Goal: Task Accomplishment & Management: Use online tool/utility

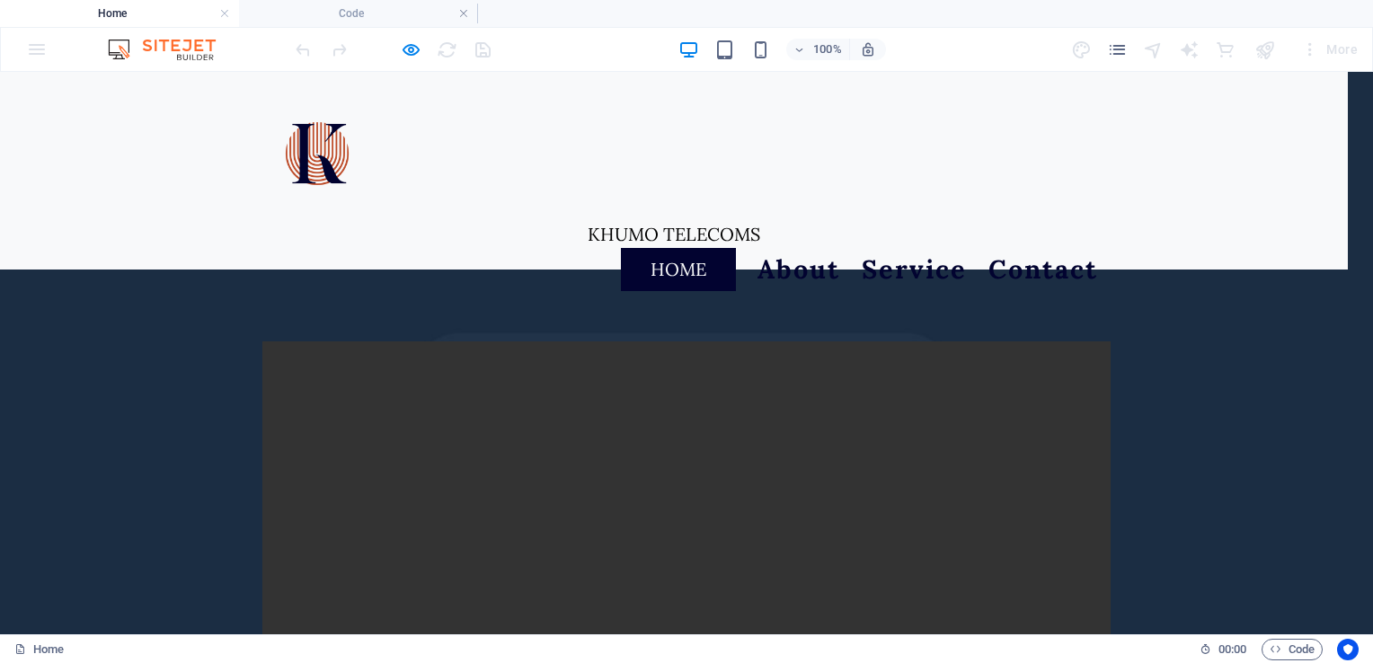
scroll to position [58, 0]
click at [410, 41] on icon "button" at bounding box center [411, 50] width 21 height 21
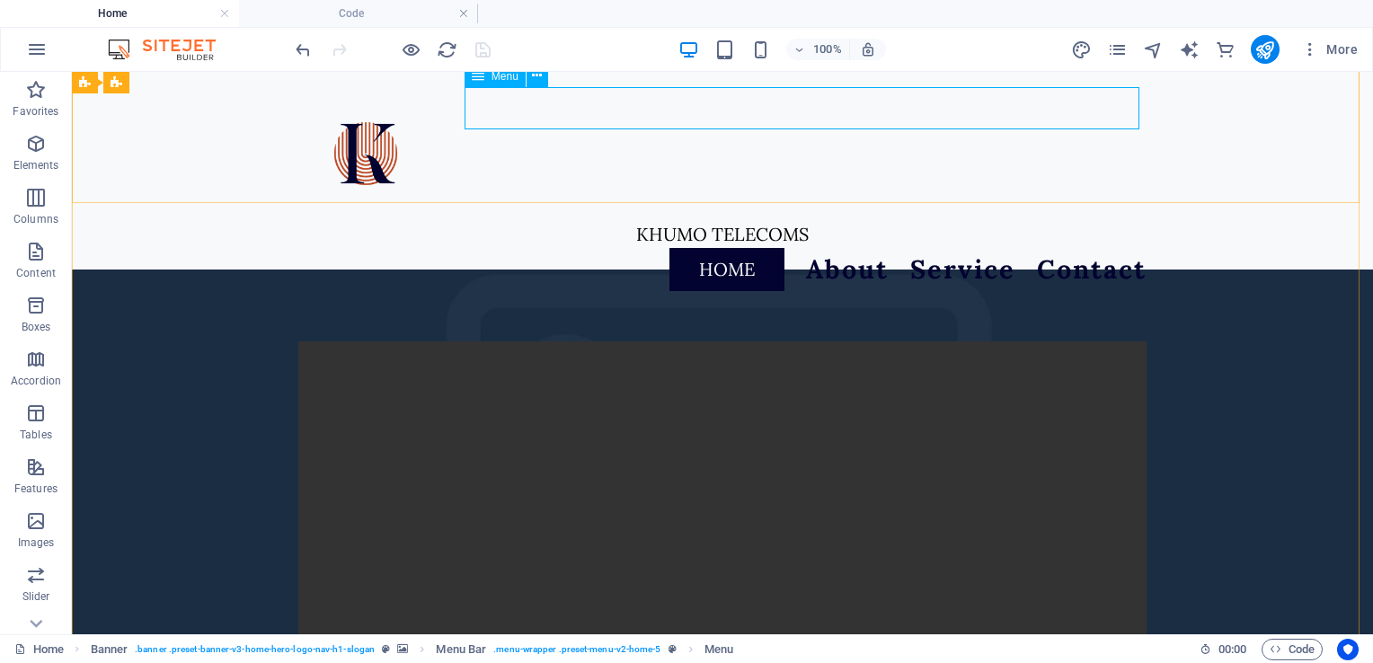
click at [705, 248] on nav "Home About Service Contact" at bounding box center [722, 269] width 848 height 43
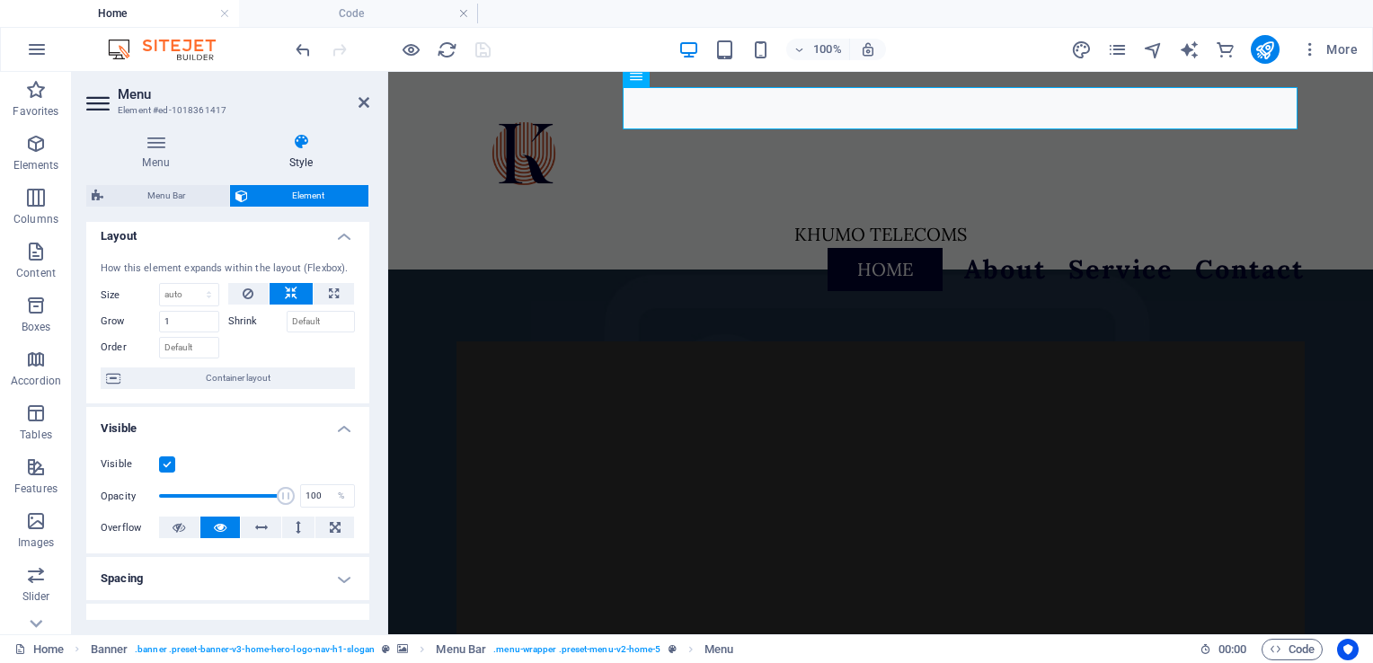
scroll to position [0, 0]
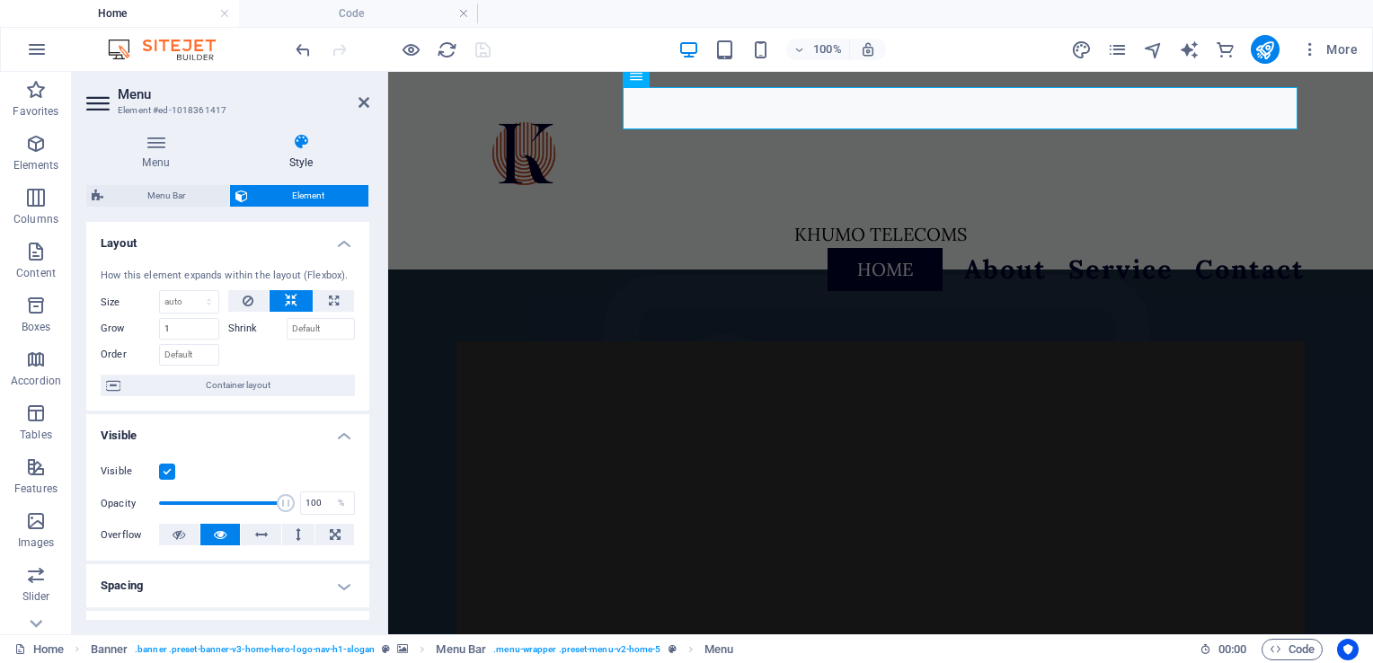
click at [313, 150] on icon at bounding box center [301, 142] width 137 height 18
drag, startPoint x: 369, startPoint y: 284, endPoint x: 364, endPoint y: 355, distance: 71.2
click at [364, 355] on div "Menu Style Menu Auto Custom Create custom menu items for this menu. Recommended…" at bounding box center [228, 377] width 312 height 516
drag, startPoint x: 369, startPoint y: 347, endPoint x: 366, endPoint y: 458, distance: 111.5
click at [366, 458] on div "Menu Style Menu Auto Custom Create custom menu items for this menu. Recommended…" at bounding box center [228, 377] width 312 height 516
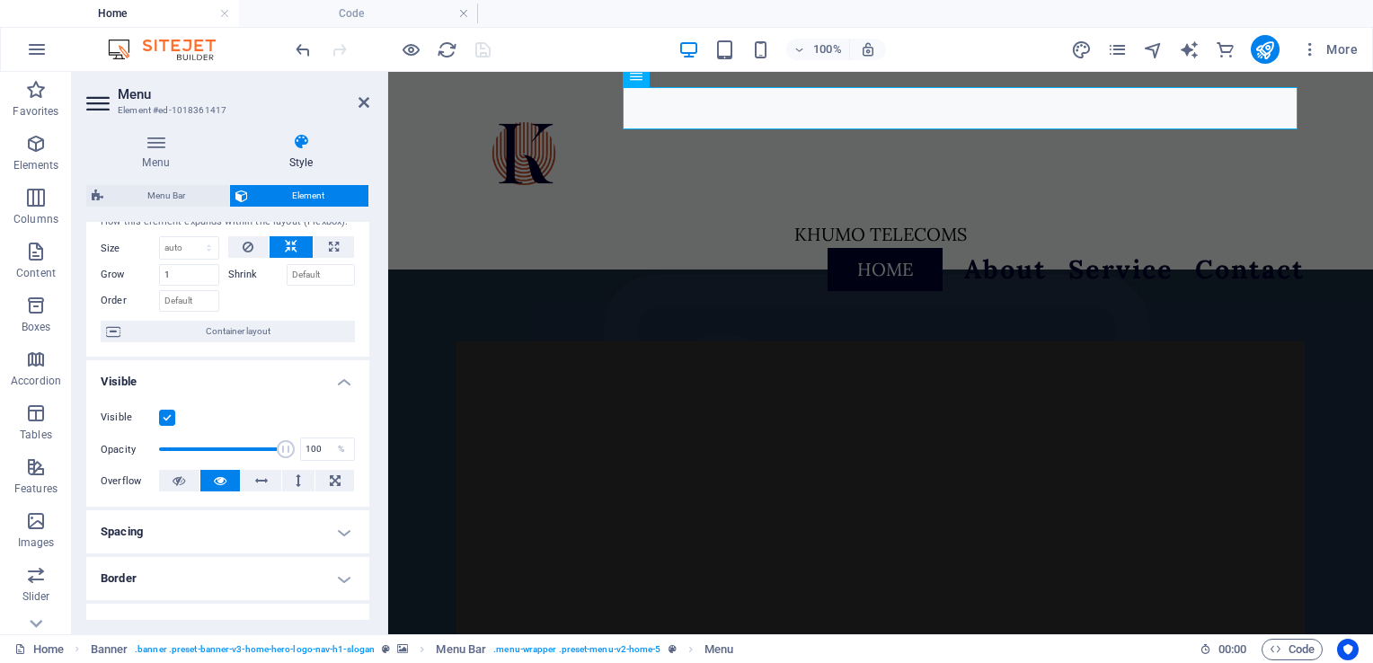
scroll to position [42, 0]
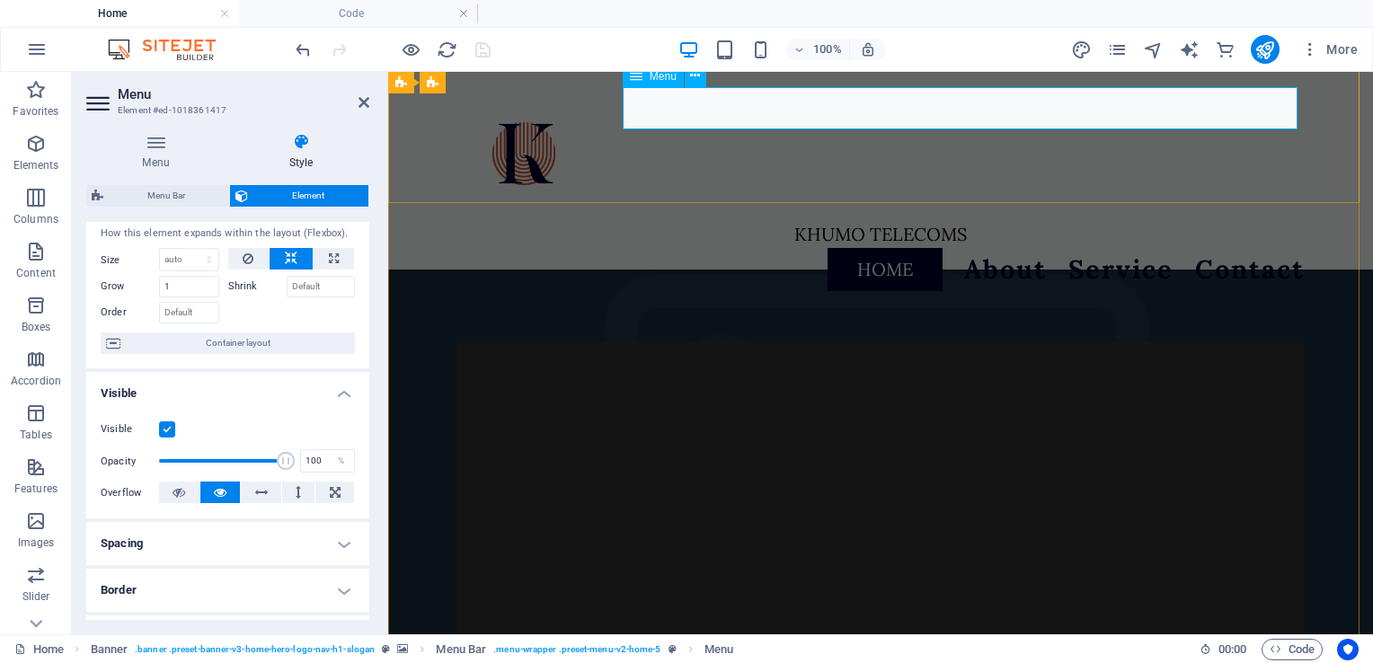
click at [881, 248] on nav "Home About Service Contact" at bounding box center [880, 269] width 848 height 43
click at [868, 248] on nav "Home About Service Contact" at bounding box center [880, 269] width 848 height 43
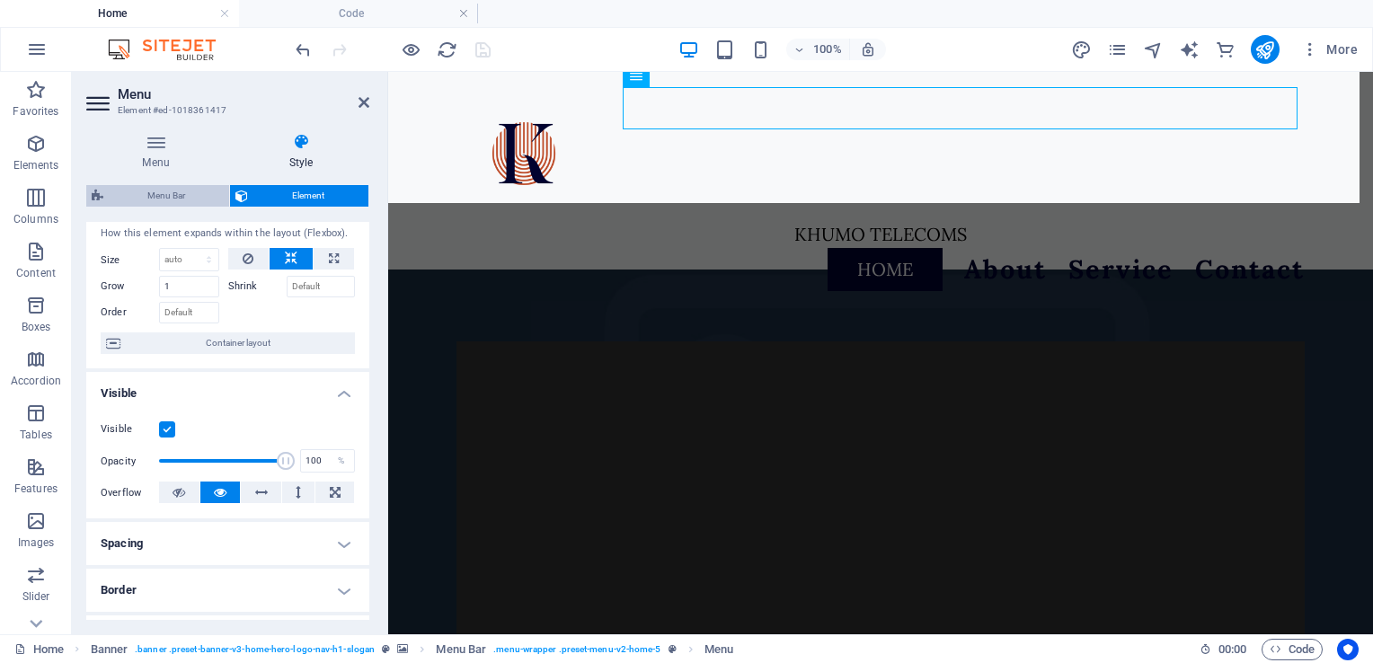
click at [181, 192] on span "Menu Bar" at bounding box center [166, 196] width 115 height 22
select select "rem"
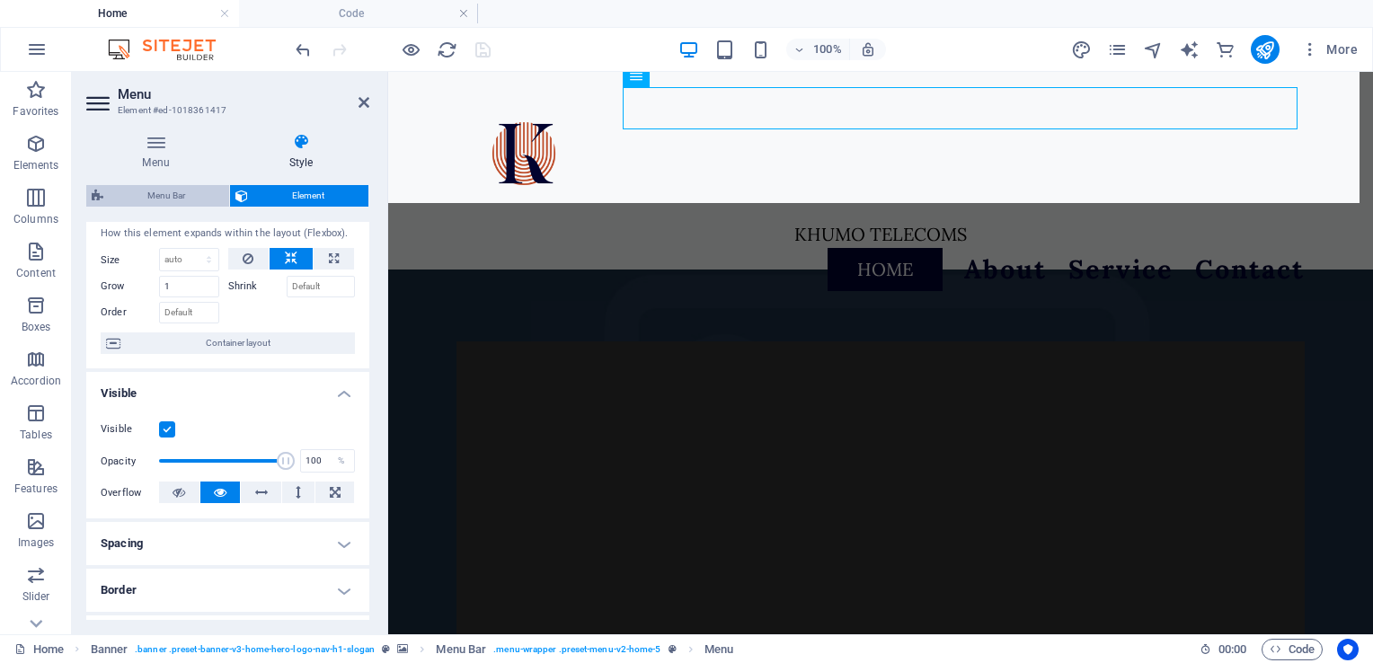
select select "rem"
select select
select select "px"
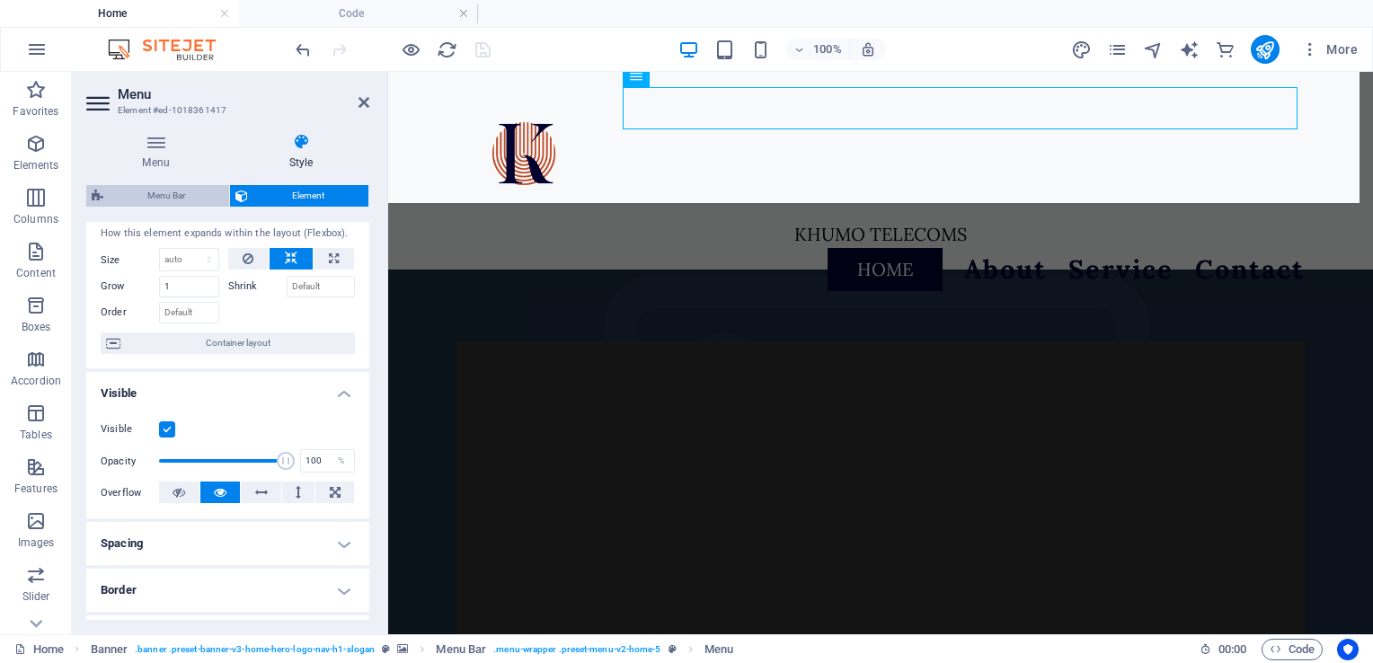
select select "px"
select select "hover_border_vertical"
select select "px"
select select "rem"
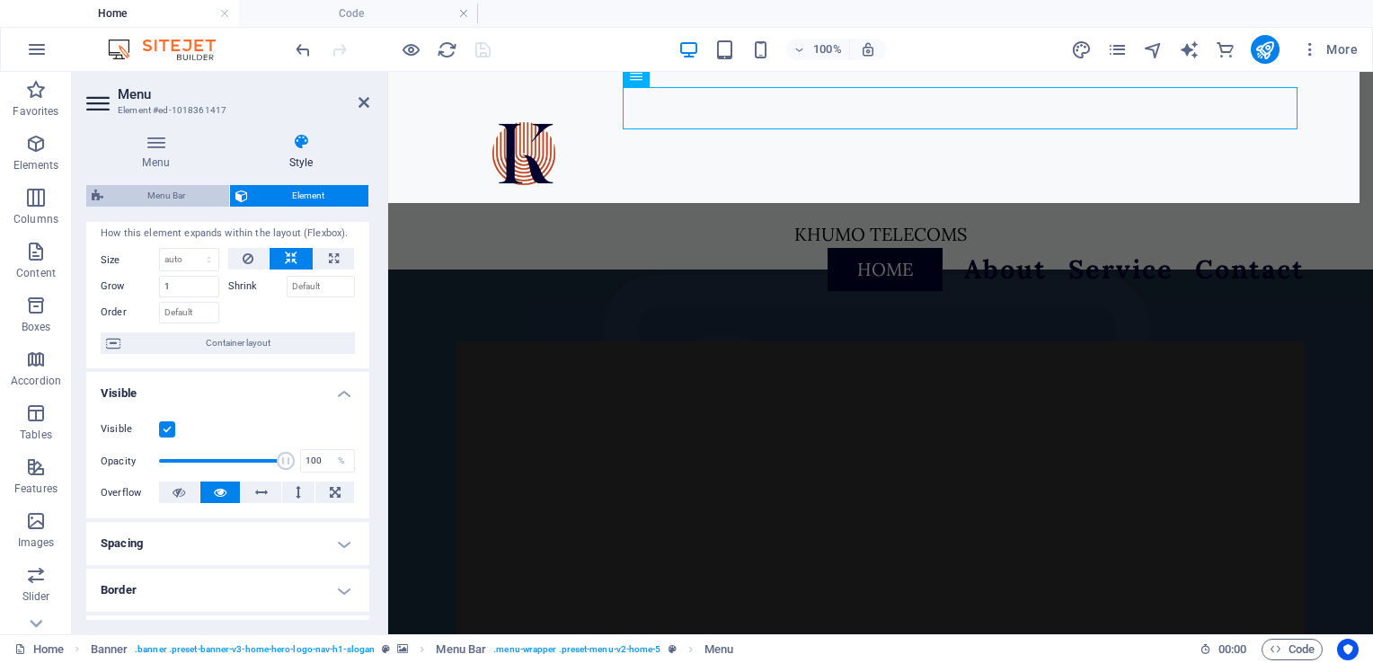
select select "rem"
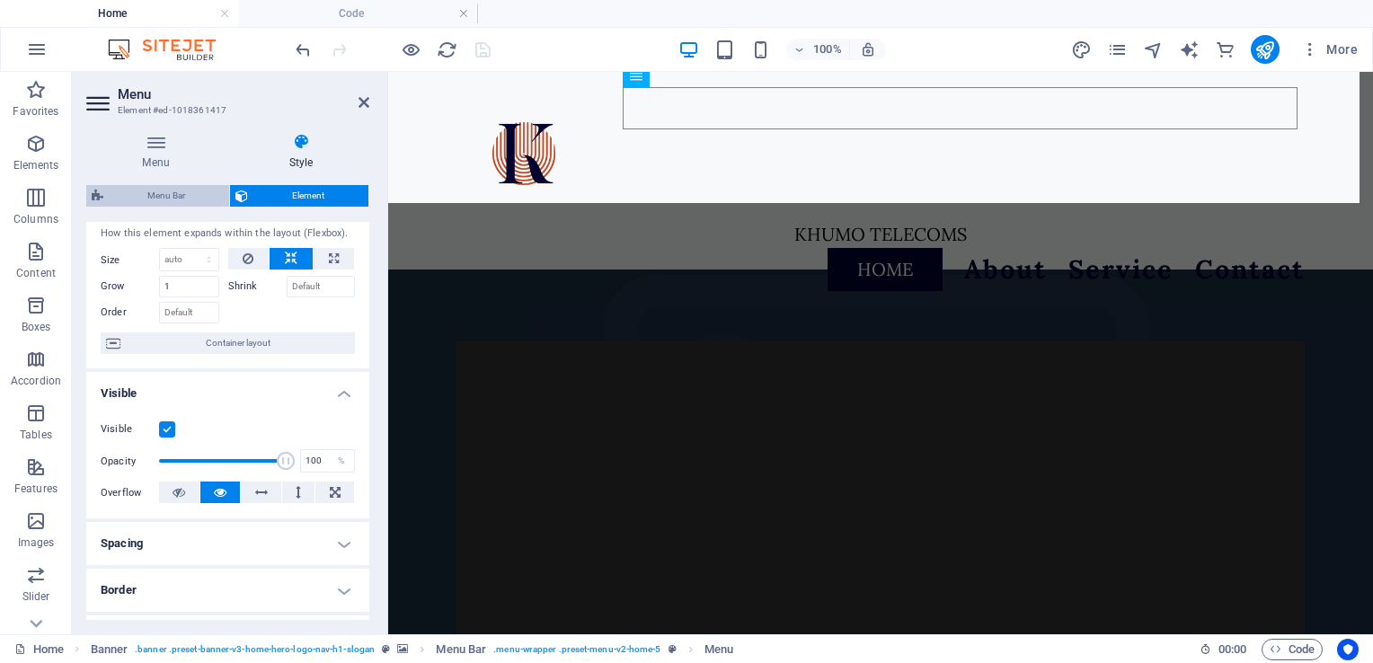
select select "link-special-font"
select select "rem"
select select "700"
select select "px"
select select "rem"
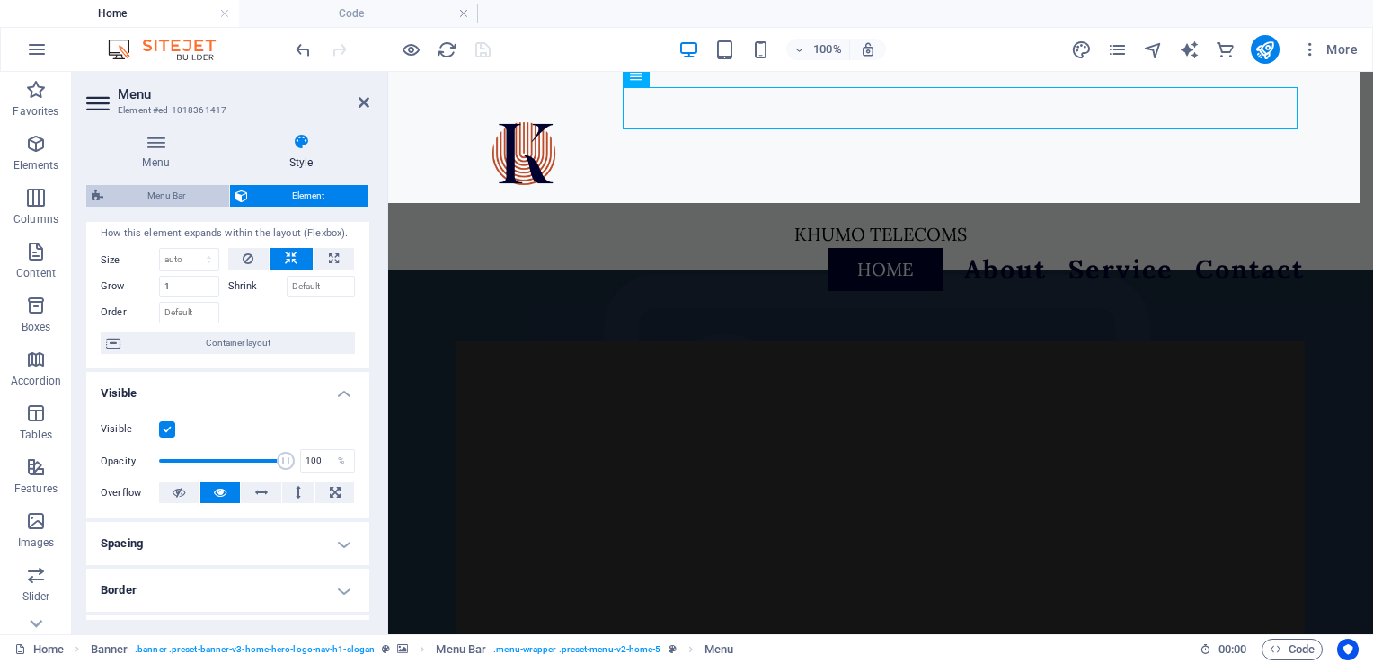
select select "preset-menu-v2-home-5"
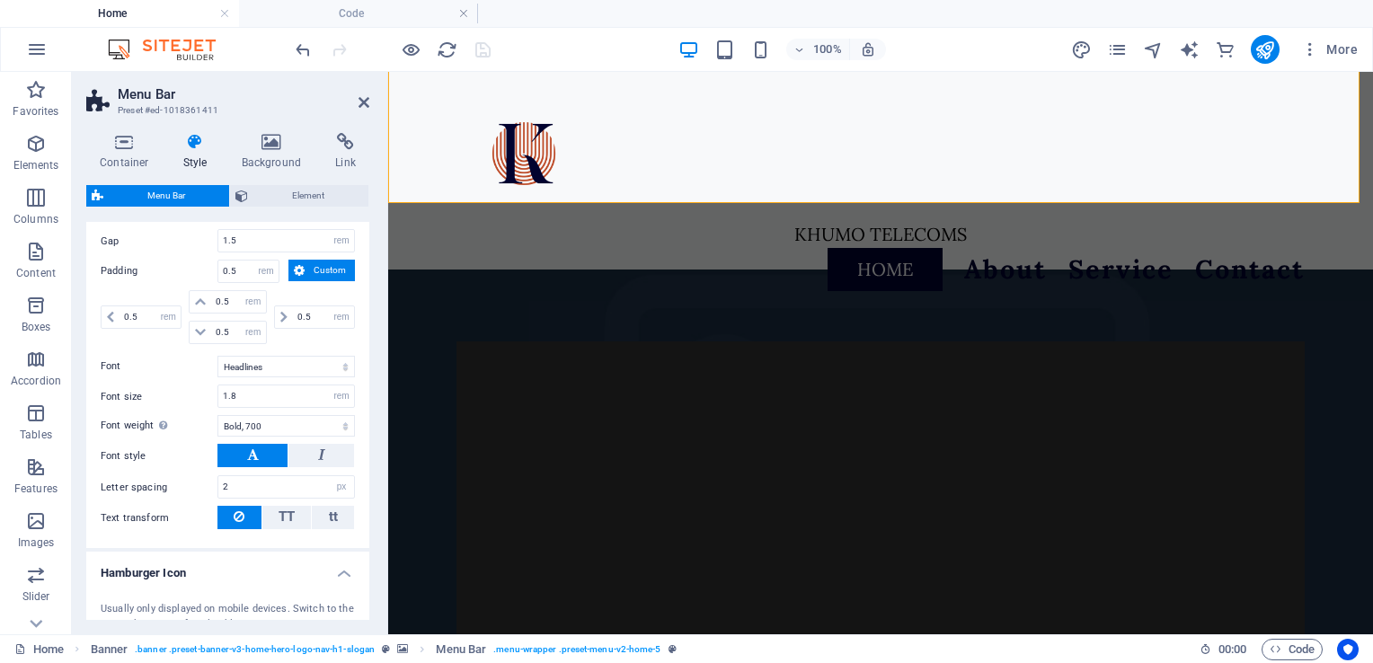
scroll to position [1042, 0]
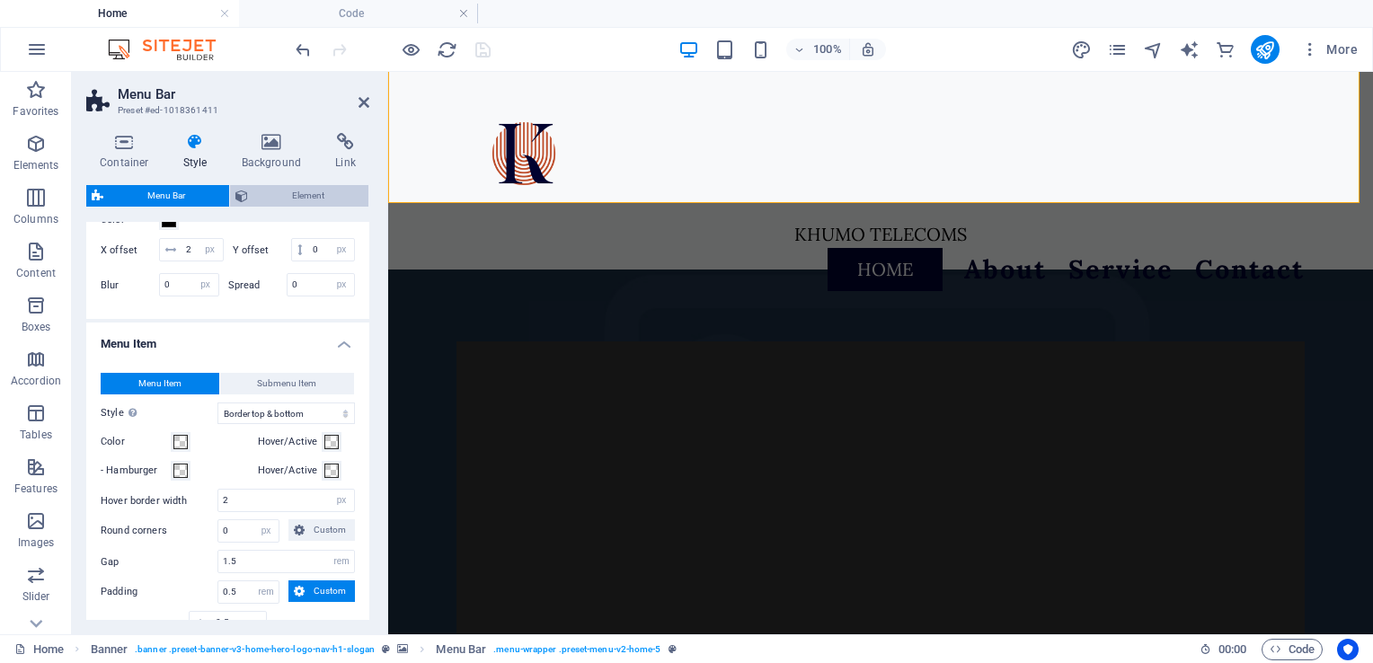
click at [290, 201] on span "Element" at bounding box center [308, 196] width 110 height 22
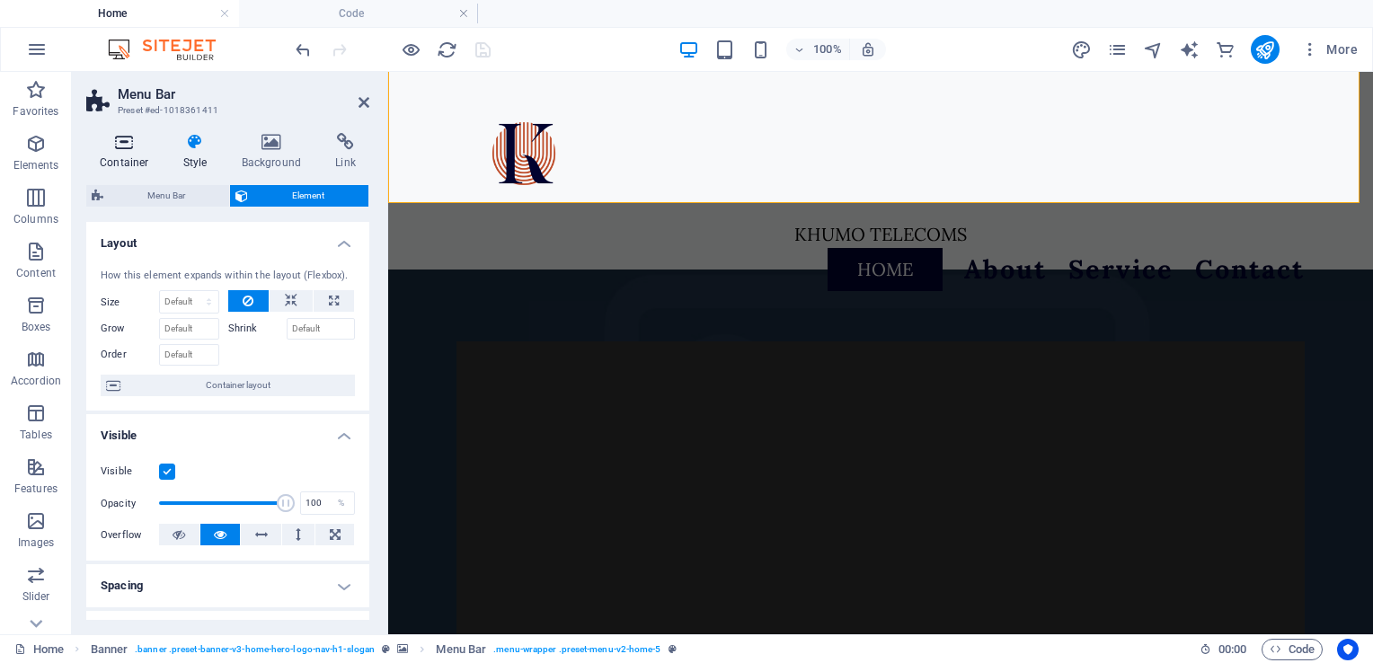
click at [110, 153] on h4 "Container" at bounding box center [128, 152] width 84 height 38
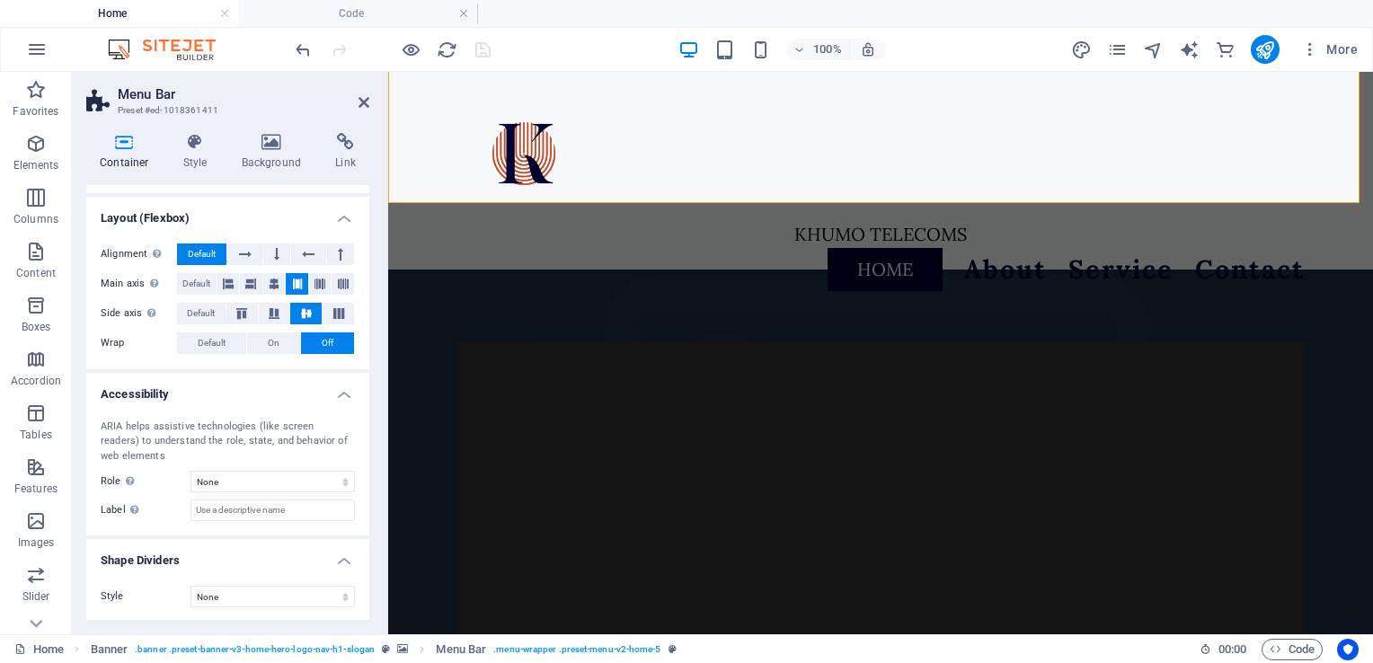
scroll to position [0, 0]
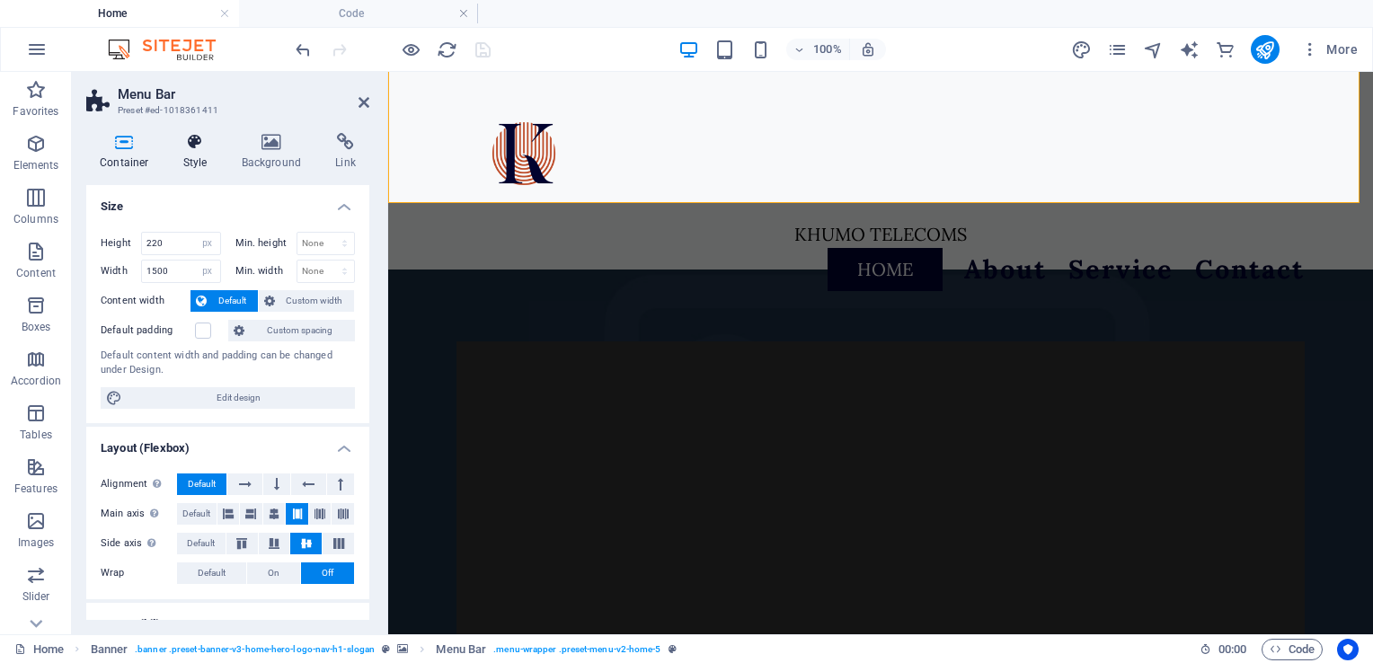
click at [203, 146] on icon at bounding box center [195, 142] width 51 height 18
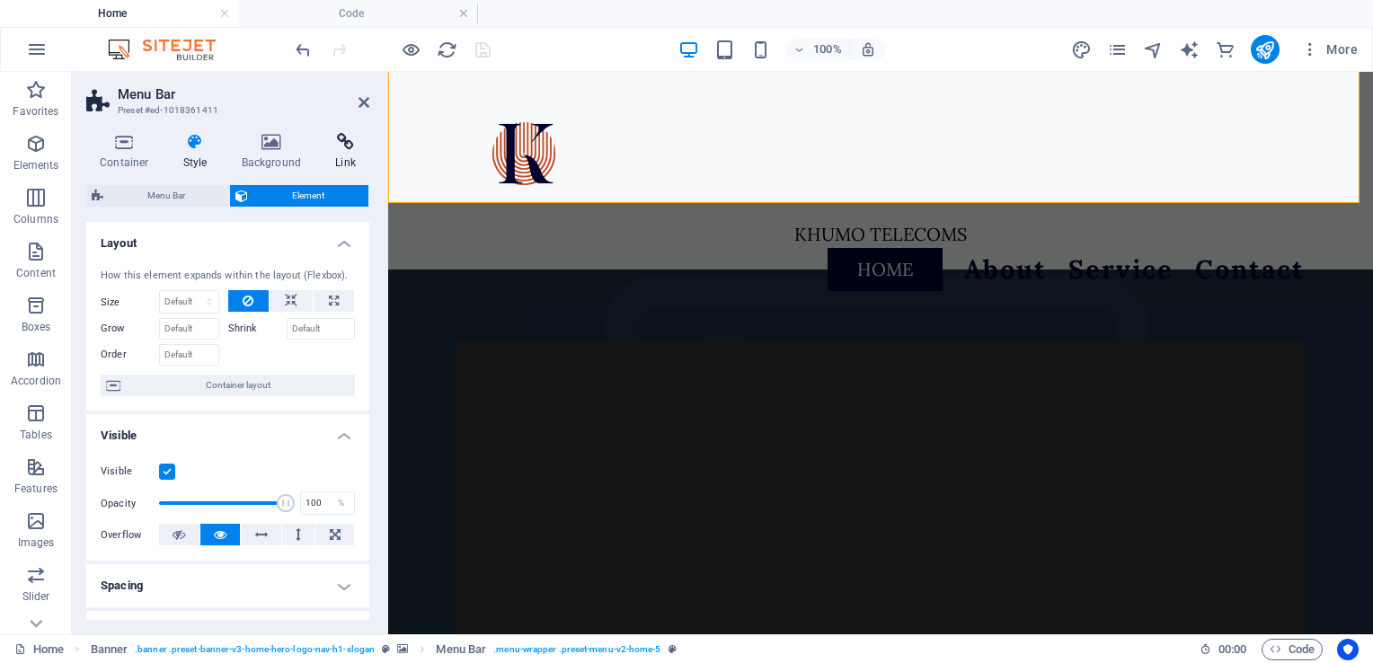
click at [341, 150] on icon at bounding box center [346, 142] width 48 height 18
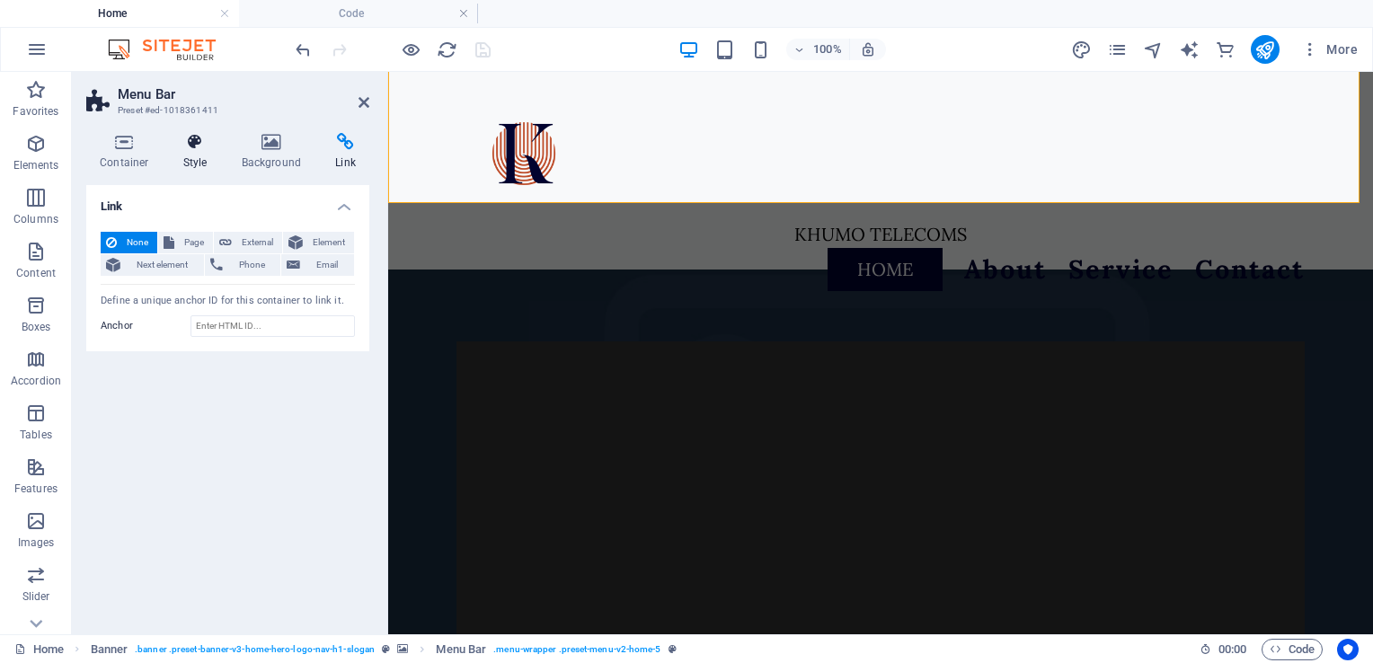
click at [189, 155] on h4 "Style" at bounding box center [199, 152] width 58 height 38
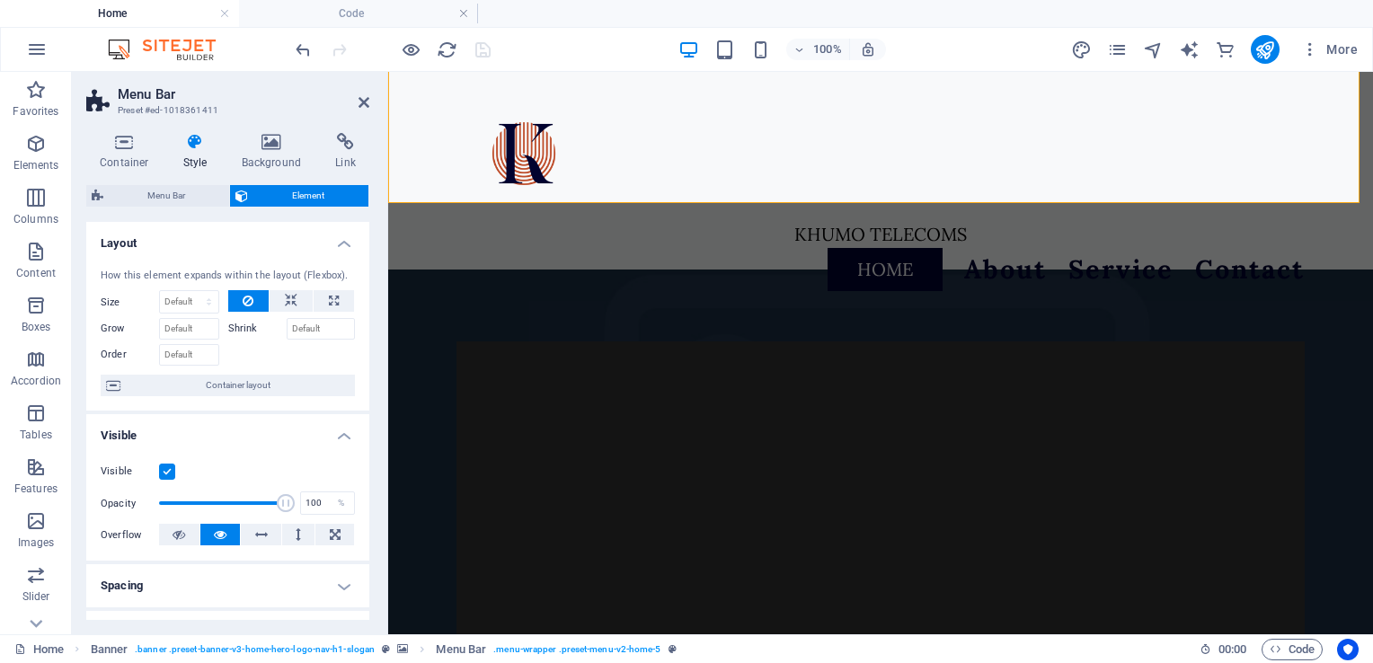
drag, startPoint x: 364, startPoint y: 297, endPoint x: 367, endPoint y: 336, distance: 39.6
click at [367, 336] on div "Layout How this element expands within the layout (Flexbox). Size Default auto …" at bounding box center [227, 421] width 283 height 398
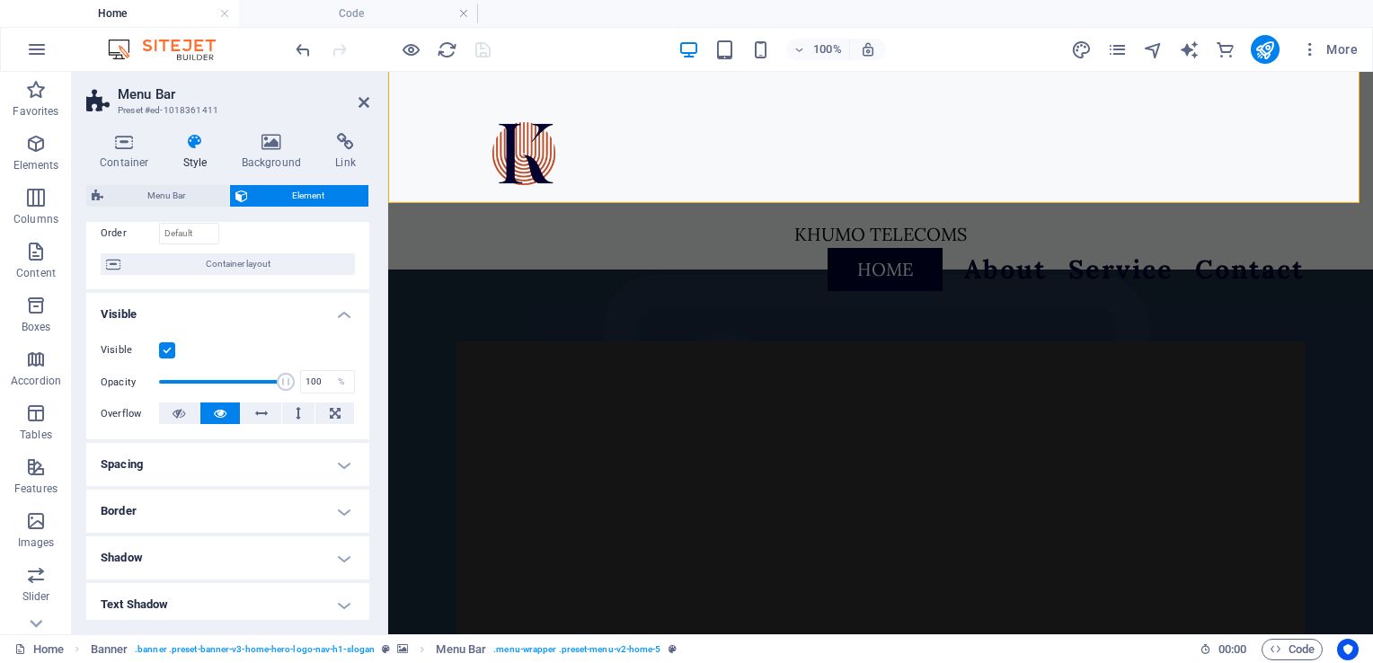
scroll to position [118, 0]
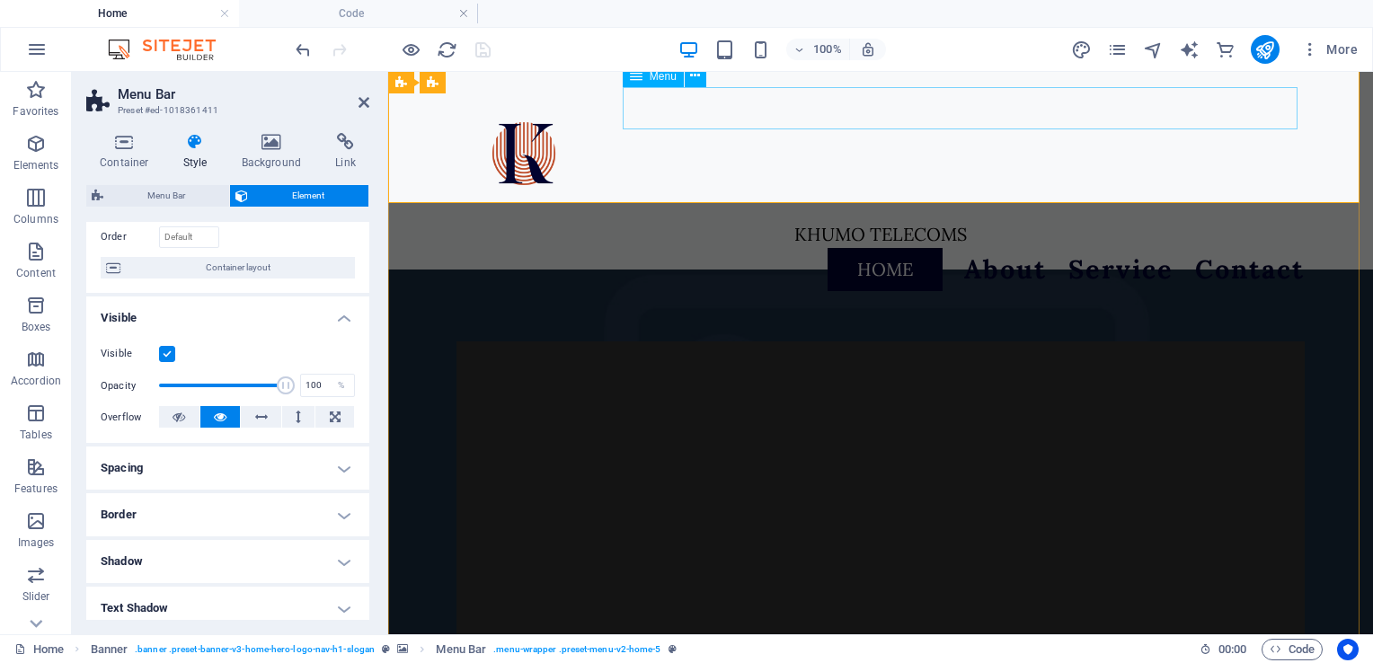
click at [860, 248] on nav "Home About Service Contact" at bounding box center [880, 269] width 848 height 43
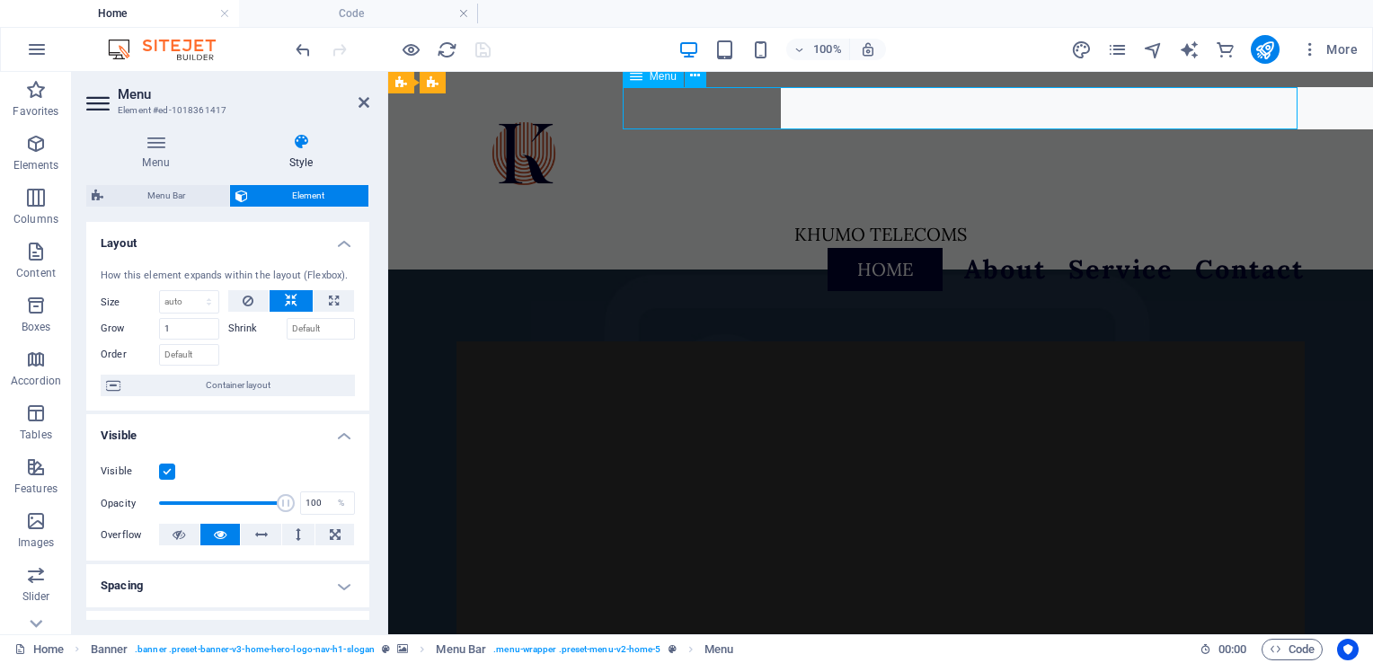
click at [860, 248] on nav "Home About Service Contact" at bounding box center [880, 269] width 848 height 43
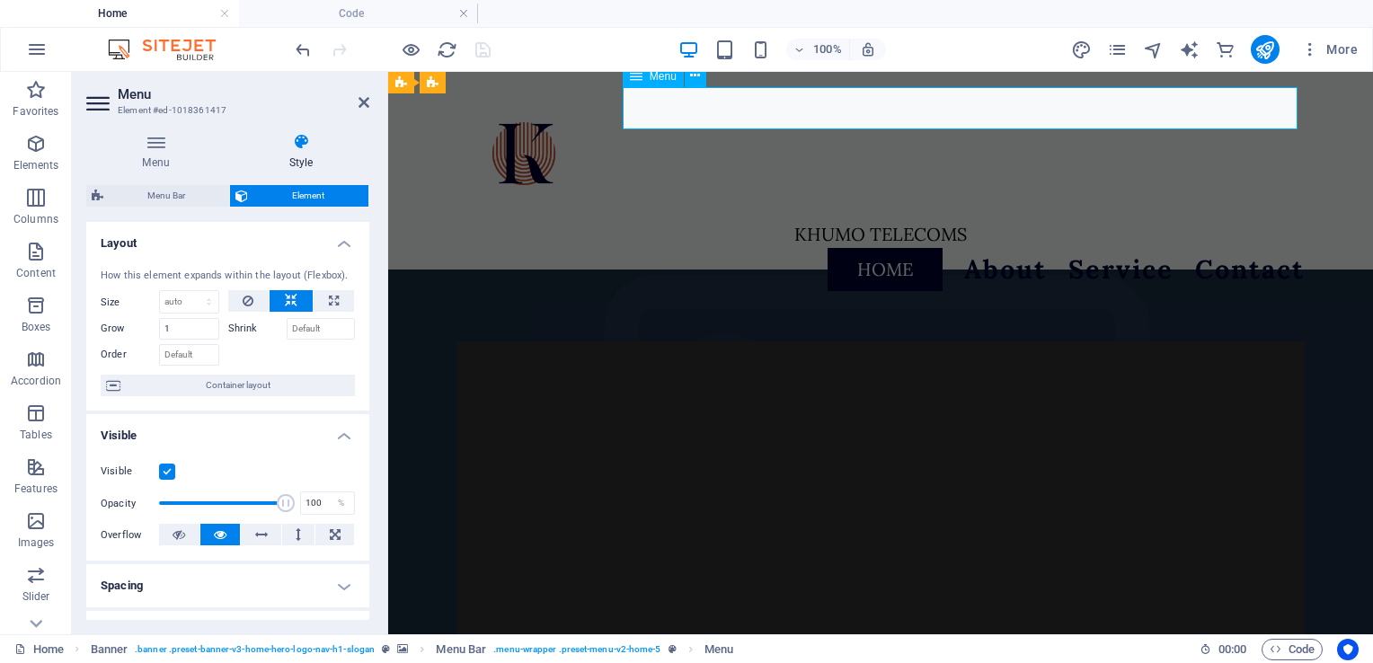
click at [860, 248] on nav "Home About Service Contact" at bounding box center [880, 269] width 848 height 43
click at [363, 108] on icon at bounding box center [364, 102] width 11 height 14
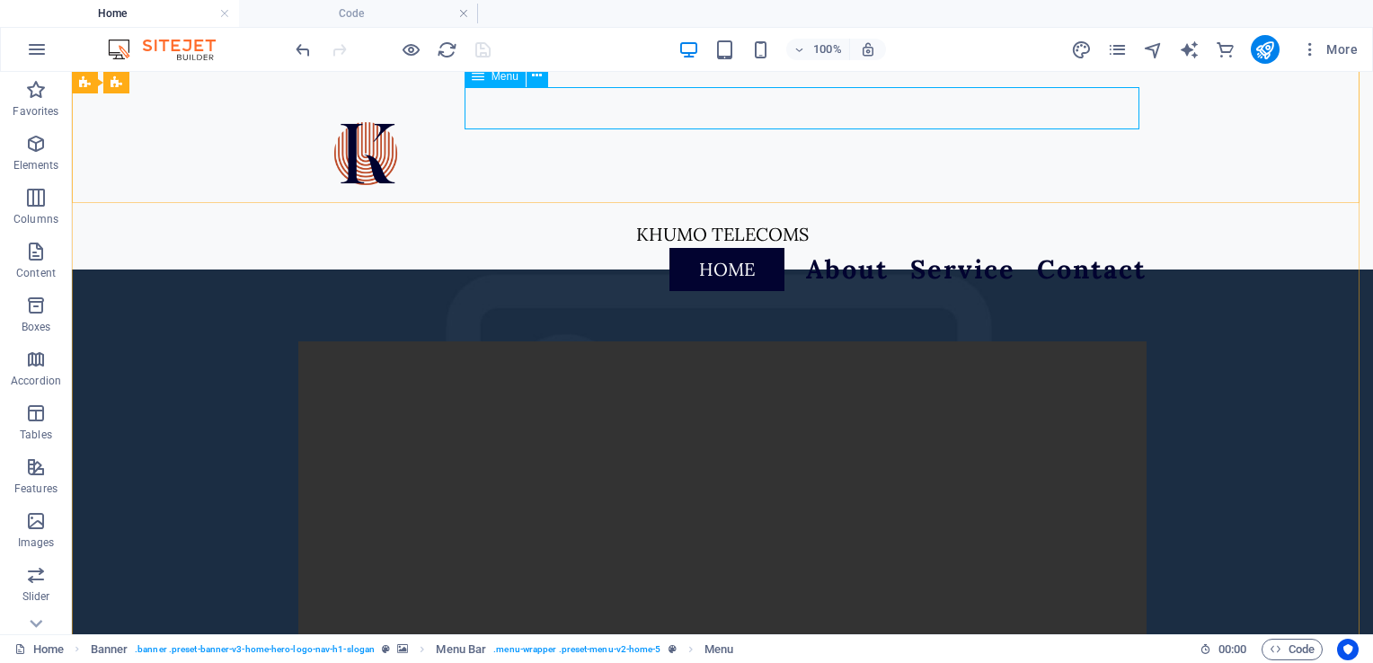
click at [684, 248] on nav "Home About Service Contact" at bounding box center [722, 269] width 848 height 43
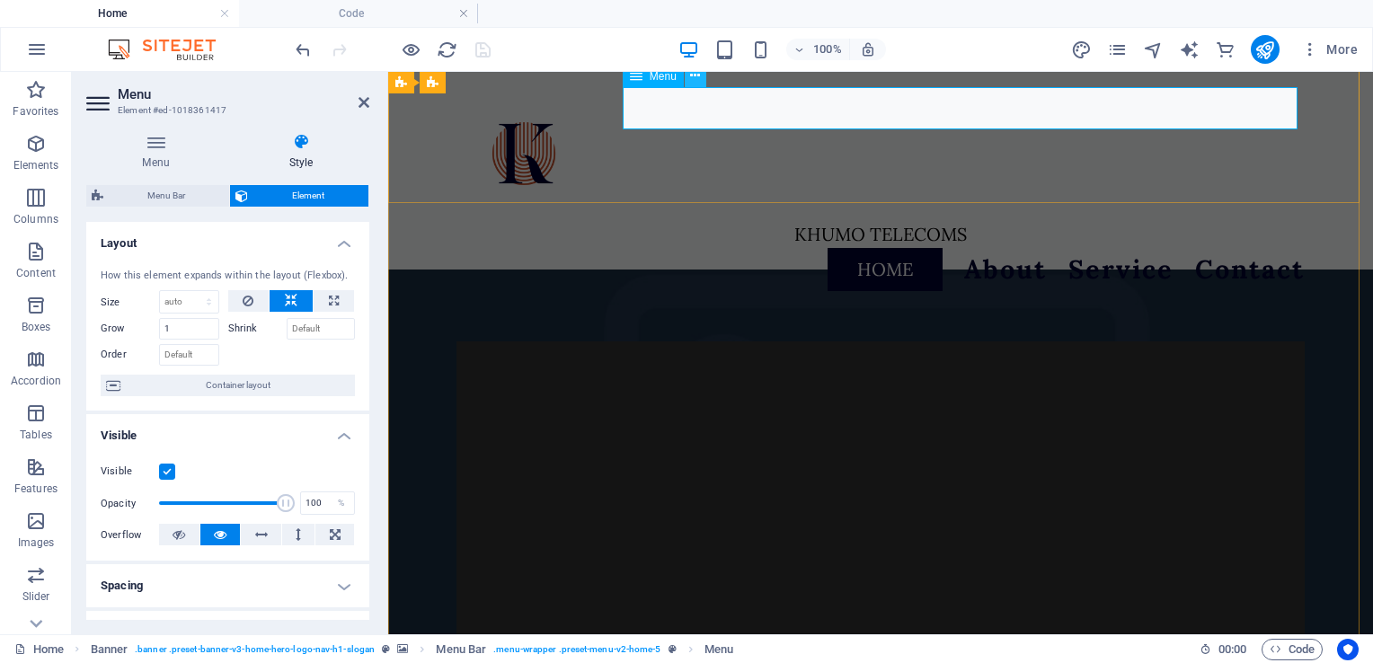
click at [696, 81] on icon at bounding box center [695, 75] width 10 height 19
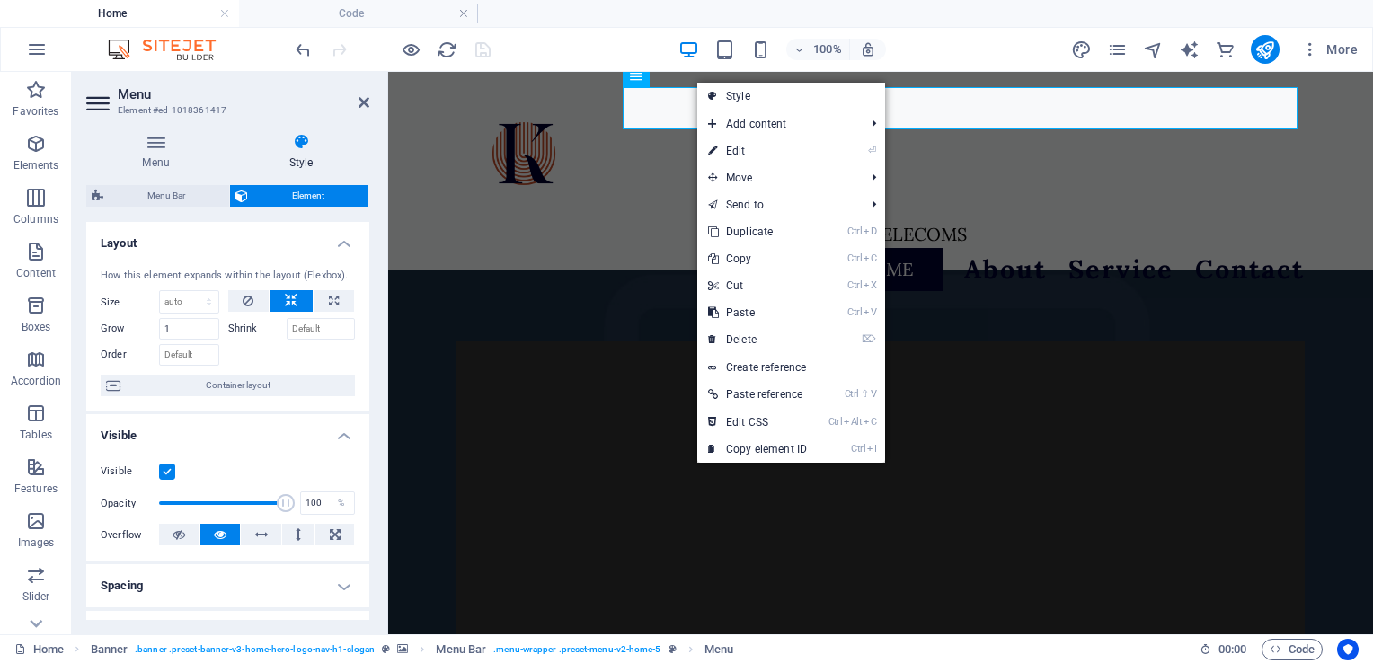
click at [276, 200] on span "Element" at bounding box center [308, 196] width 110 height 22
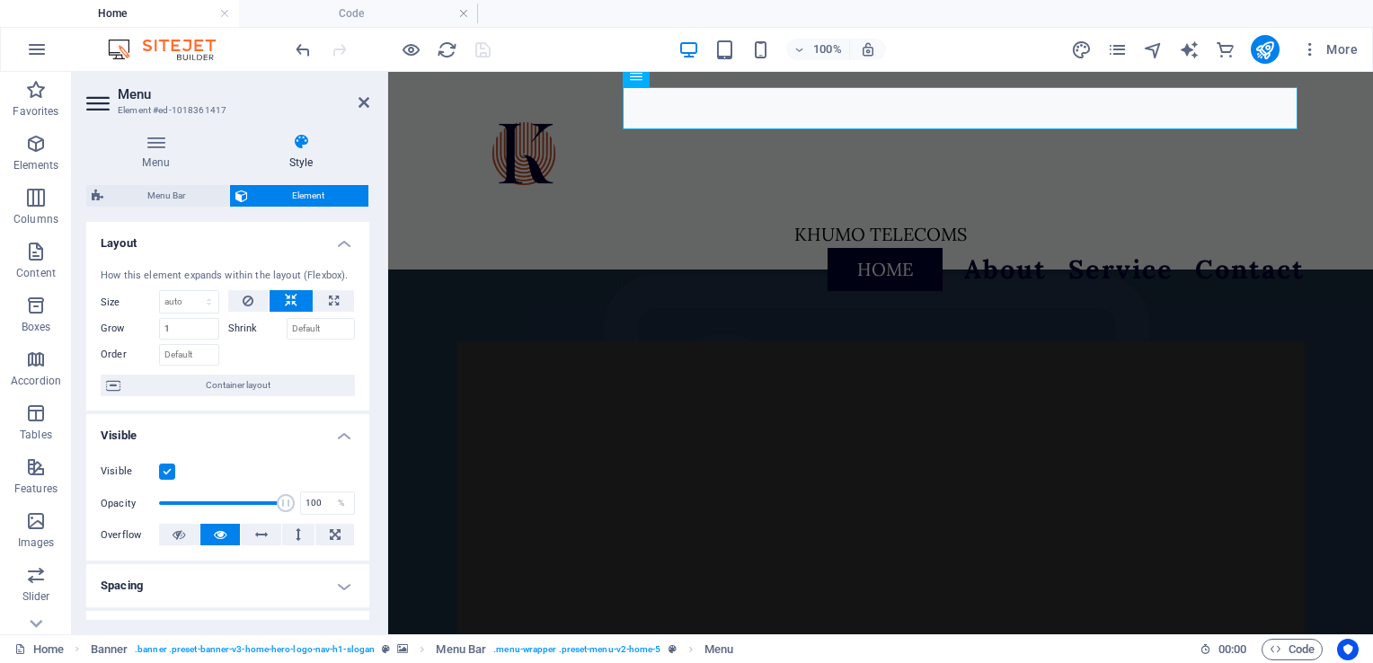
click at [295, 152] on h4 "Style" at bounding box center [301, 152] width 137 height 38
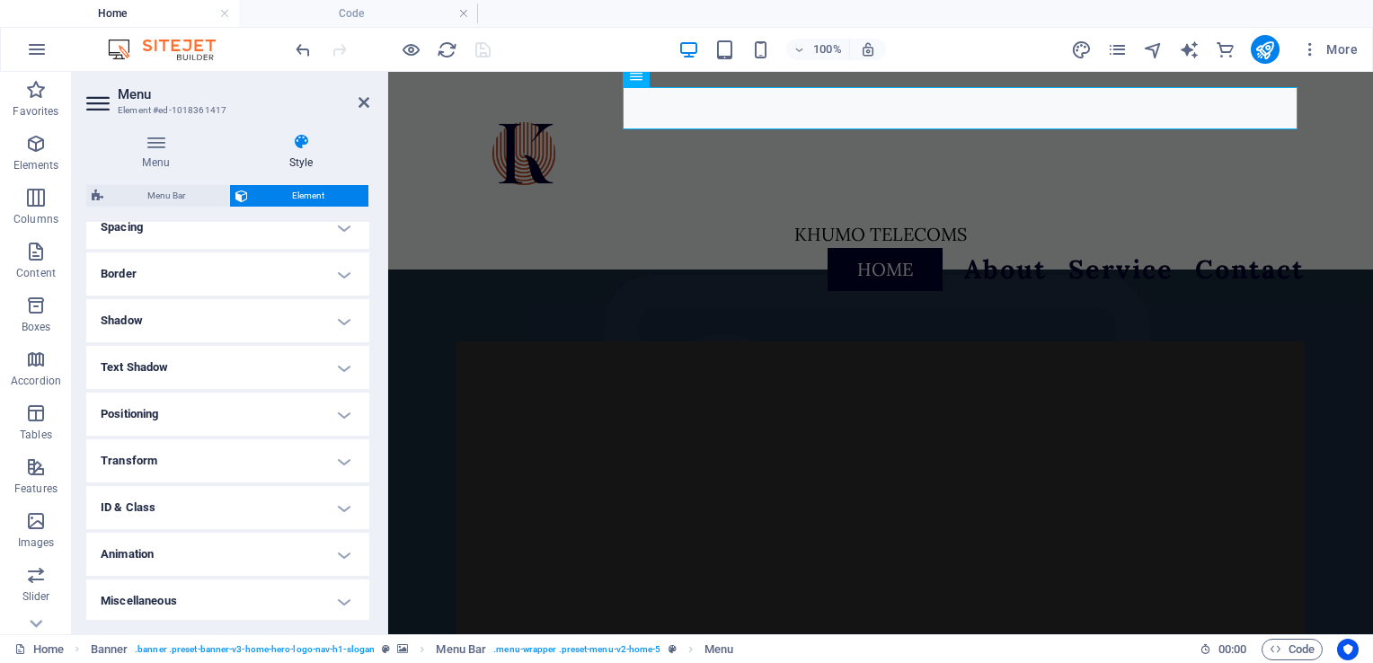
scroll to position [359, 0]
click at [333, 509] on h4 "ID & Class" at bounding box center [227, 506] width 283 height 43
drag, startPoint x: 365, startPoint y: 503, endPoint x: 377, endPoint y: 594, distance: 91.6
click at [377, 594] on div "Menu Style Menu Auto Custom Create custom menu items for this menu. Recommended…" at bounding box center [228, 377] width 312 height 516
drag, startPoint x: 369, startPoint y: 540, endPoint x: 363, endPoint y: 611, distance: 71.3
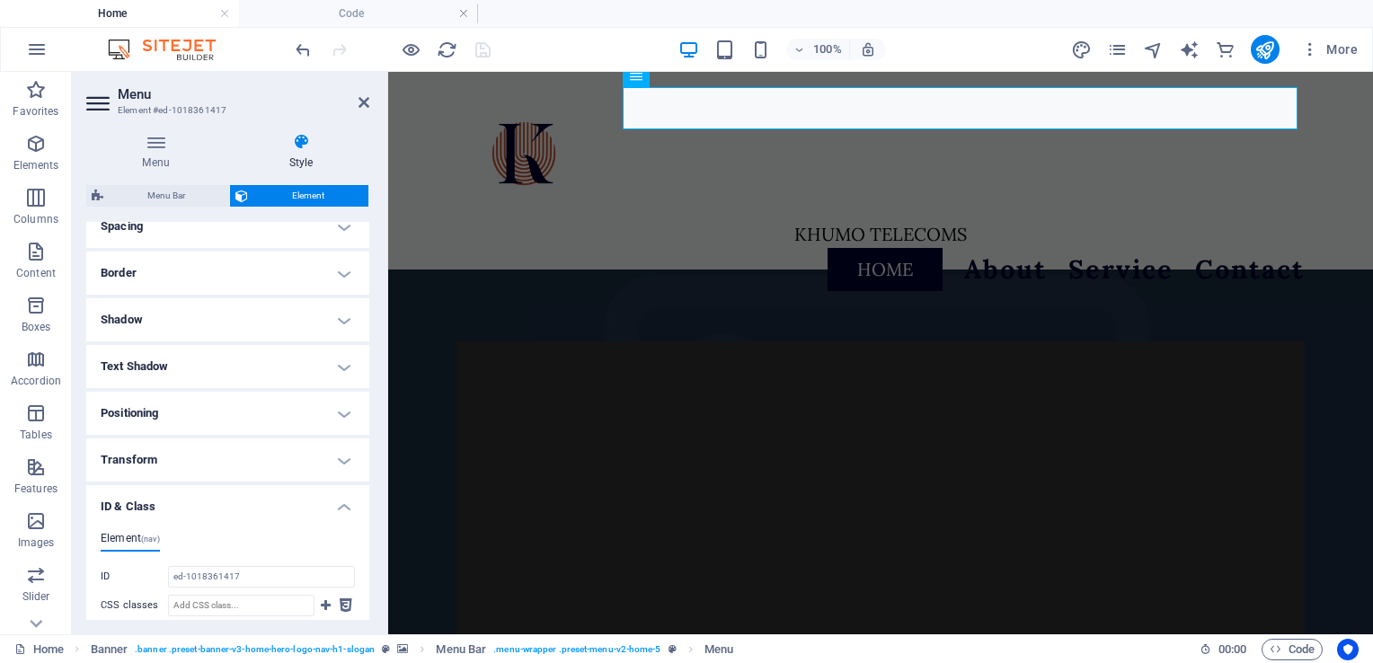
click at [363, 611] on div "Menu Style Menu Auto Custom Create custom menu items for this menu. Recommended…" at bounding box center [228, 377] width 312 height 516
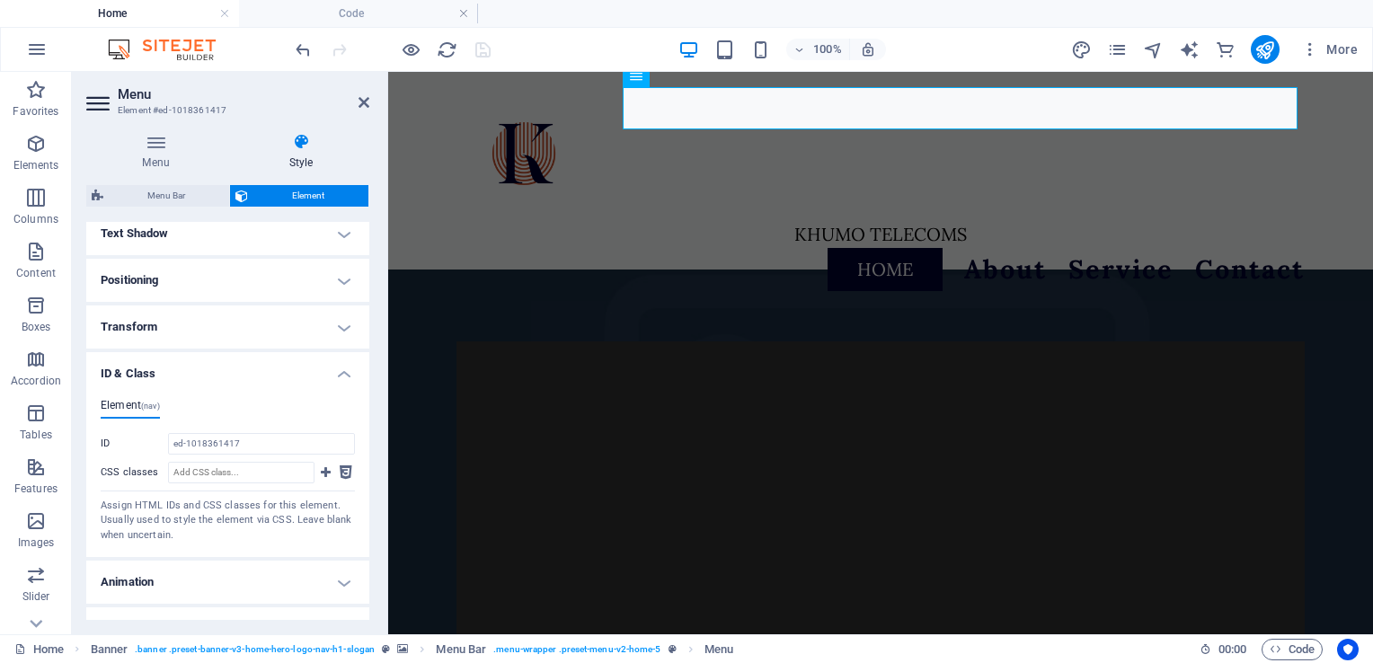
scroll to position [521, 0]
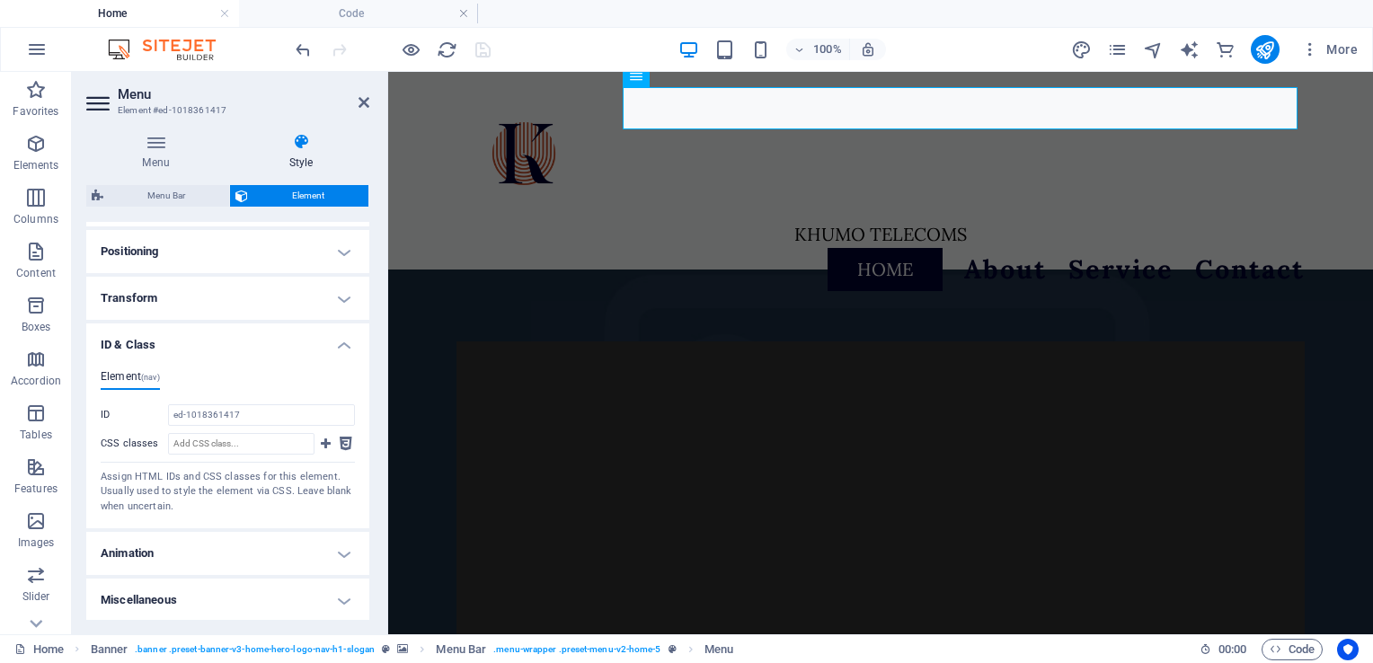
click at [343, 554] on h4 "Animation" at bounding box center [227, 553] width 283 height 43
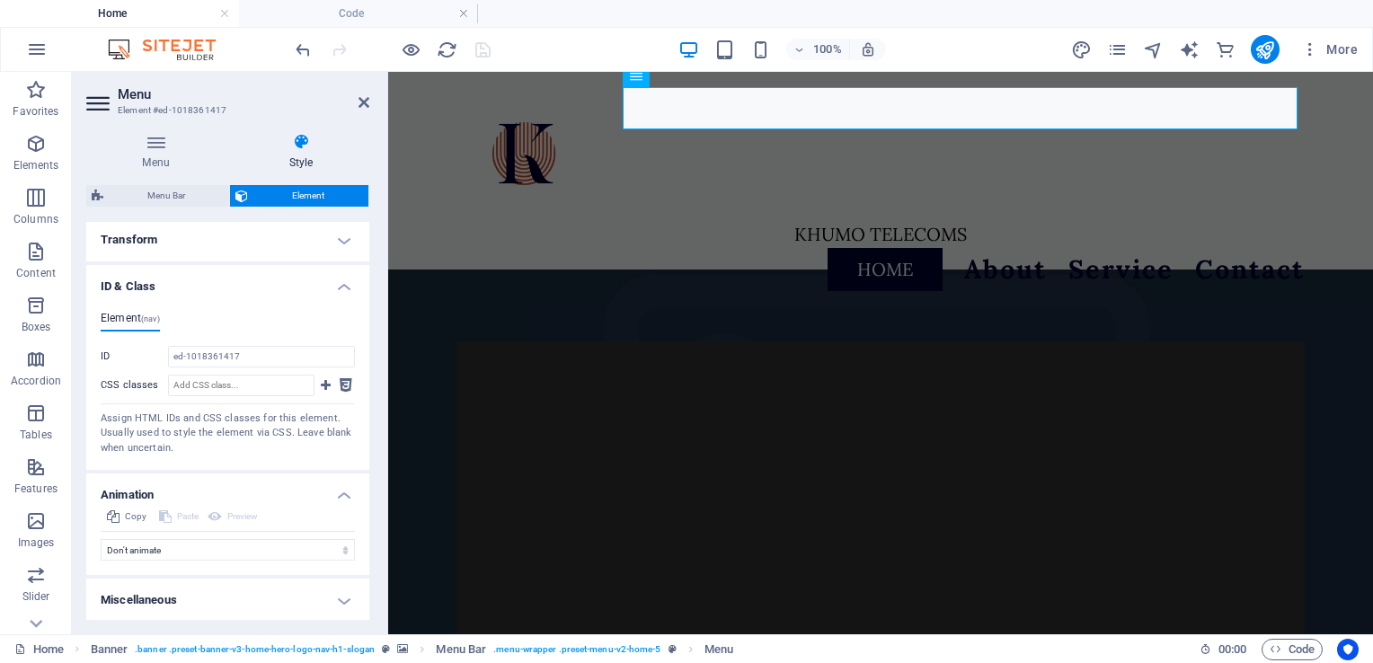
click at [337, 594] on h4 "Miscellaneous" at bounding box center [227, 600] width 283 height 43
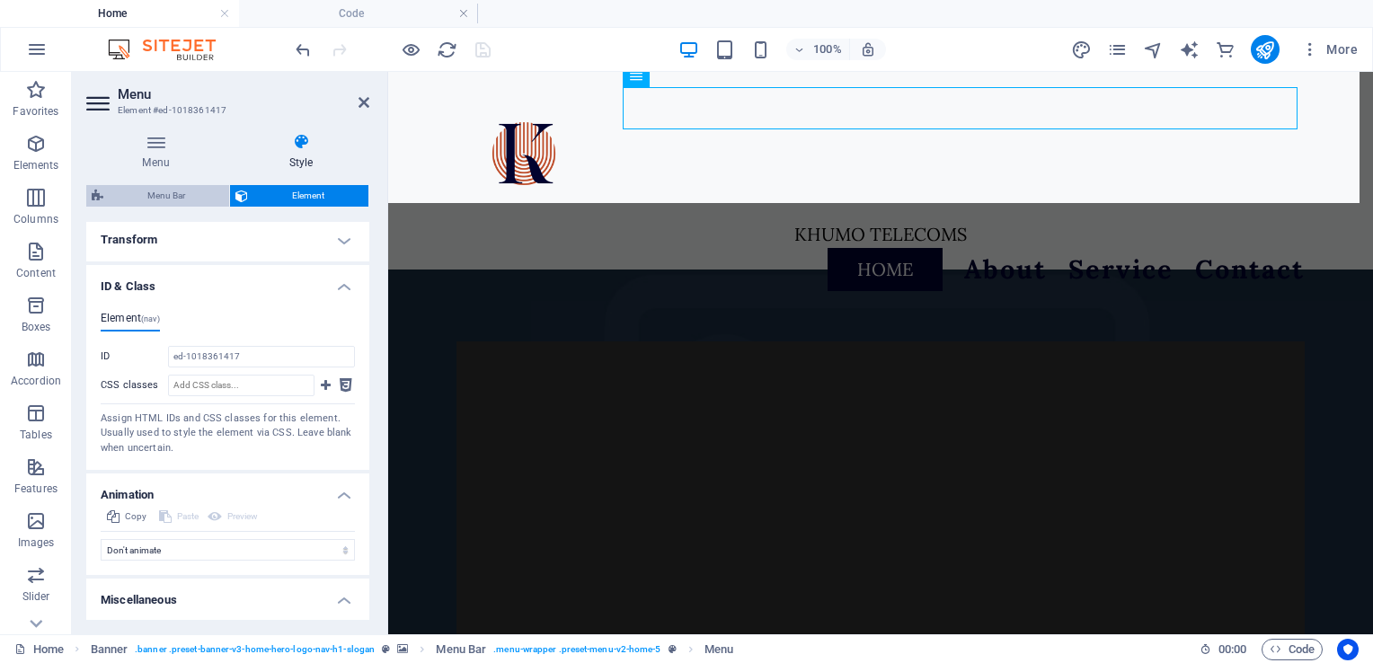
click at [187, 201] on span "Menu Bar" at bounding box center [166, 196] width 115 height 22
select select "rem"
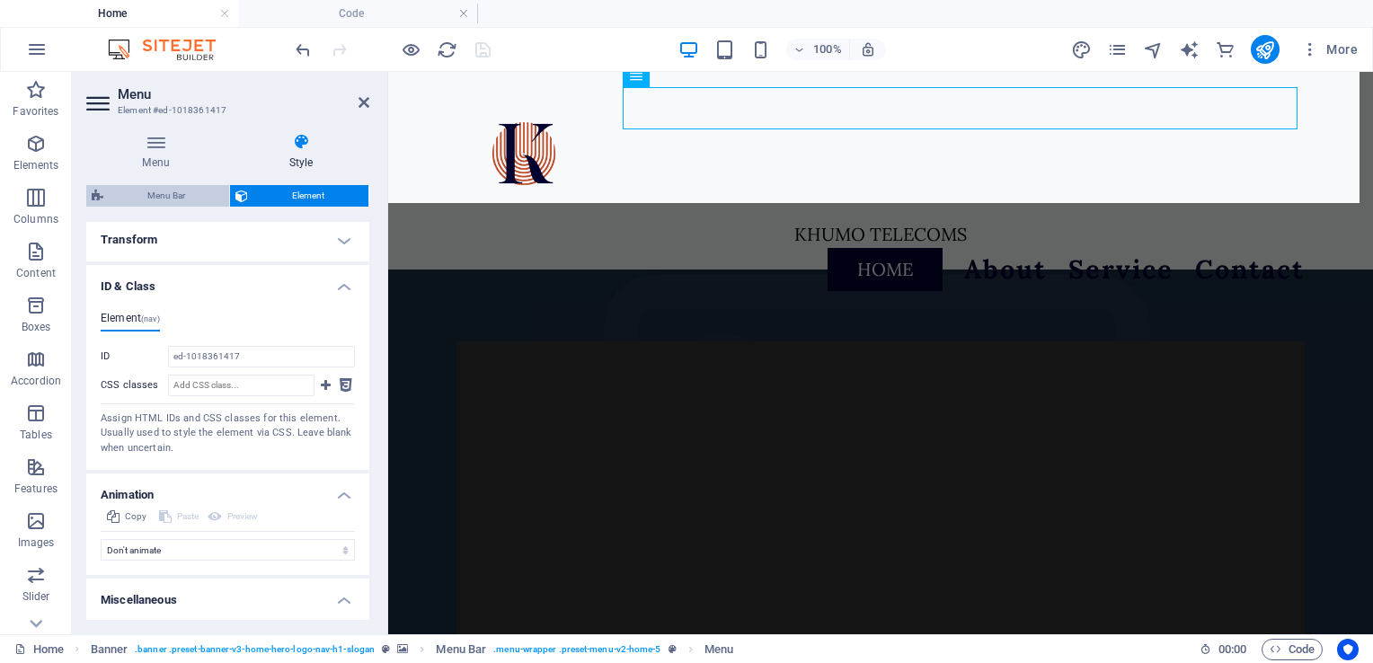
select select "rem"
select select
select select "px"
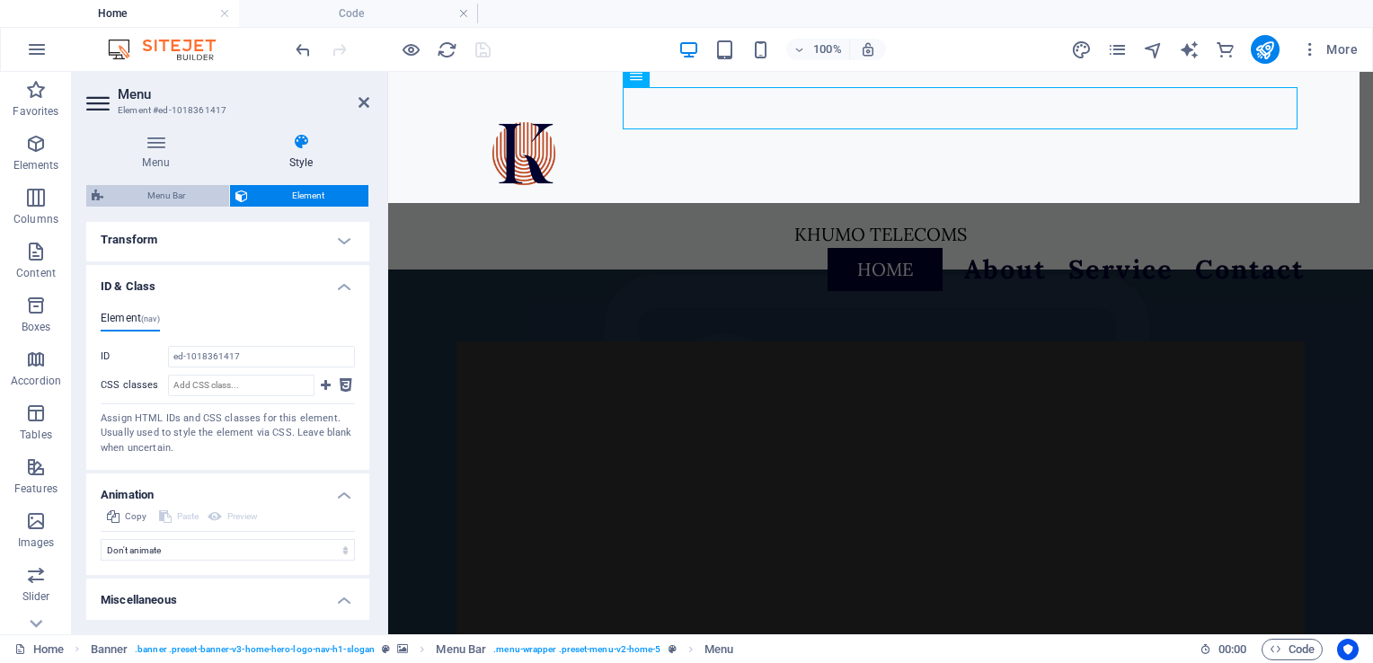
select select "px"
select select "hover_border_vertical"
select select "px"
select select "rem"
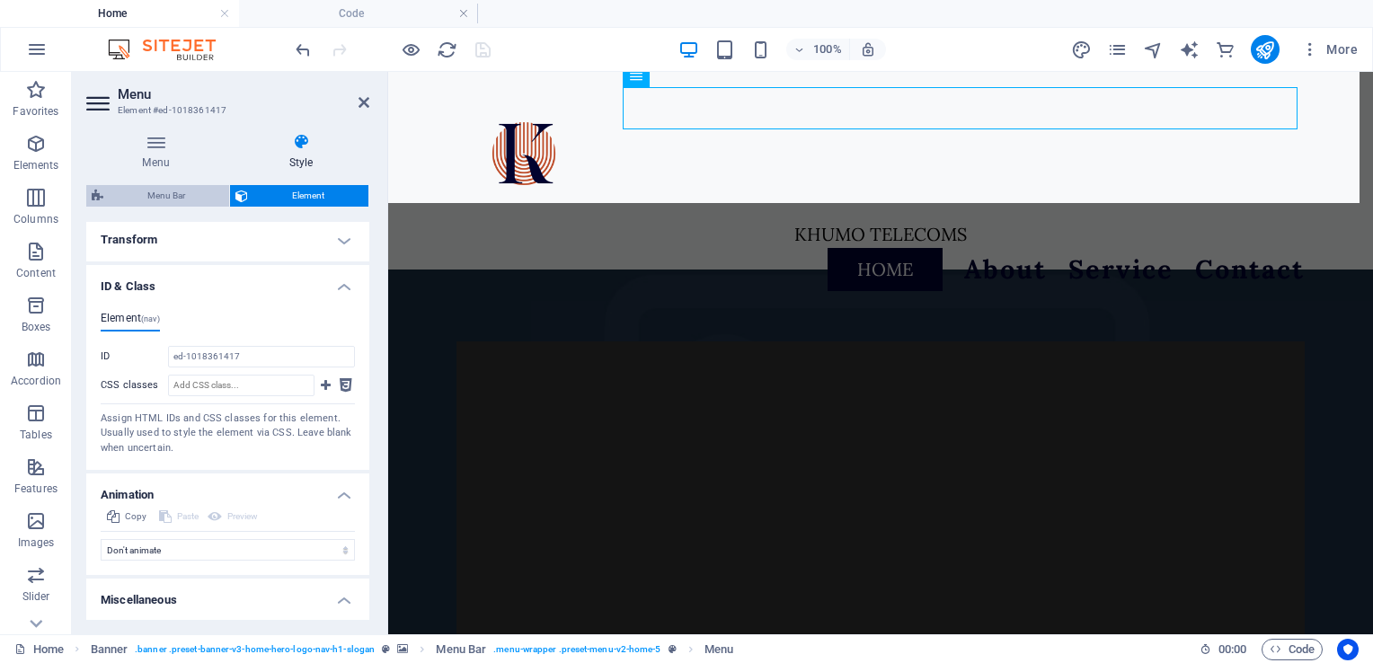
select select "rem"
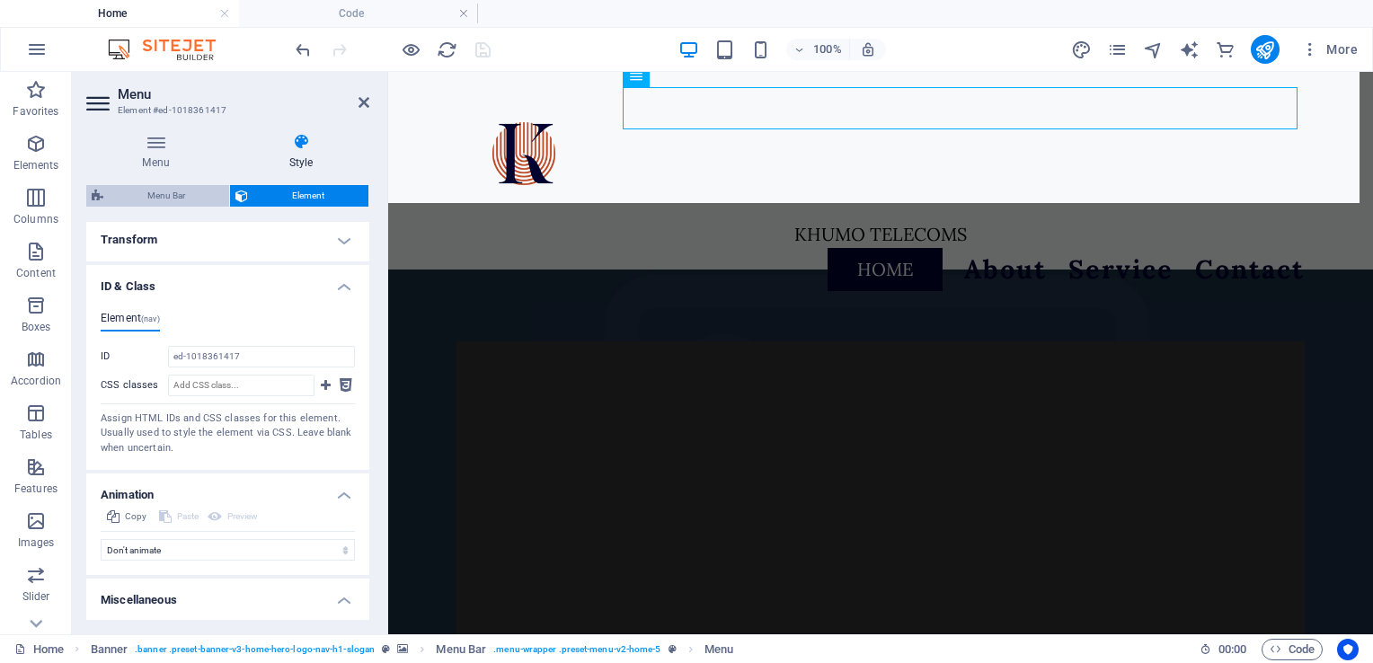
select select "link-special-font"
select select "rem"
select select "700"
select select "px"
select select "rem"
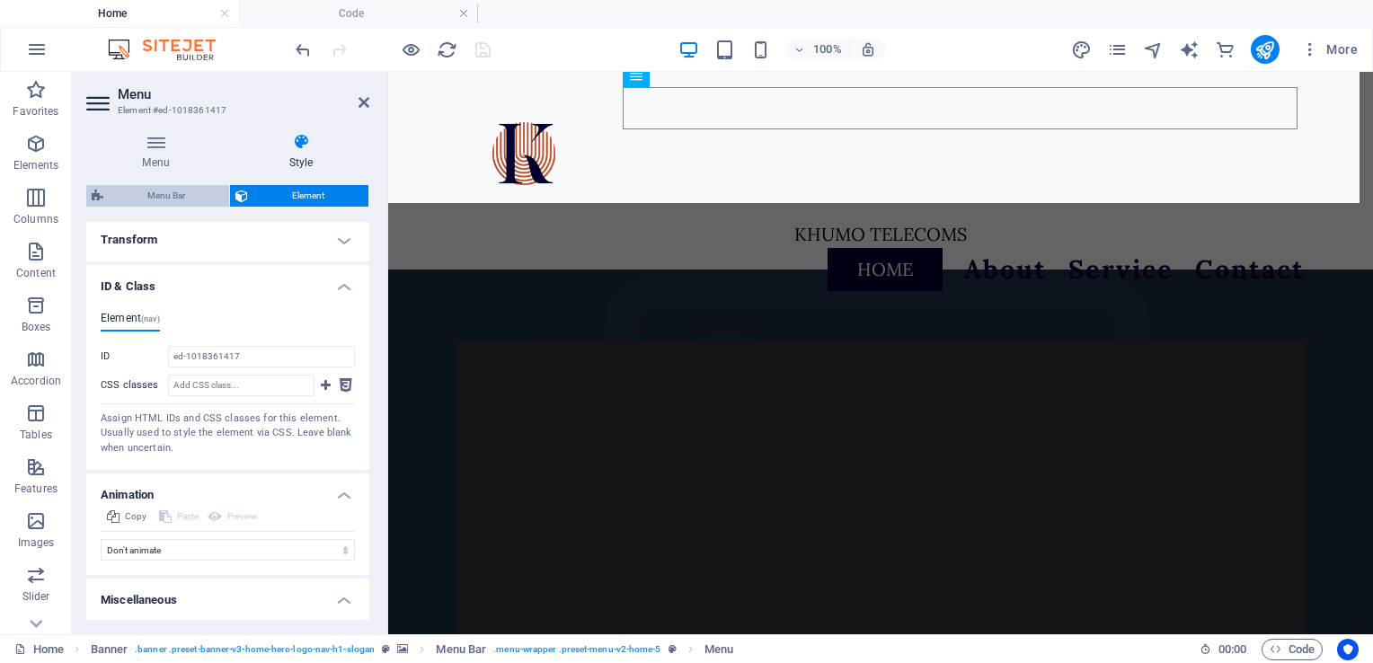
select select "preset-menu-v2-home-5"
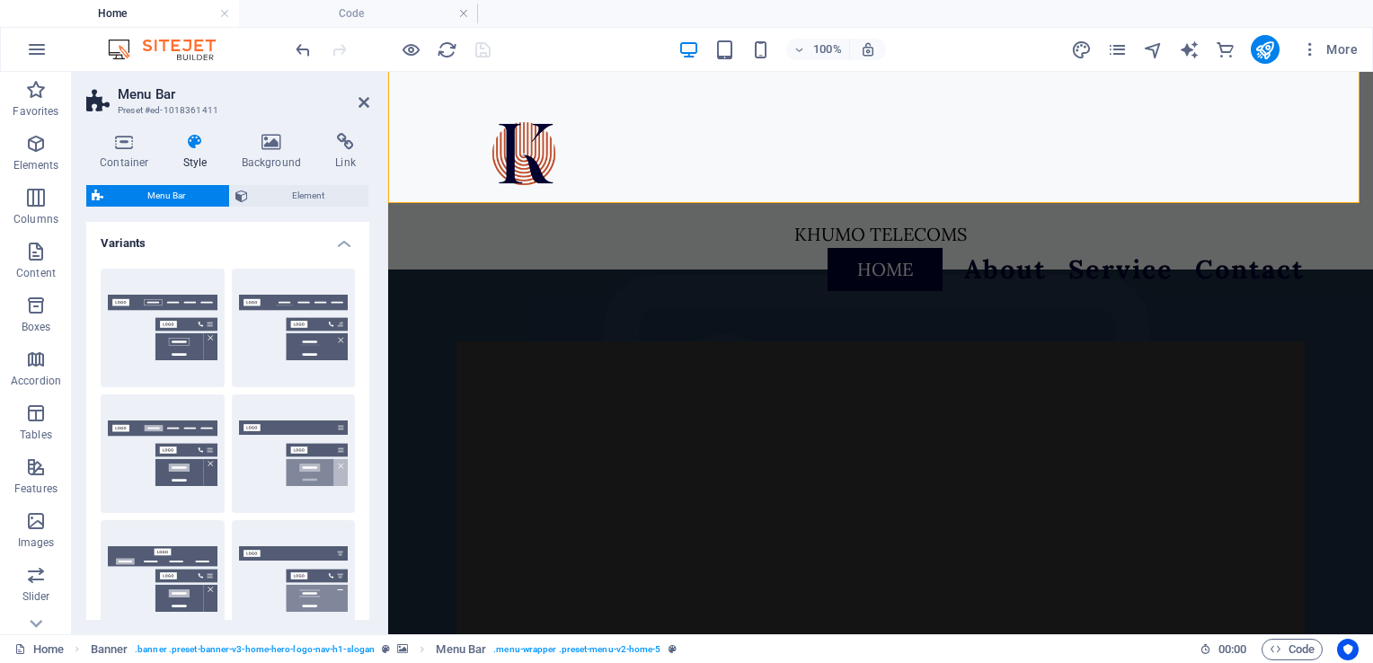
click at [371, 243] on div "Container Style Background Link Size Height 220 Default px rem % vh vw Min. hei…" at bounding box center [228, 377] width 312 height 516
click at [346, 142] on icon at bounding box center [346, 142] width 48 height 18
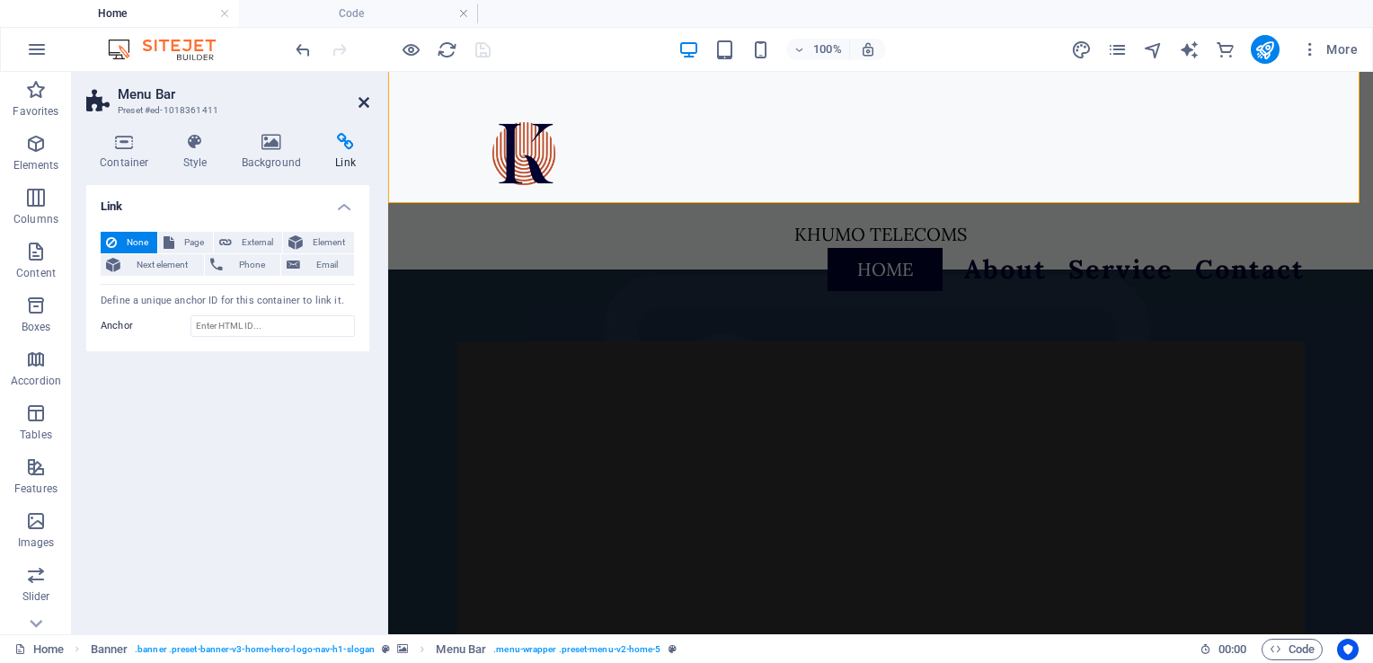
click at [359, 105] on icon at bounding box center [364, 102] width 11 height 14
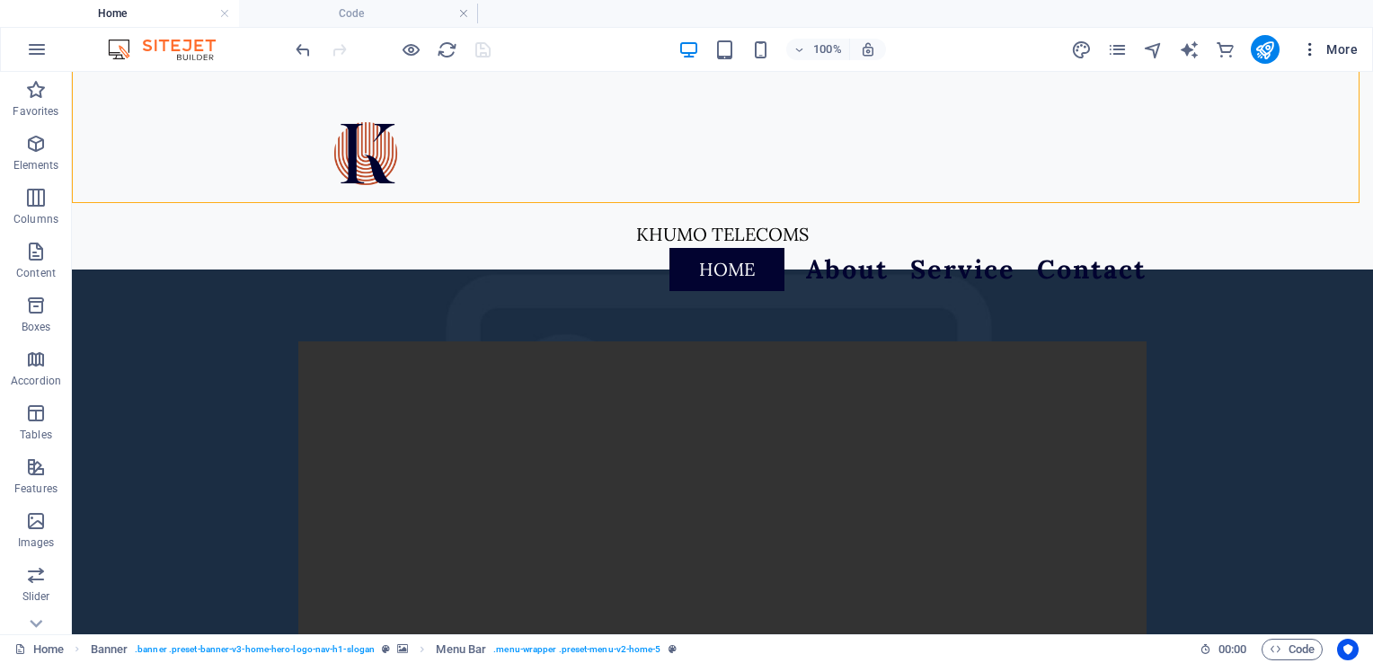
click at [1330, 45] on span "More" at bounding box center [1329, 49] width 57 height 18
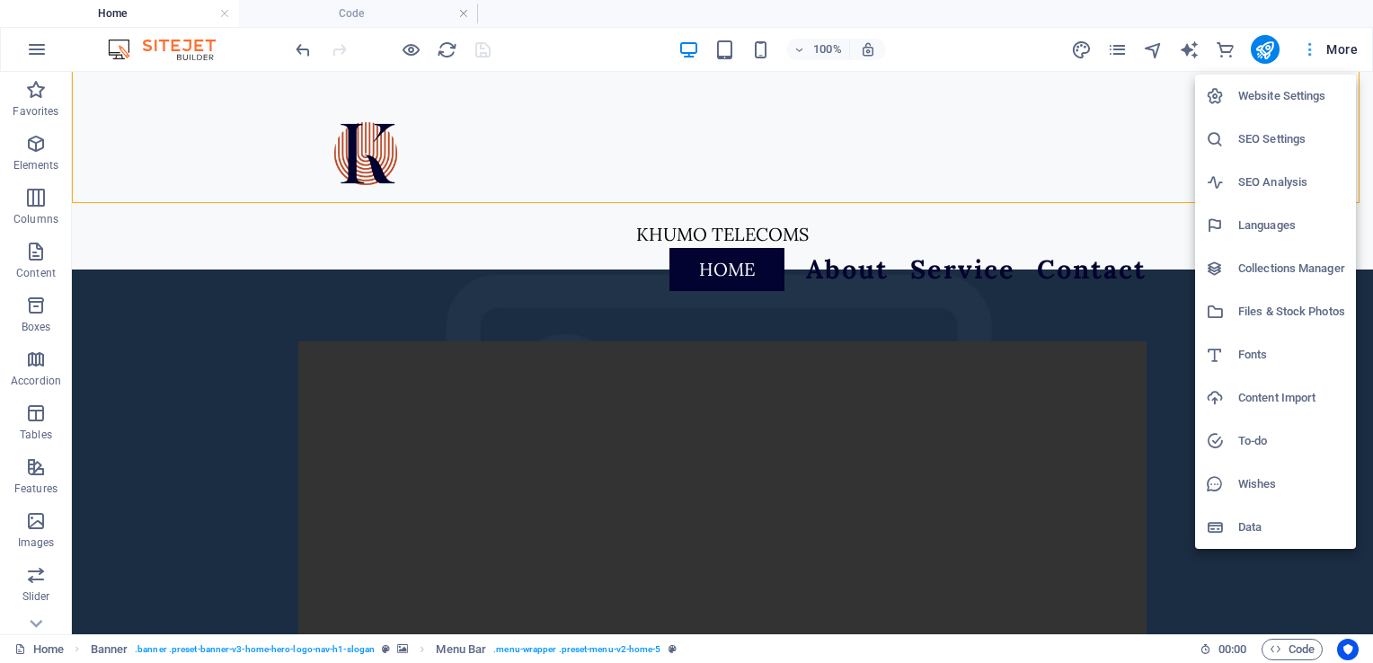
click at [1330, 45] on div at bounding box center [686, 331] width 1373 height 663
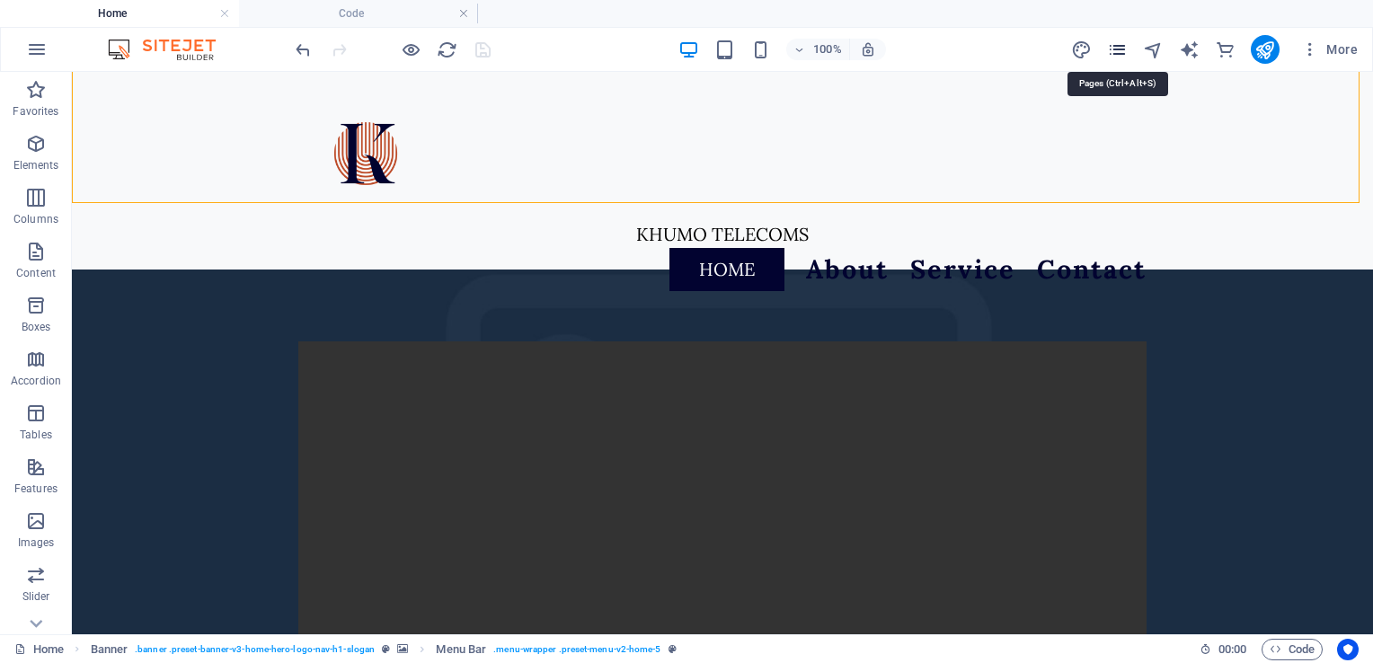
click at [1118, 52] on icon "pages" at bounding box center [1117, 50] width 21 height 21
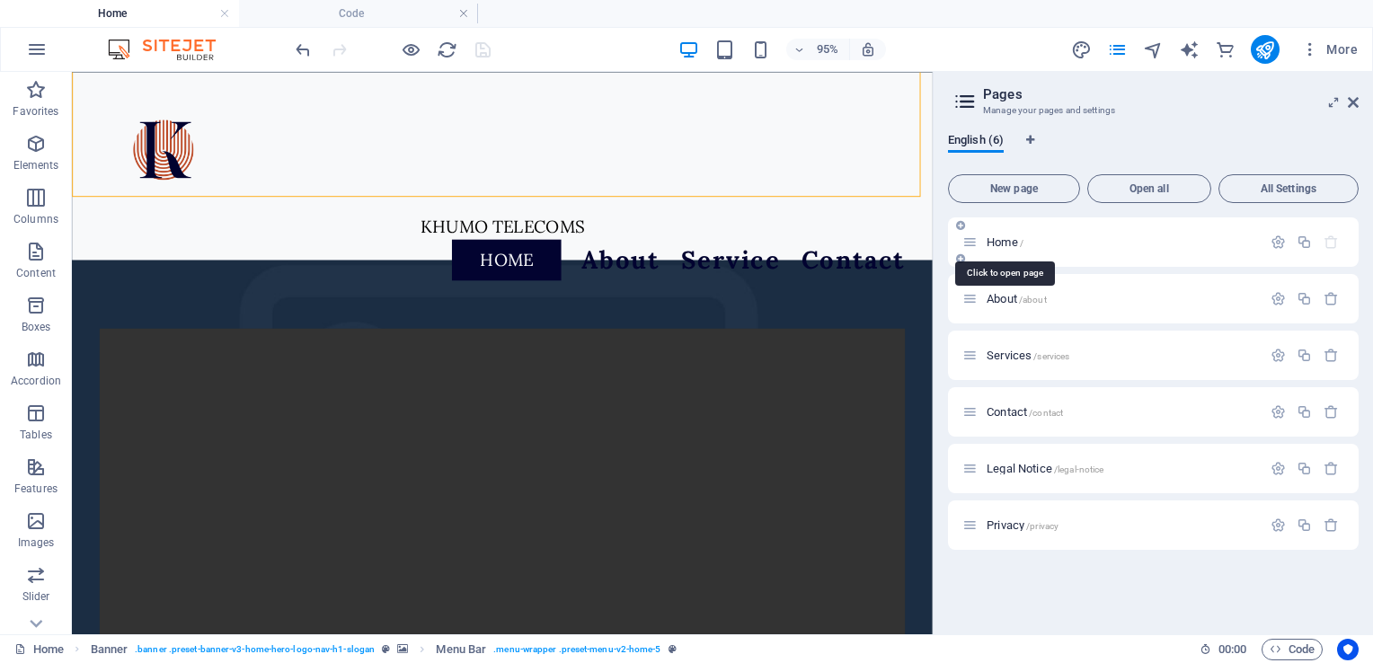
click at [1021, 242] on span "/" at bounding box center [1022, 243] width 4 height 10
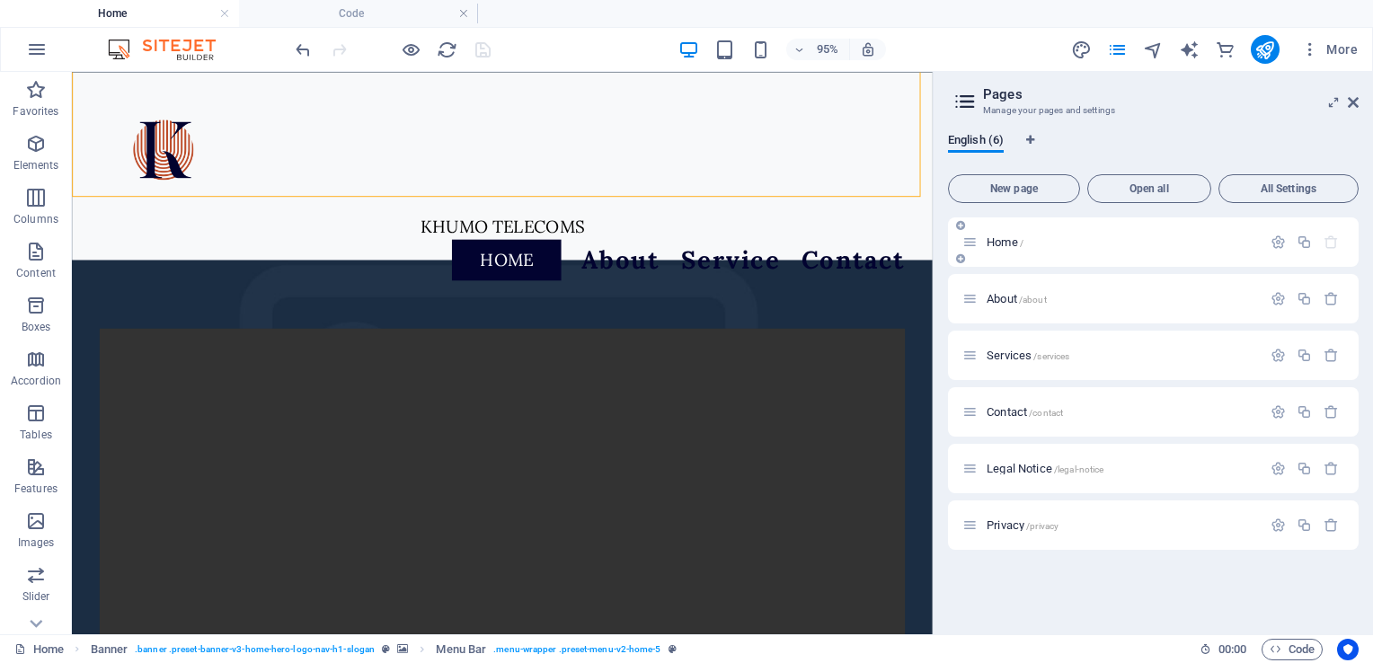
click at [975, 240] on icon at bounding box center [969, 242] width 15 height 15
click at [1280, 244] on icon "button" at bounding box center [1278, 242] width 15 height 15
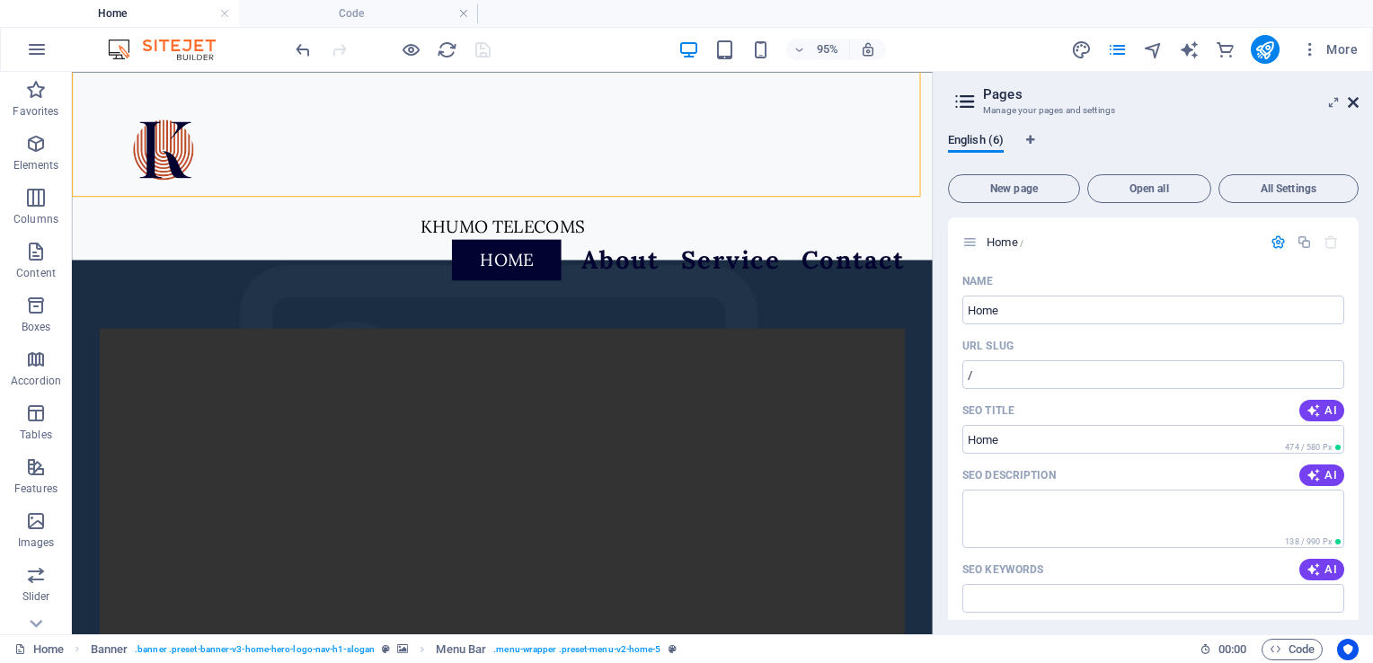
click at [1354, 102] on icon at bounding box center [1353, 102] width 11 height 14
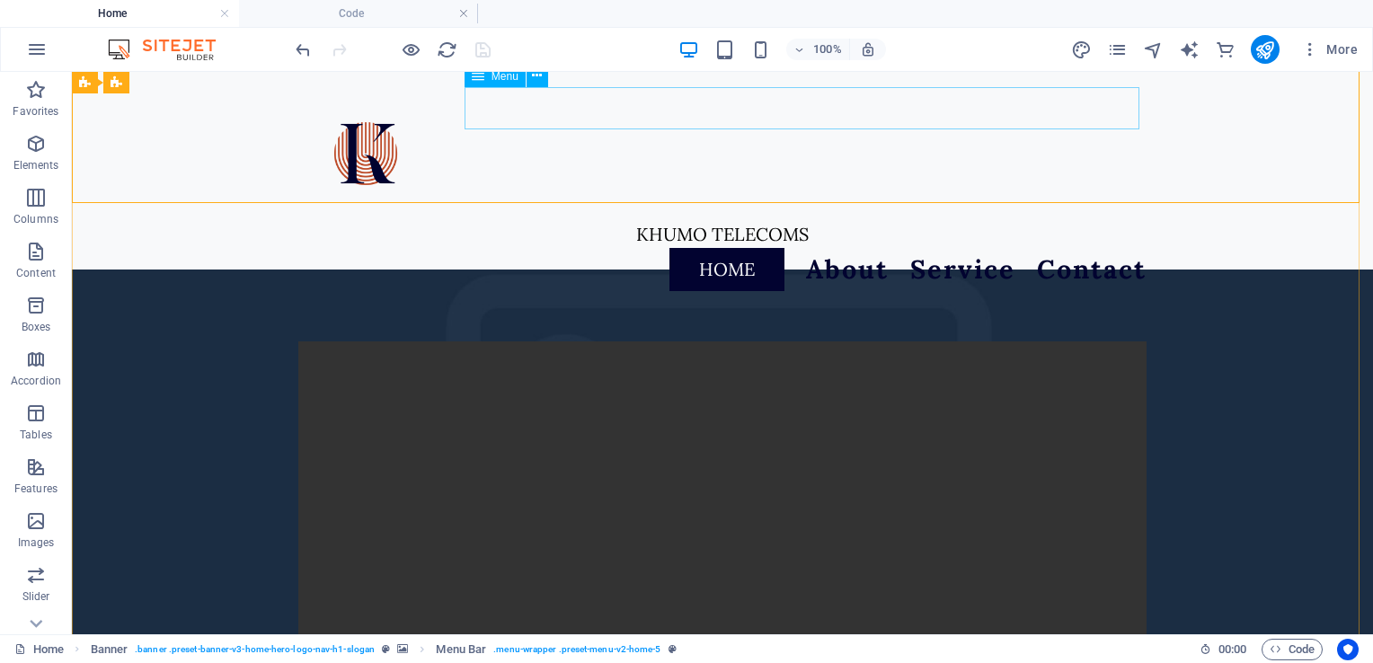
click at [859, 248] on nav "Home About Service Contact" at bounding box center [722, 269] width 848 height 43
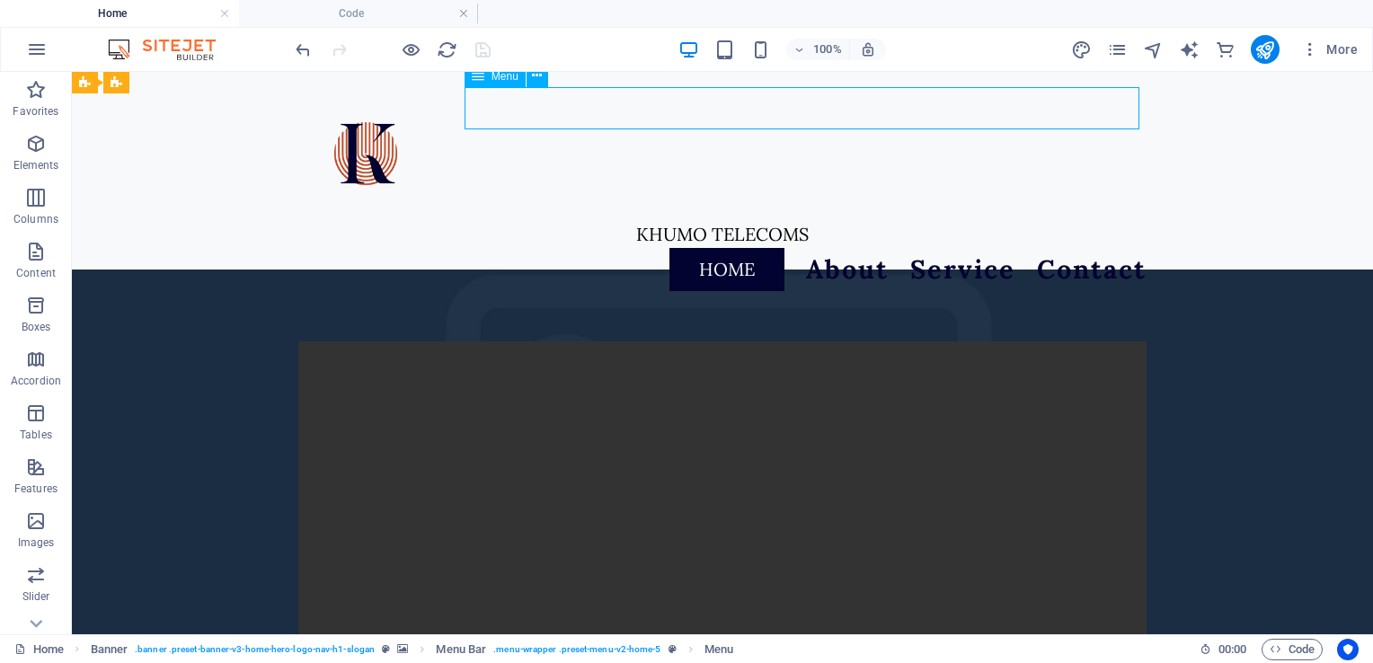
click at [859, 248] on nav "Home About Service Contact" at bounding box center [722, 269] width 848 height 43
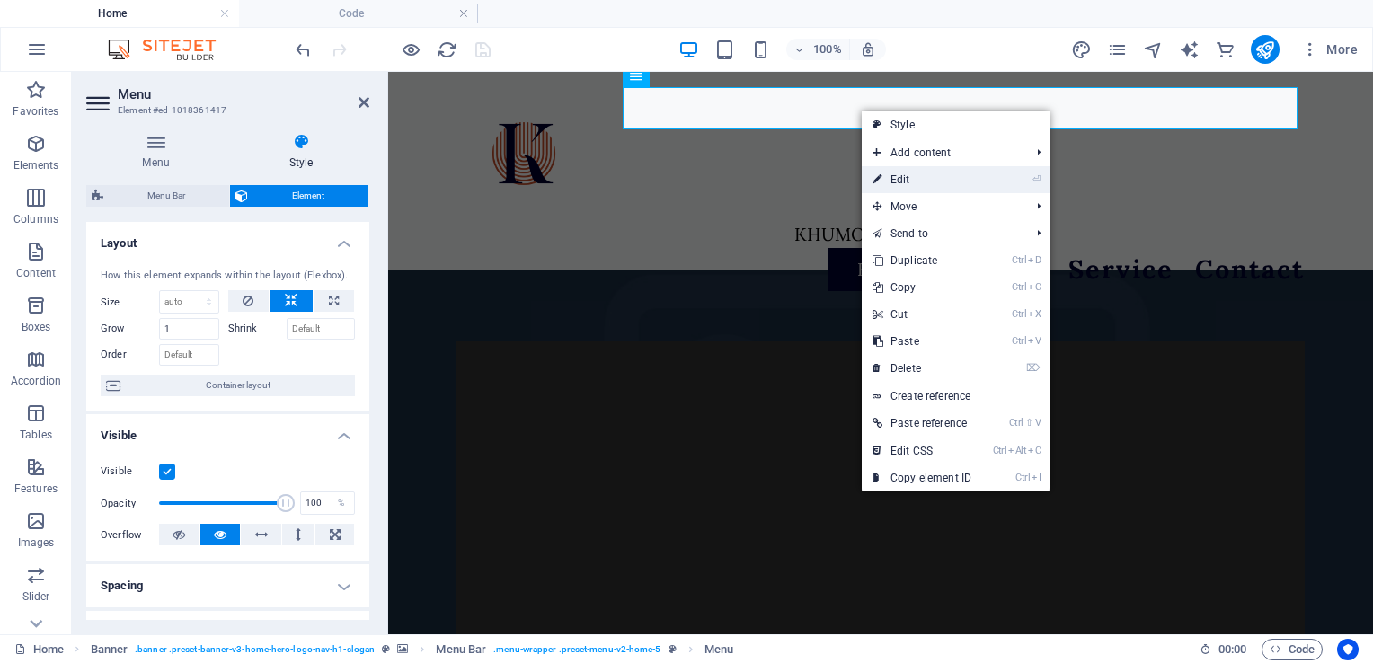
click at [941, 171] on link "⏎ Edit" at bounding box center [922, 179] width 120 height 27
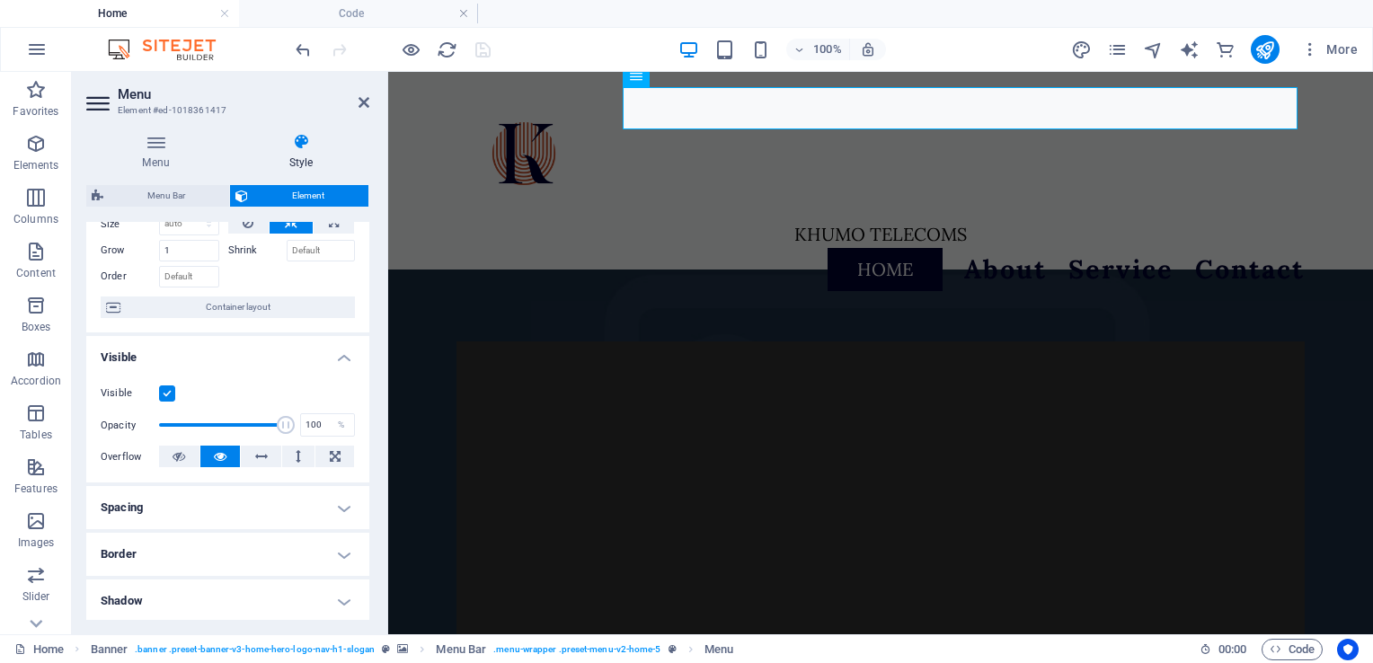
scroll to position [0, 0]
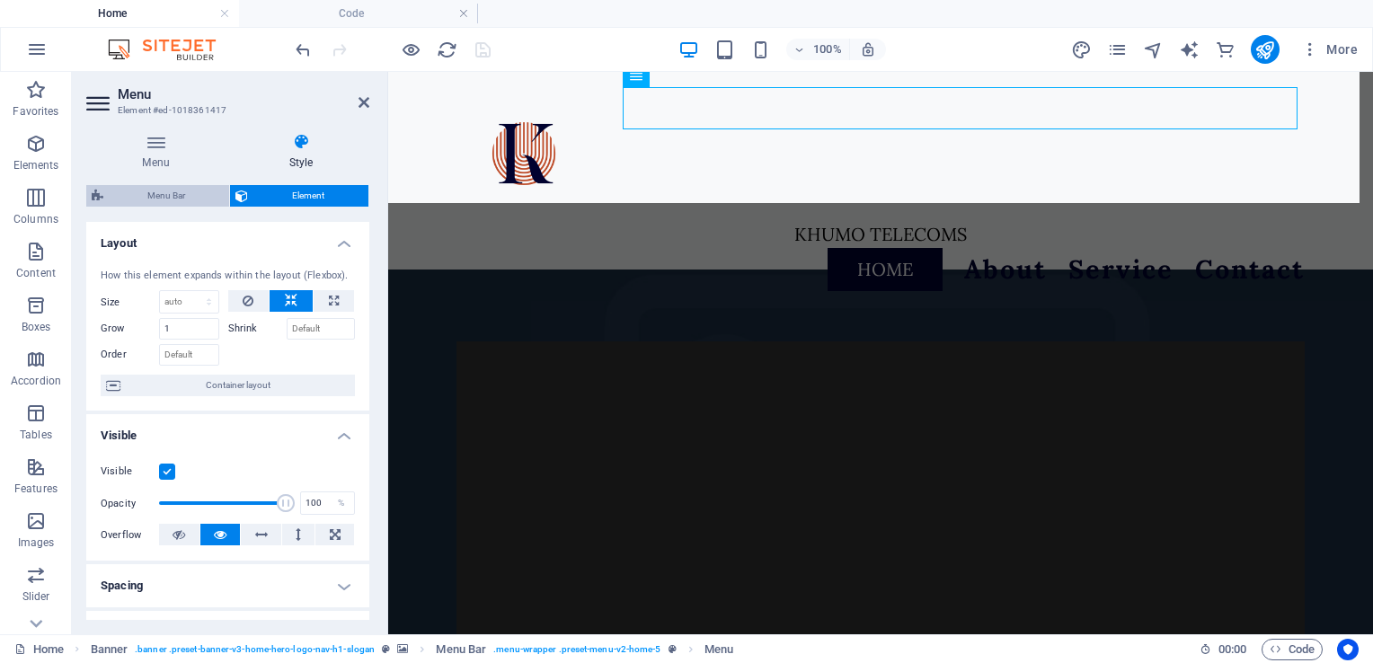
click at [156, 193] on span "Menu Bar" at bounding box center [166, 196] width 115 height 22
select select "rem"
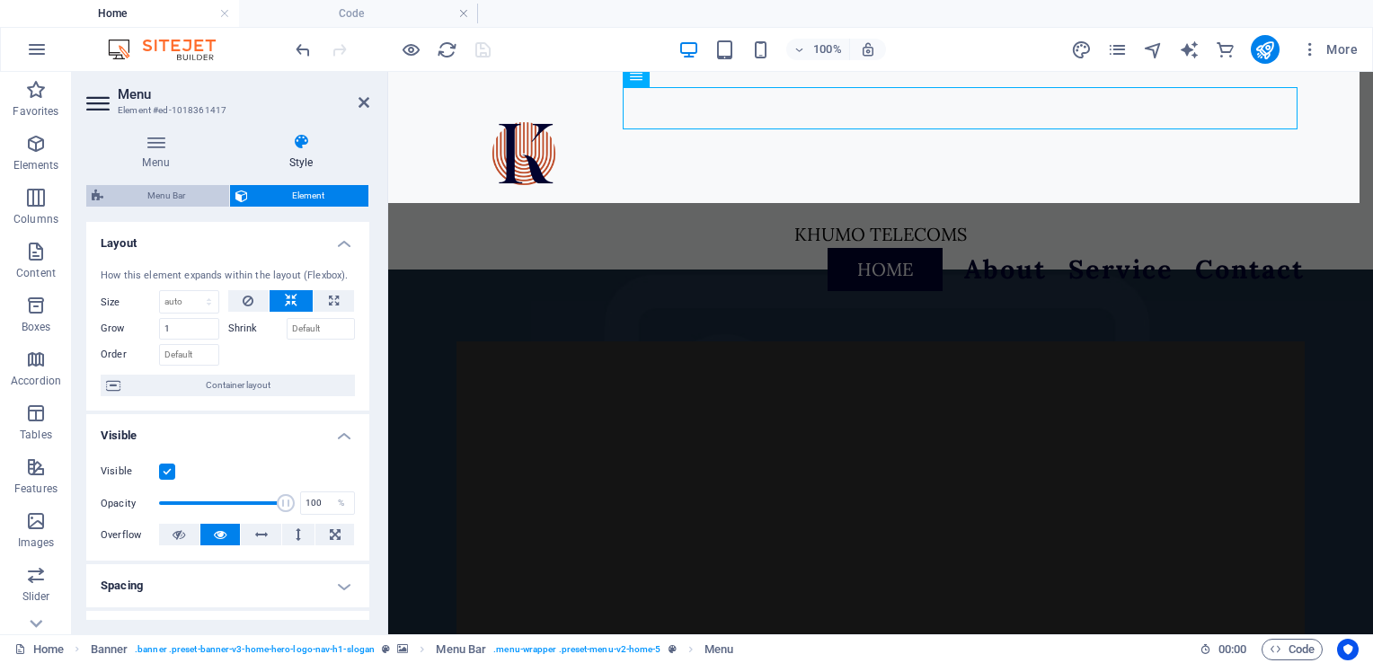
select select "rem"
select select
select select "px"
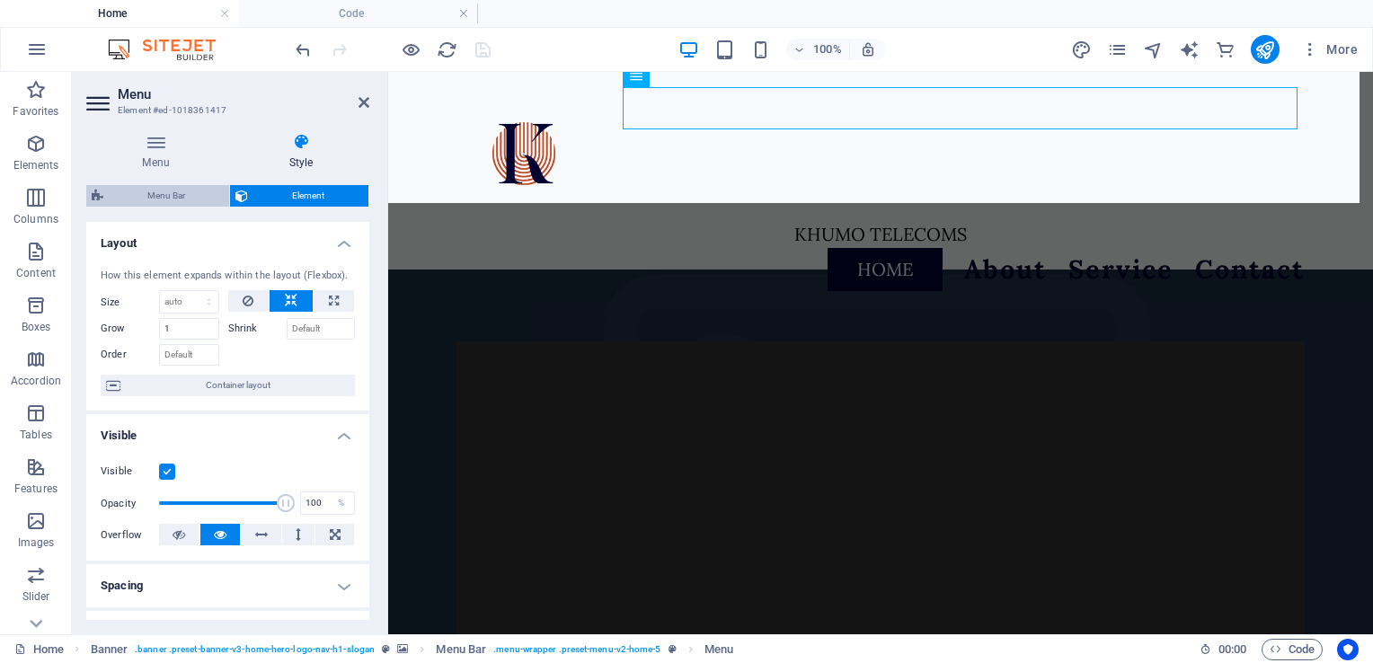
select select "px"
select select "hover_border_vertical"
select select "px"
select select "rem"
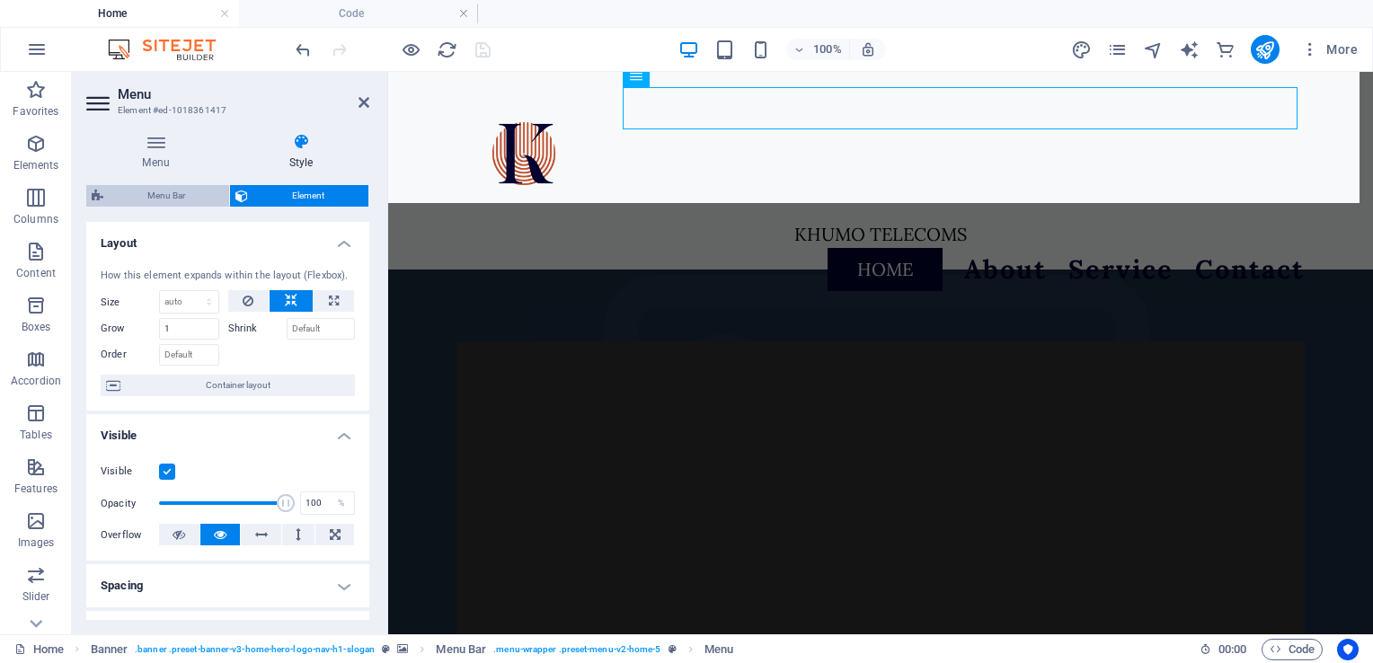
select select "rem"
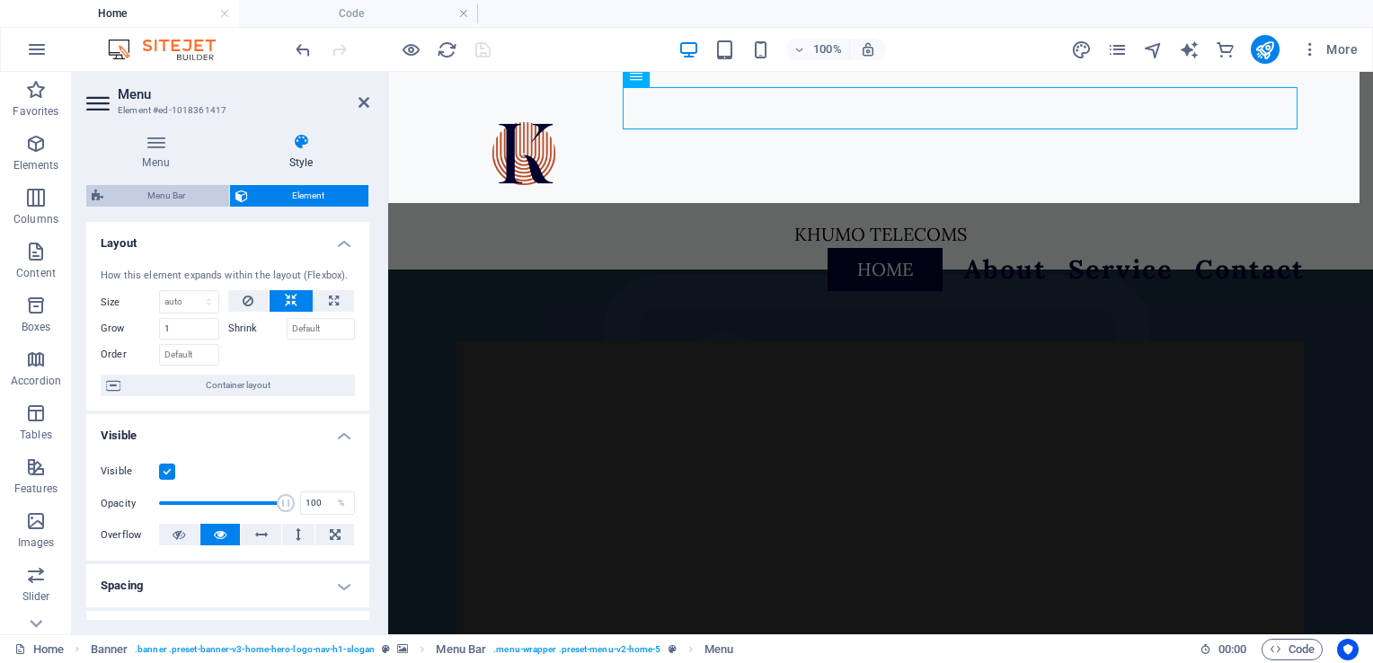
select select "link-special-font"
select select "rem"
select select "700"
select select "px"
select select "rem"
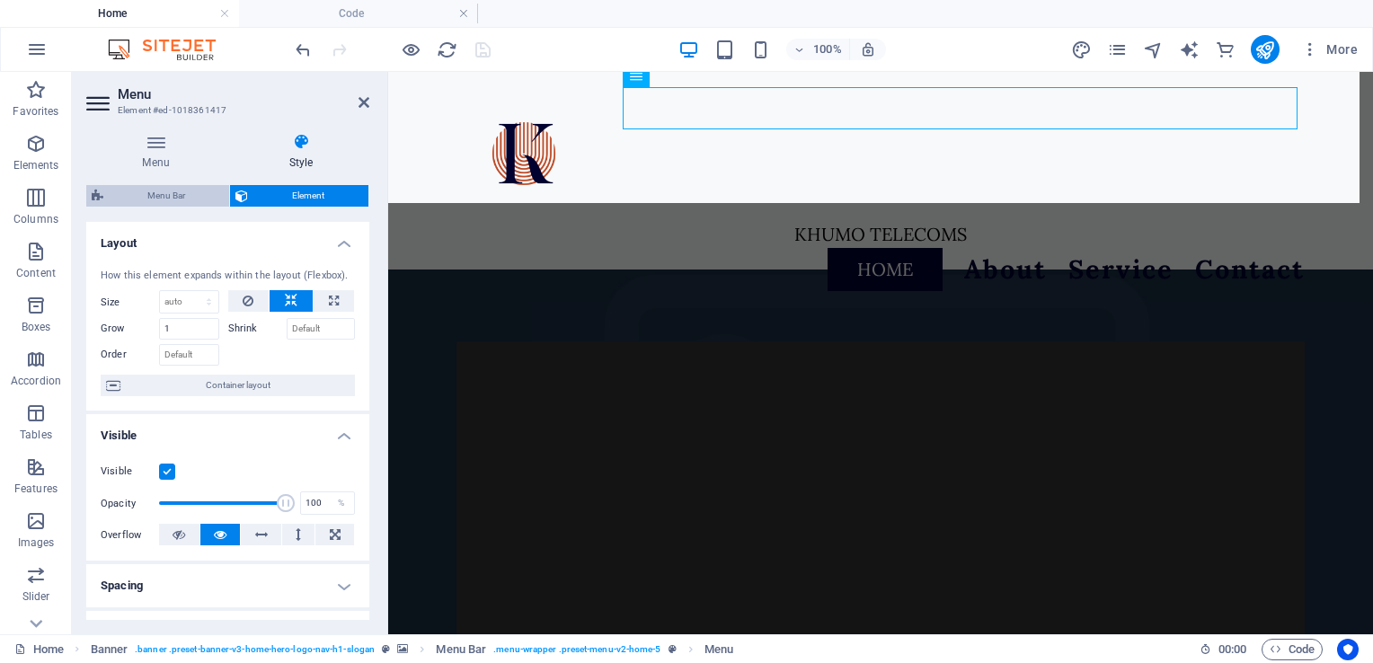
select select "preset-menu-v2-home-5"
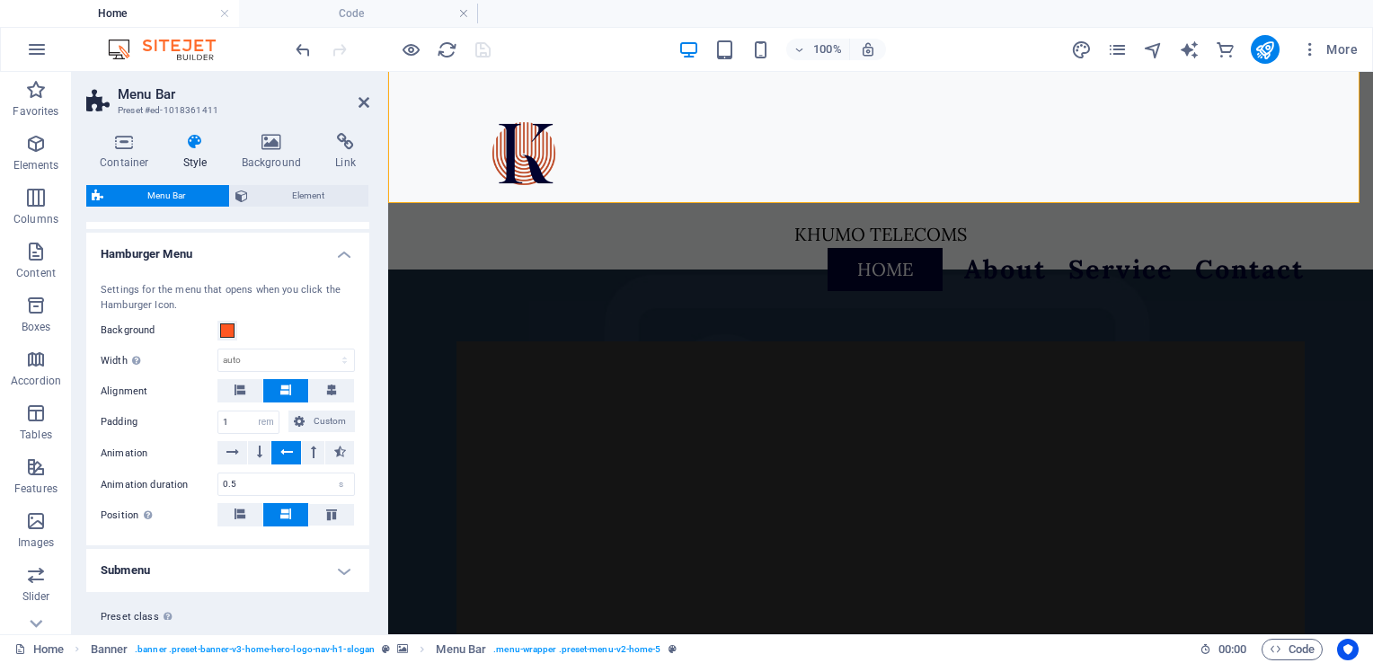
scroll to position [2073, 0]
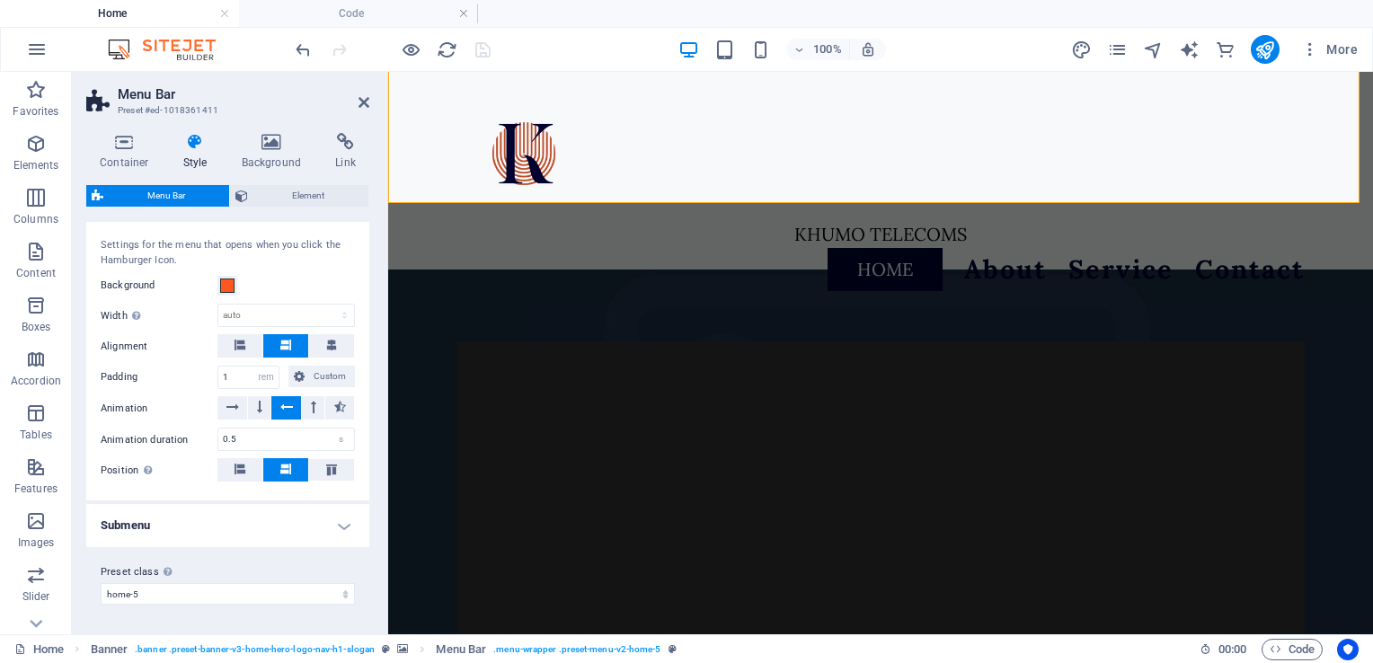
click at [346, 530] on h4 "Submenu" at bounding box center [227, 525] width 283 height 43
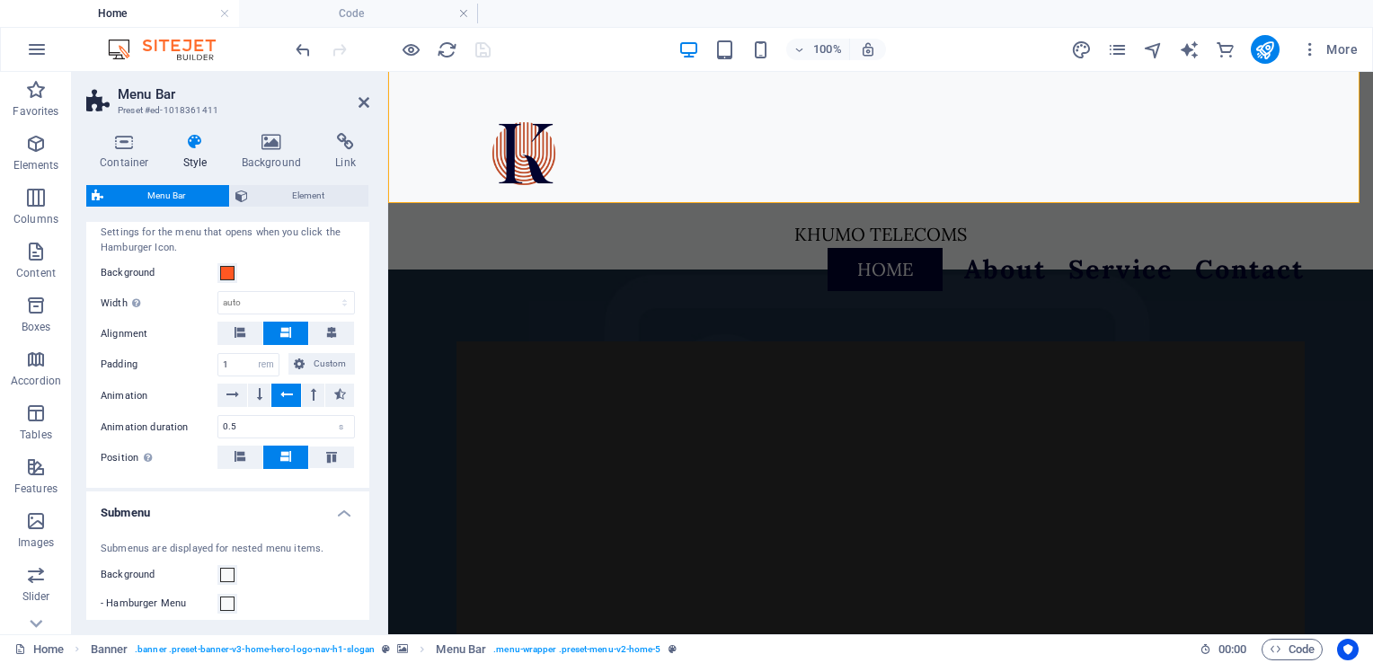
click at [337, 524] on h4 "Submenu" at bounding box center [227, 508] width 283 height 32
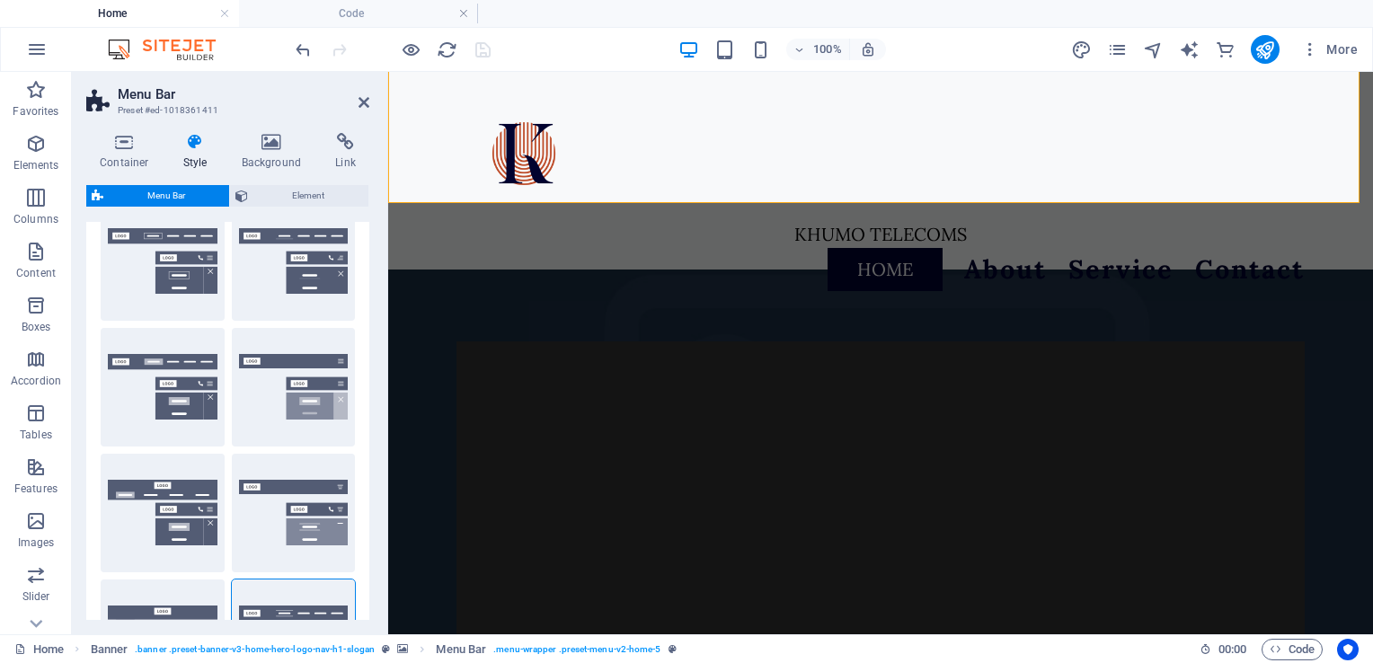
scroll to position [0, 0]
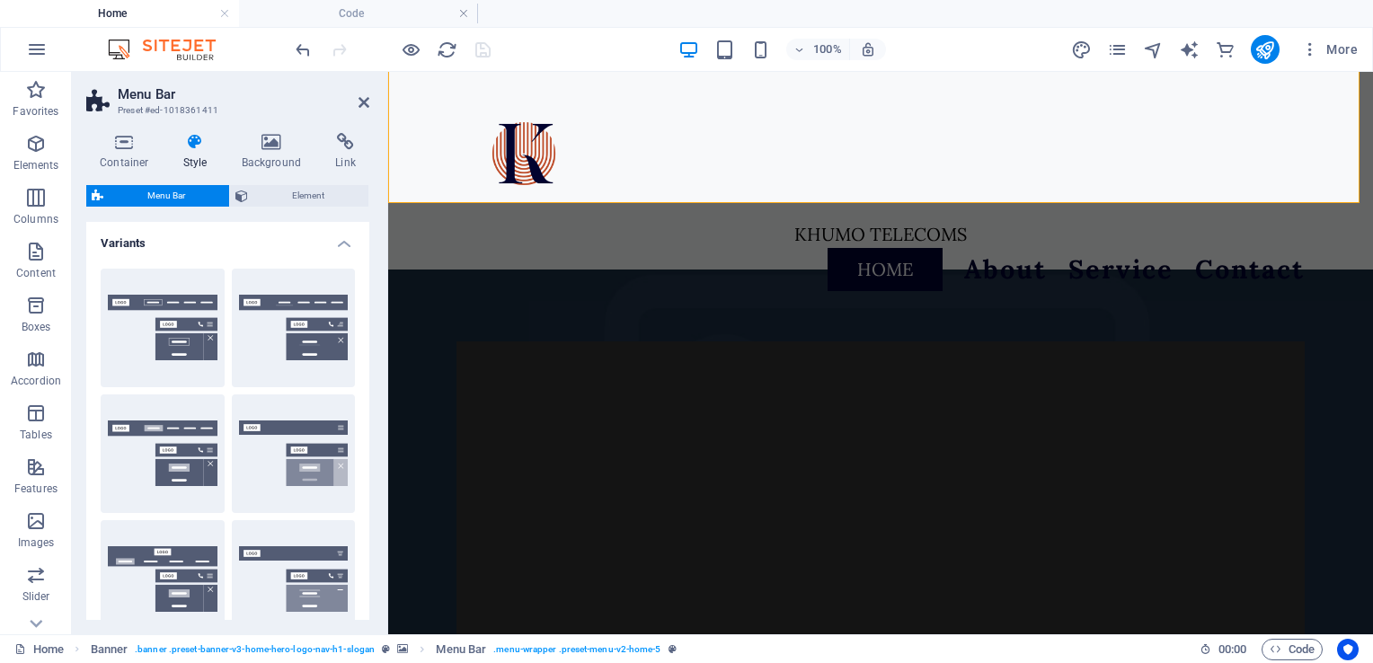
click at [338, 239] on h4 "Variants" at bounding box center [227, 238] width 283 height 32
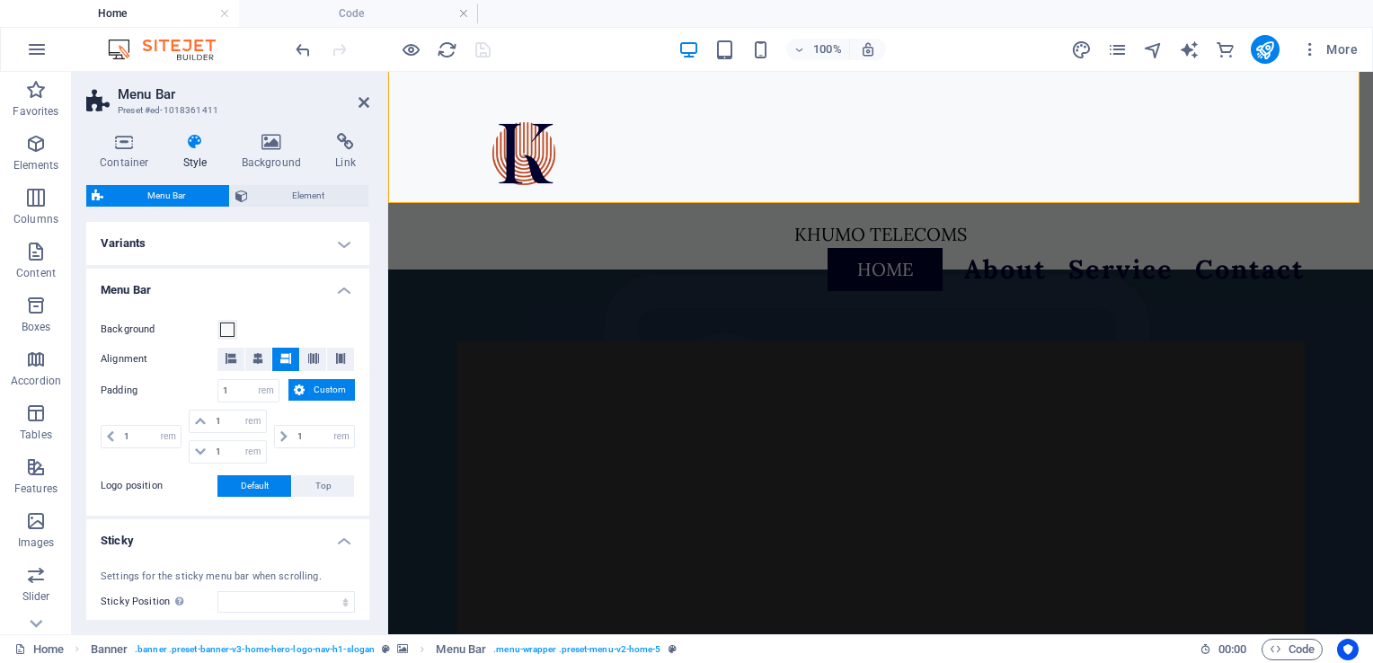
click at [338, 289] on h4 "Menu Bar" at bounding box center [227, 285] width 283 height 32
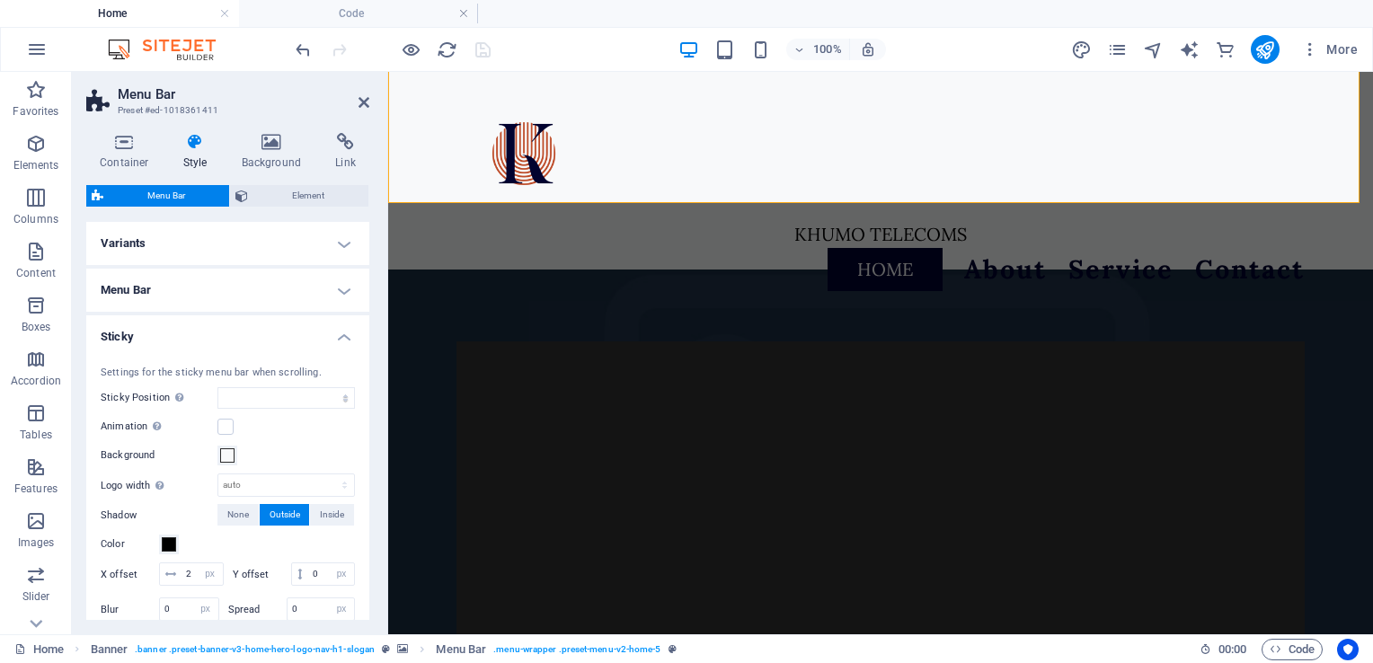
click at [338, 324] on h4 "Sticky" at bounding box center [227, 331] width 283 height 32
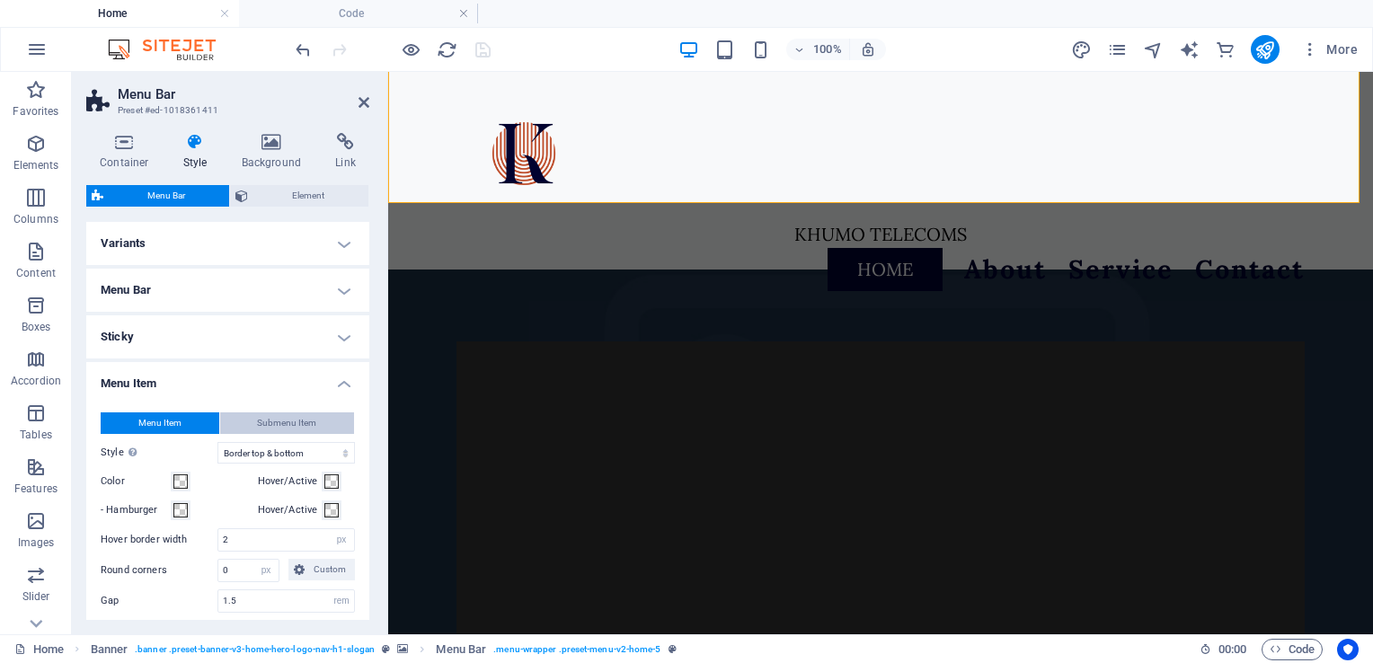
click at [309, 421] on span "Submenu Item" at bounding box center [286, 423] width 59 height 22
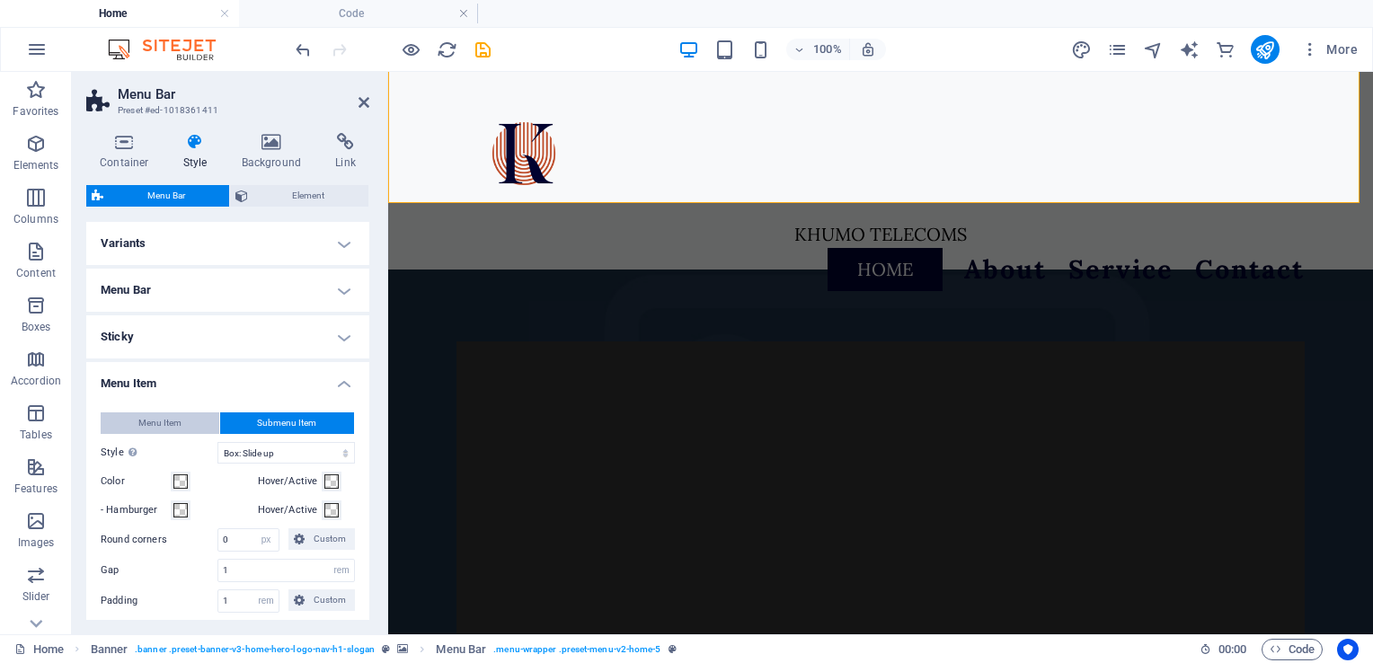
click at [187, 418] on button "Menu Item" at bounding box center [160, 423] width 119 height 22
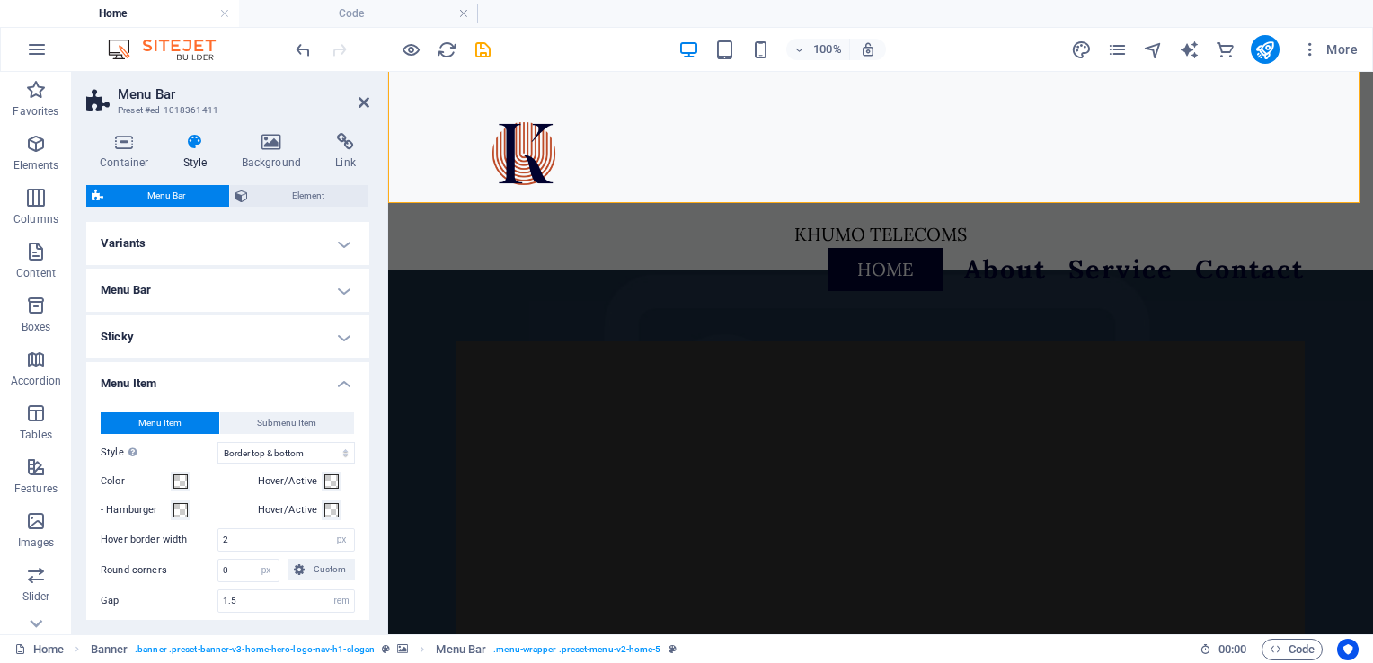
drag, startPoint x: 369, startPoint y: 315, endPoint x: 369, endPoint y: 343, distance: 27.9
click at [369, 343] on div "Container Style Background Link Size Height 220 Default px rem % vh vw Min. hei…" at bounding box center [228, 377] width 312 height 516
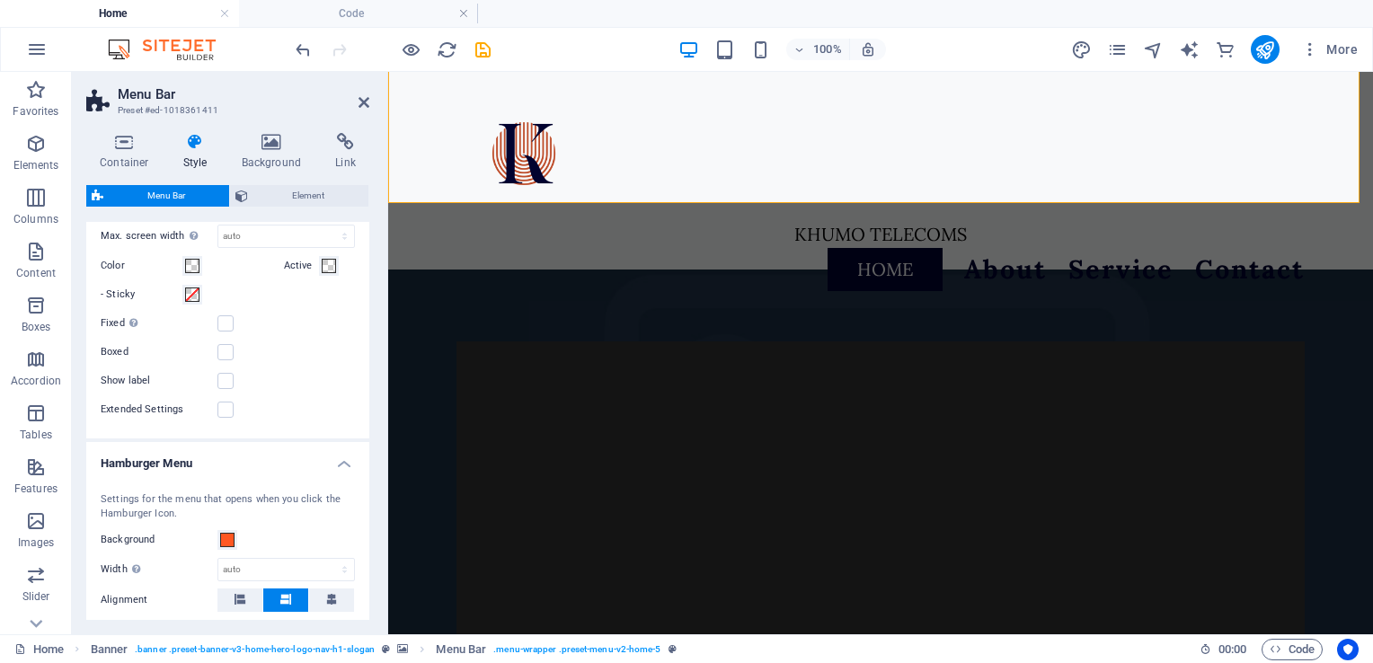
scroll to position [804, 0]
click at [338, 456] on h4 "Hamburger Menu" at bounding box center [227, 457] width 283 height 32
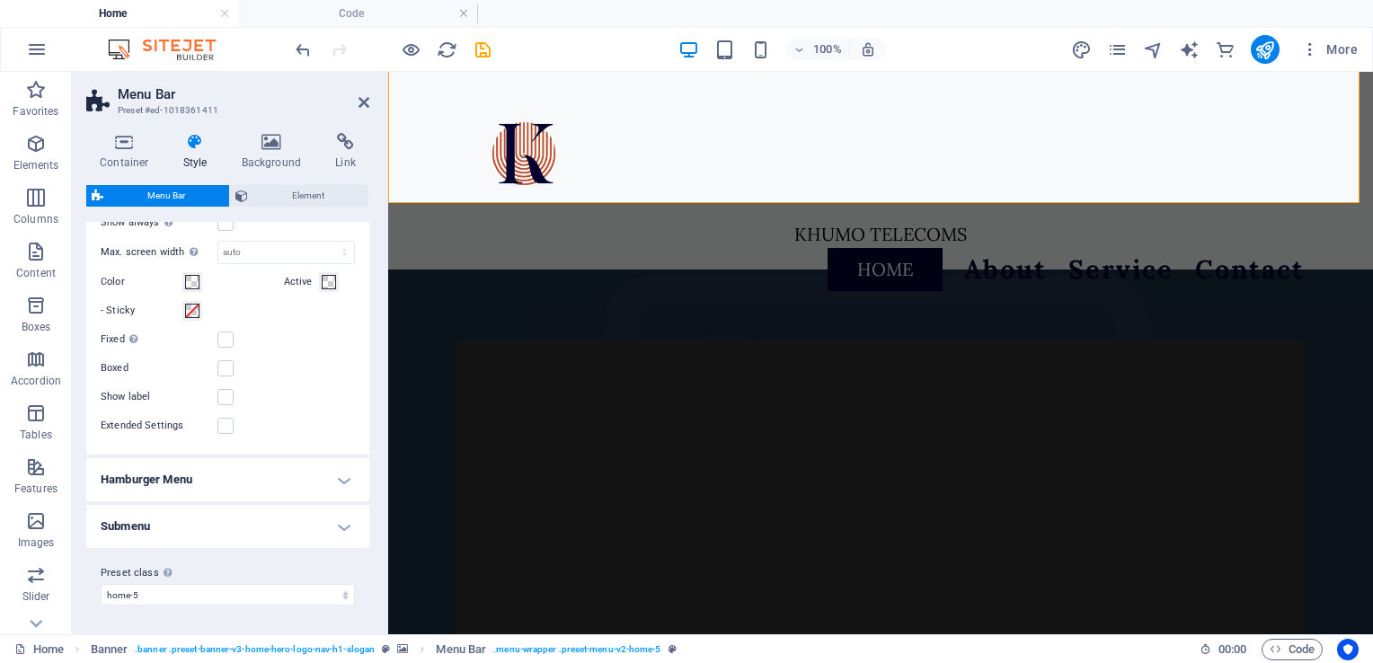
scroll to position [782, 0]
drag, startPoint x: 370, startPoint y: 509, endPoint x: 372, endPoint y: 455, distance: 53.9
click at [372, 455] on div "Container Style Background Link Size Height 220 Default px rem % vh vw Min. hei…" at bounding box center [228, 377] width 312 height 516
drag, startPoint x: 369, startPoint y: 505, endPoint x: 371, endPoint y: 443, distance: 62.0
click at [371, 443] on div "Container Style Background Link Size Height 220 Default px rem % vh vw Min. hei…" at bounding box center [228, 377] width 312 height 516
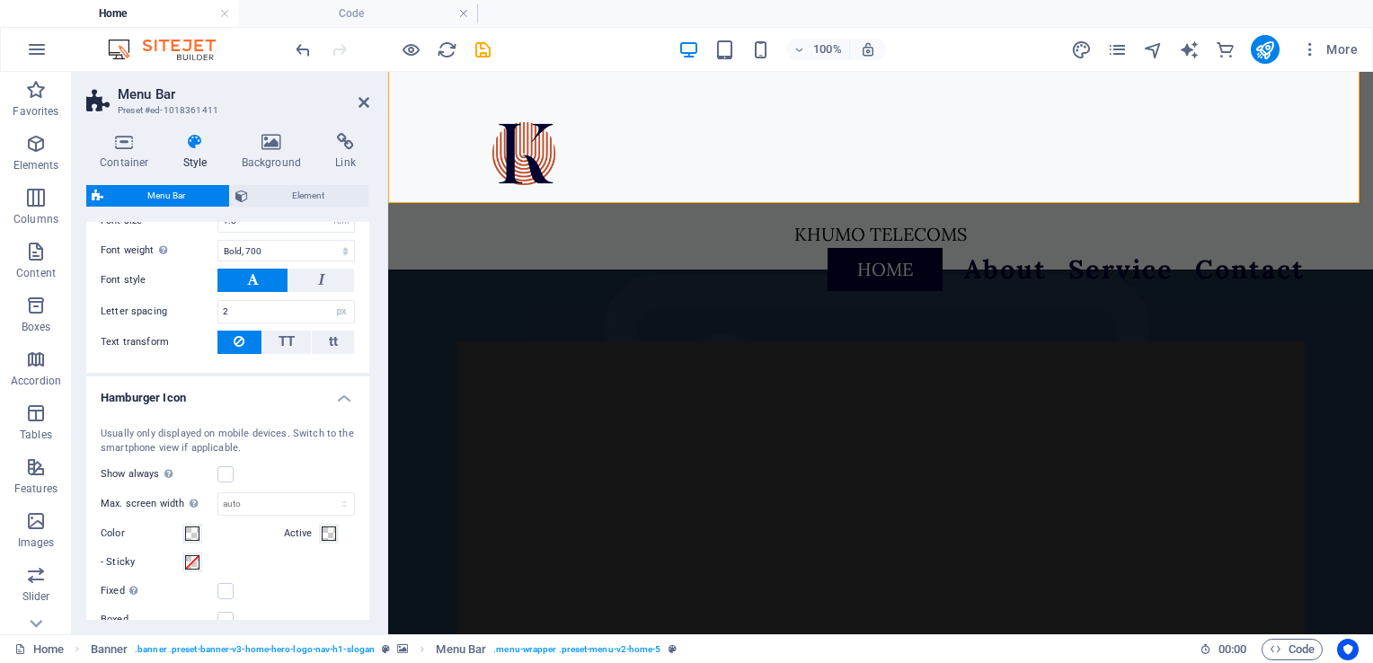
scroll to position [512, 0]
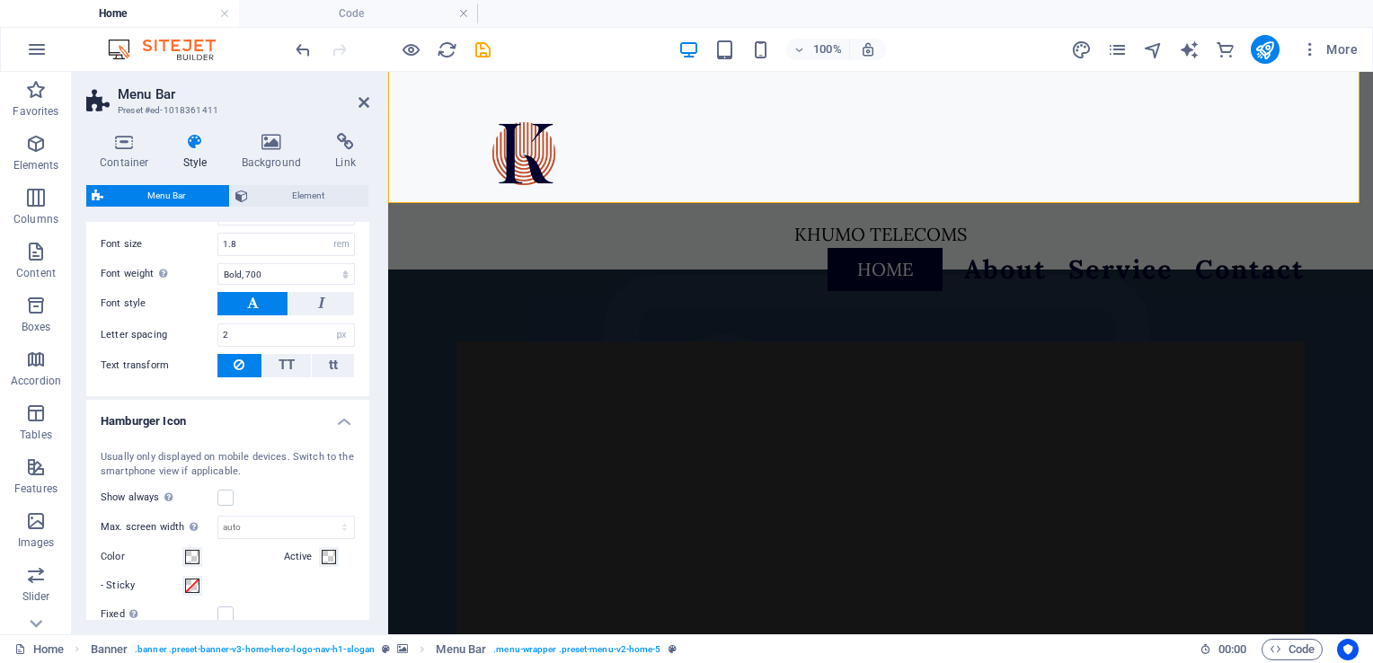
click at [338, 416] on h4 "Hamburger Icon" at bounding box center [227, 416] width 283 height 32
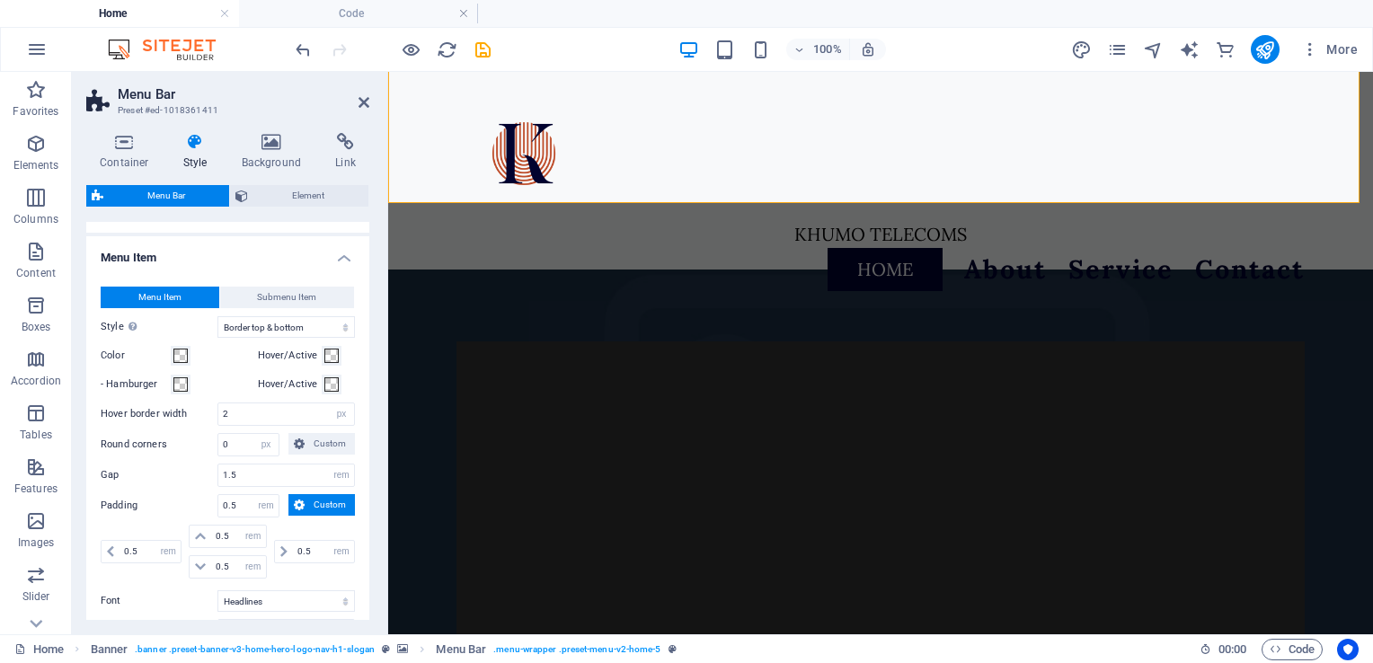
scroll to position [108, 0]
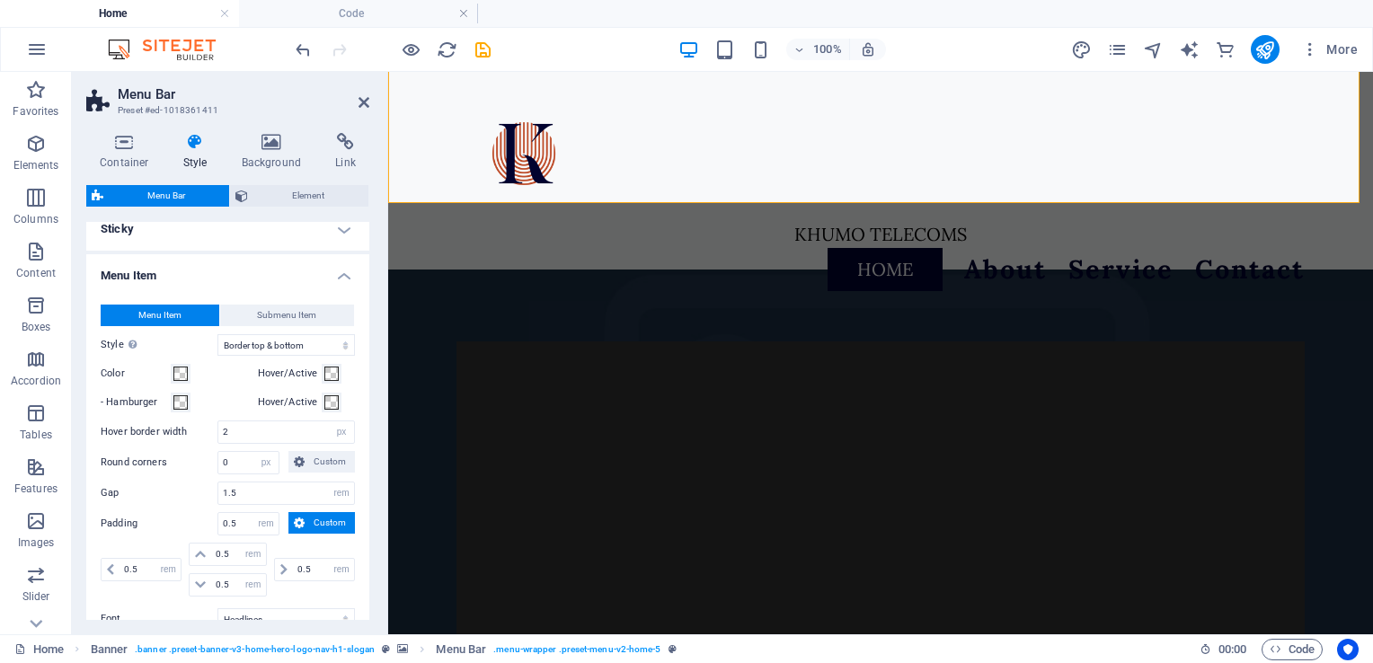
click at [336, 279] on h4 "Menu Item" at bounding box center [227, 270] width 283 height 32
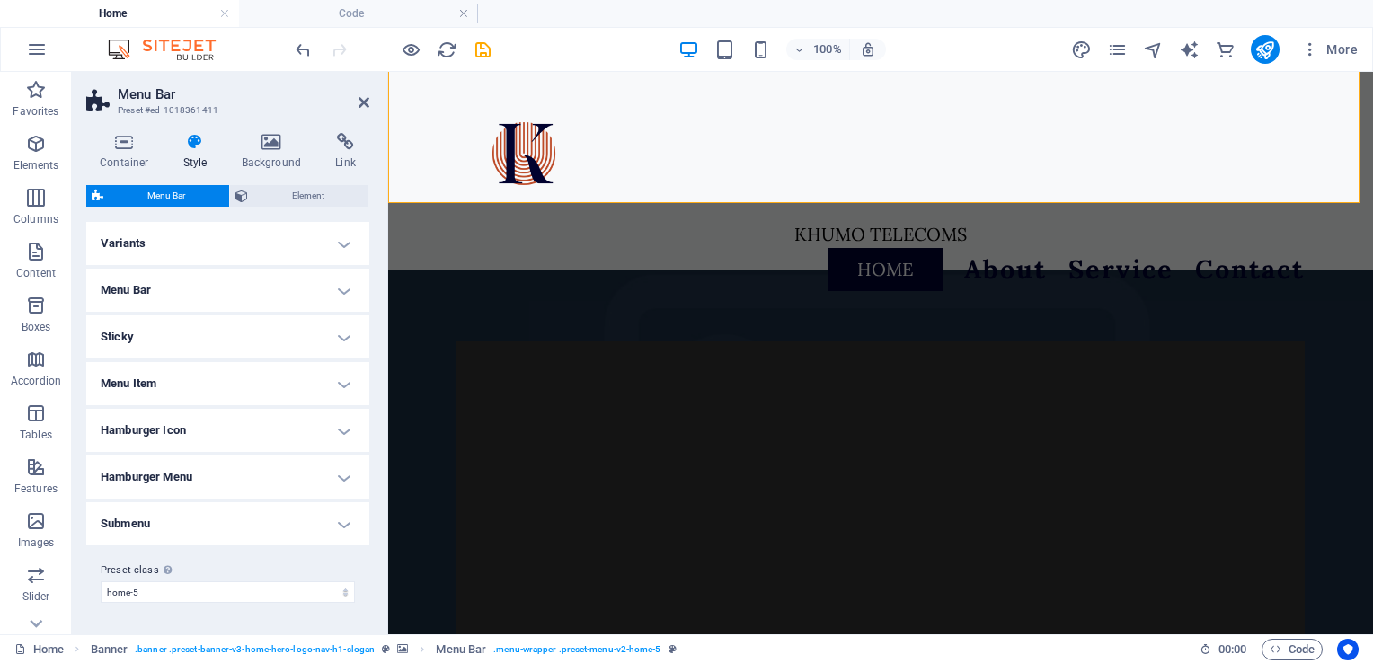
scroll to position [0, 0]
click at [231, 589] on select "[PERSON_NAME] xxl wide border home-hero-logo-nav-h1-slogan-menu home-hero-logo-…" at bounding box center [228, 592] width 254 height 22
click at [124, 146] on icon at bounding box center [124, 142] width 76 height 18
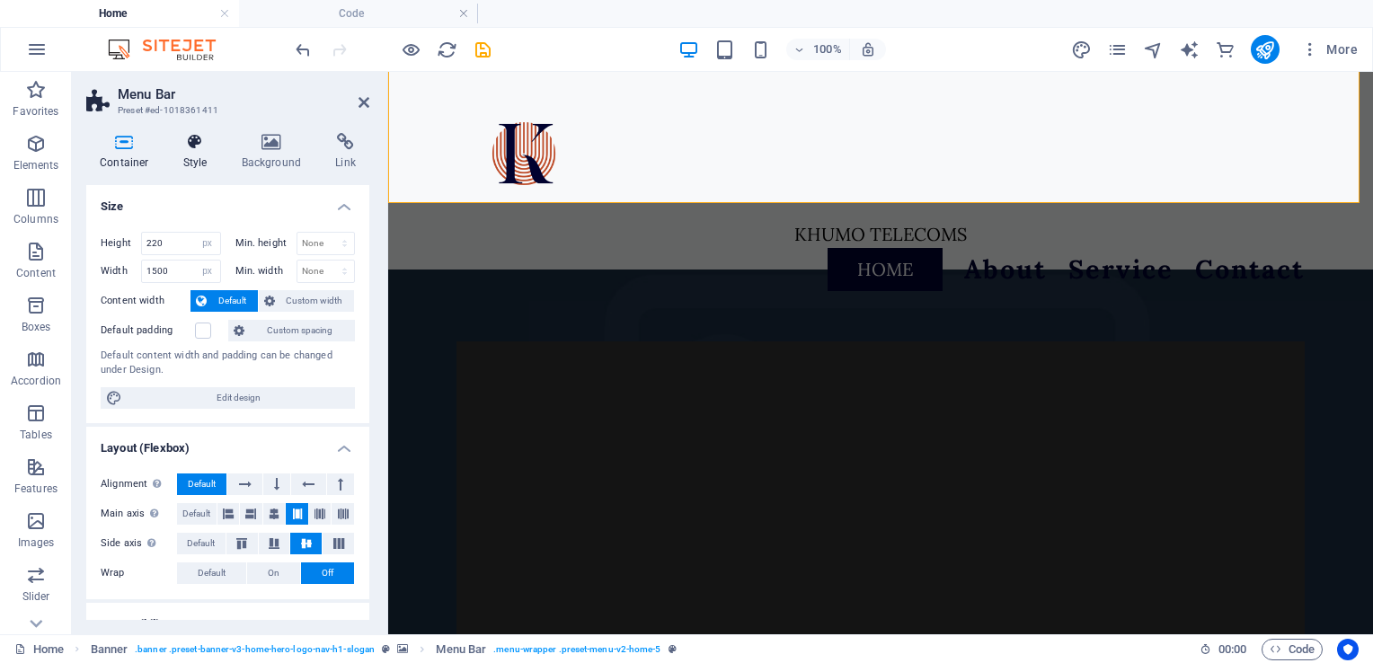
click at [187, 149] on icon at bounding box center [195, 142] width 51 height 18
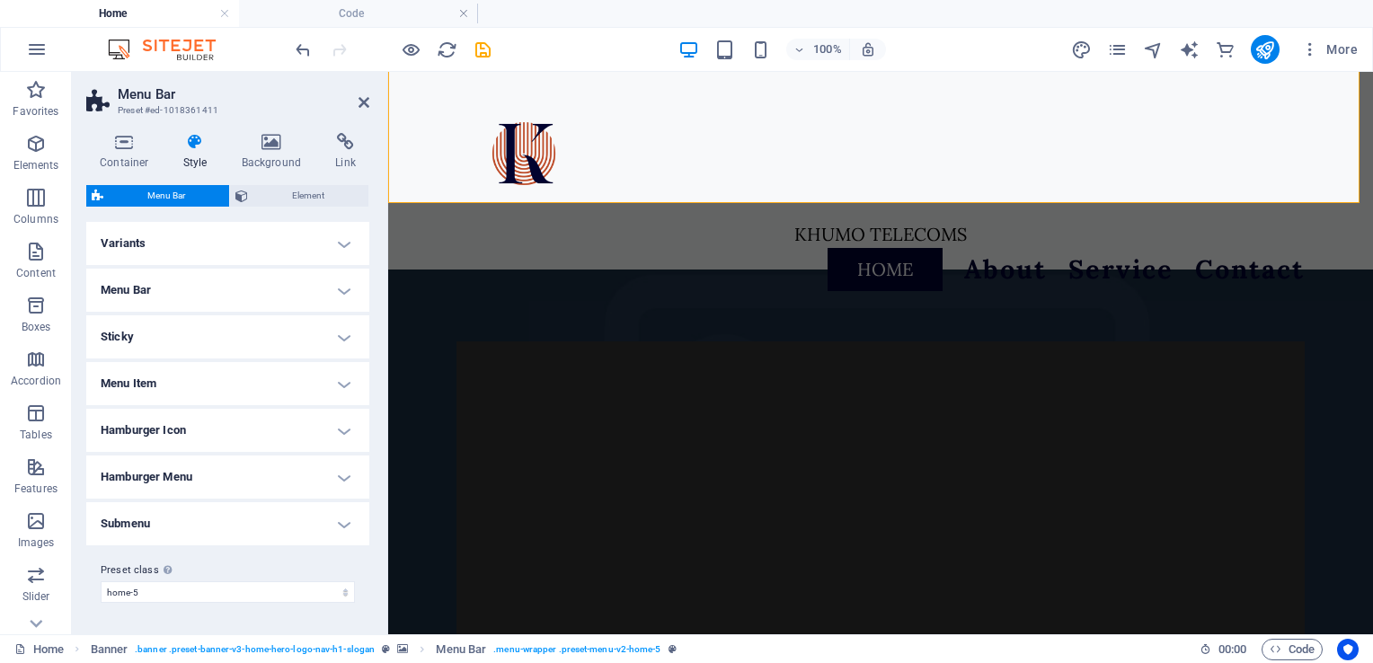
click at [341, 239] on h4 "Variants" at bounding box center [227, 243] width 283 height 43
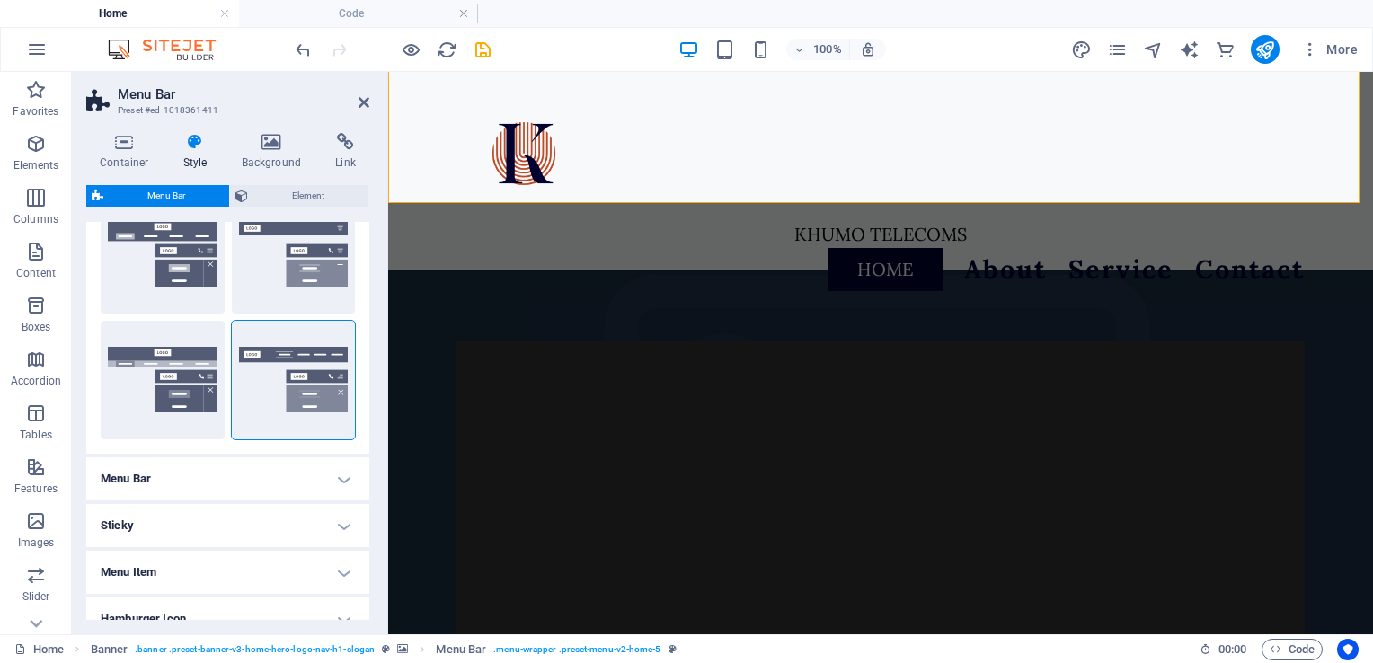
scroll to position [327, 0]
click at [341, 475] on h4 "Menu Bar" at bounding box center [227, 477] width 283 height 43
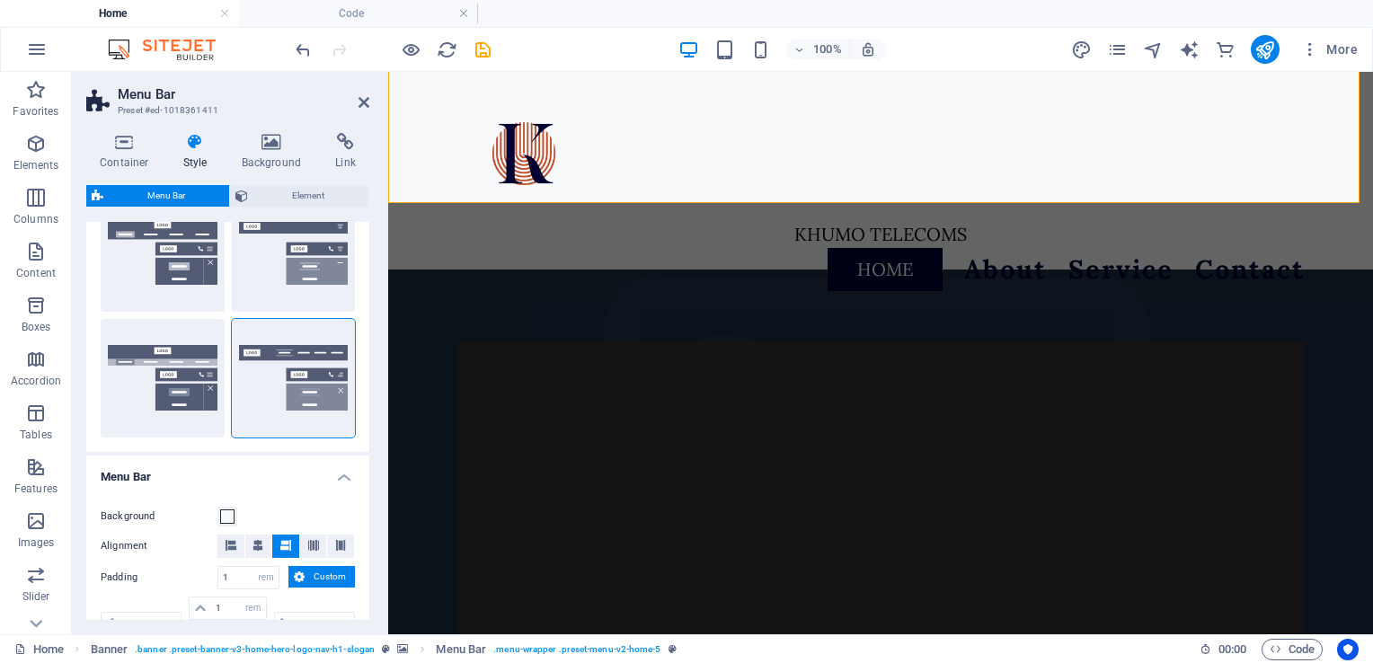
click at [341, 475] on h4 "Menu Bar" at bounding box center [227, 472] width 283 height 32
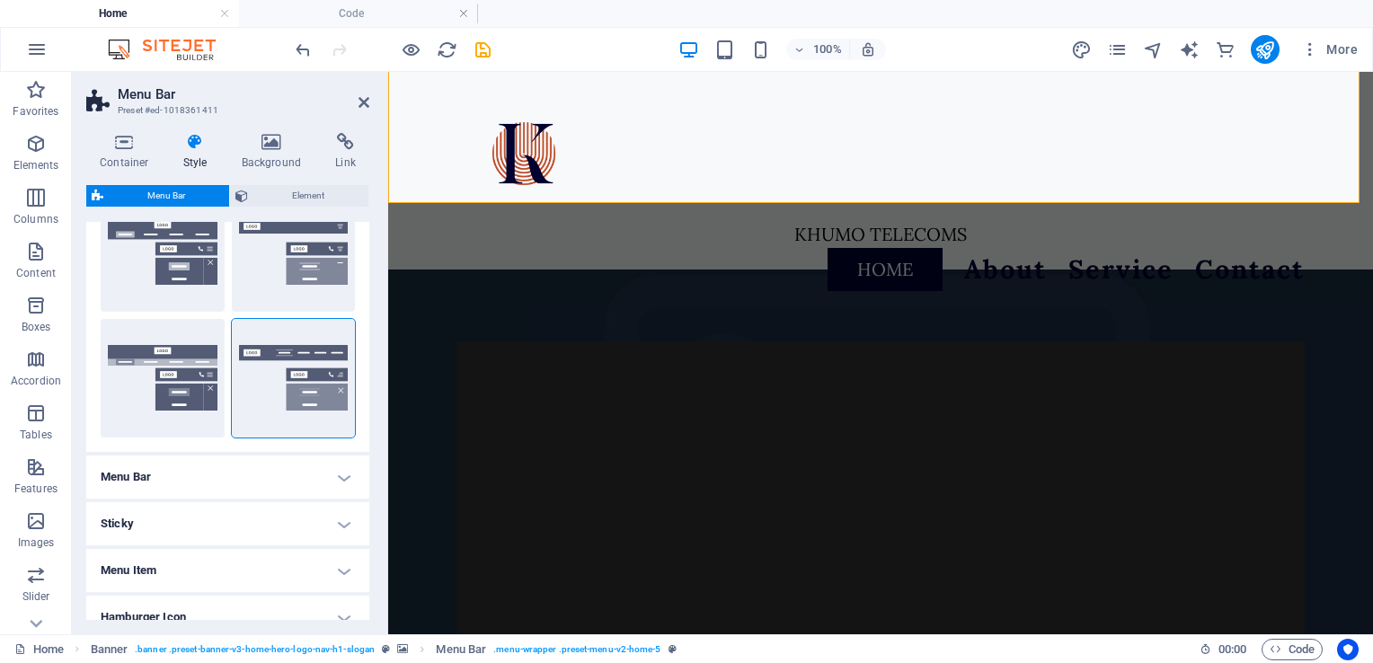
drag, startPoint x: 365, startPoint y: 426, endPoint x: 367, endPoint y: 482, distance: 55.7
click at [367, 482] on div "Variants Border Centered Default Fixed Loki Trigger Wide XXL Menu Bar Backgroun…" at bounding box center [227, 421] width 283 height 398
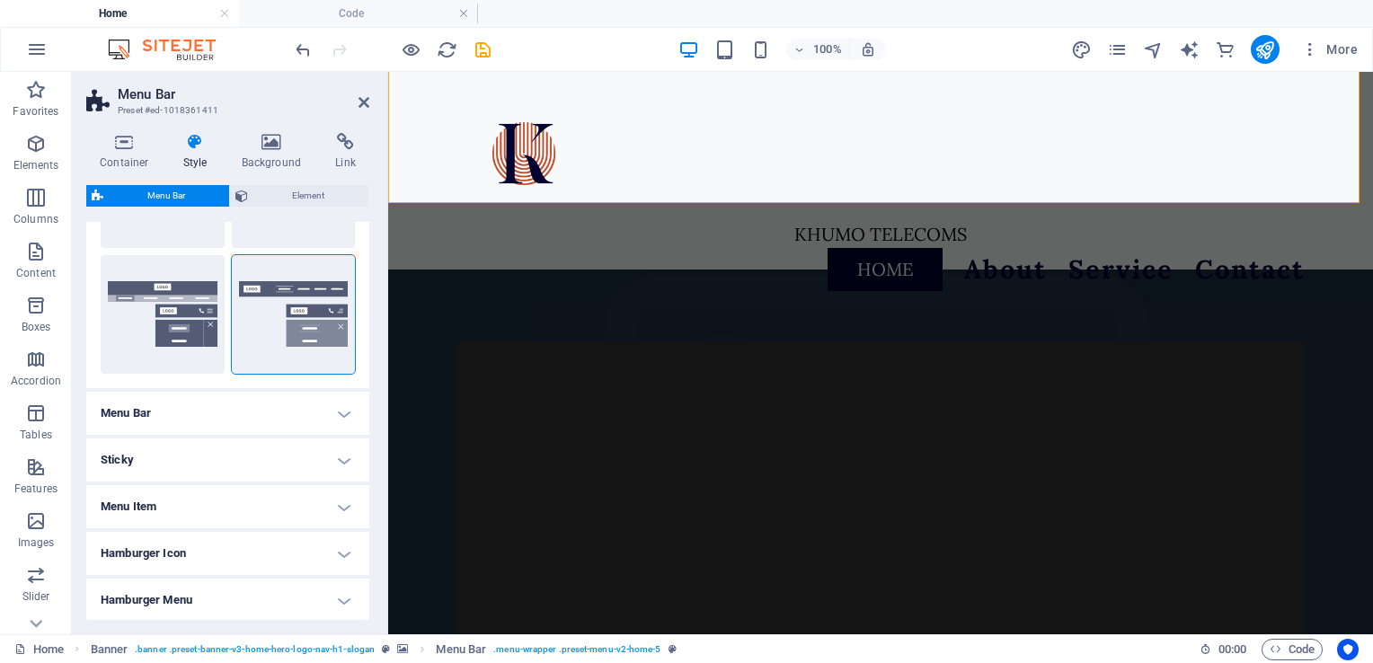
click at [339, 451] on h4 "Sticky" at bounding box center [227, 460] width 283 height 43
drag, startPoint x: 369, startPoint y: 444, endPoint x: 373, endPoint y: 483, distance: 39.7
click at [373, 483] on div "Container Style Background Link Size Height 220 Default px rem % vh vw Min. hei…" at bounding box center [228, 377] width 312 height 516
drag, startPoint x: 365, startPoint y: 458, endPoint x: 374, endPoint y: 504, distance: 46.7
click at [374, 504] on div "Container Style Background Link Size Height 220 Default px rem % vh vw Min. hei…" at bounding box center [228, 377] width 312 height 516
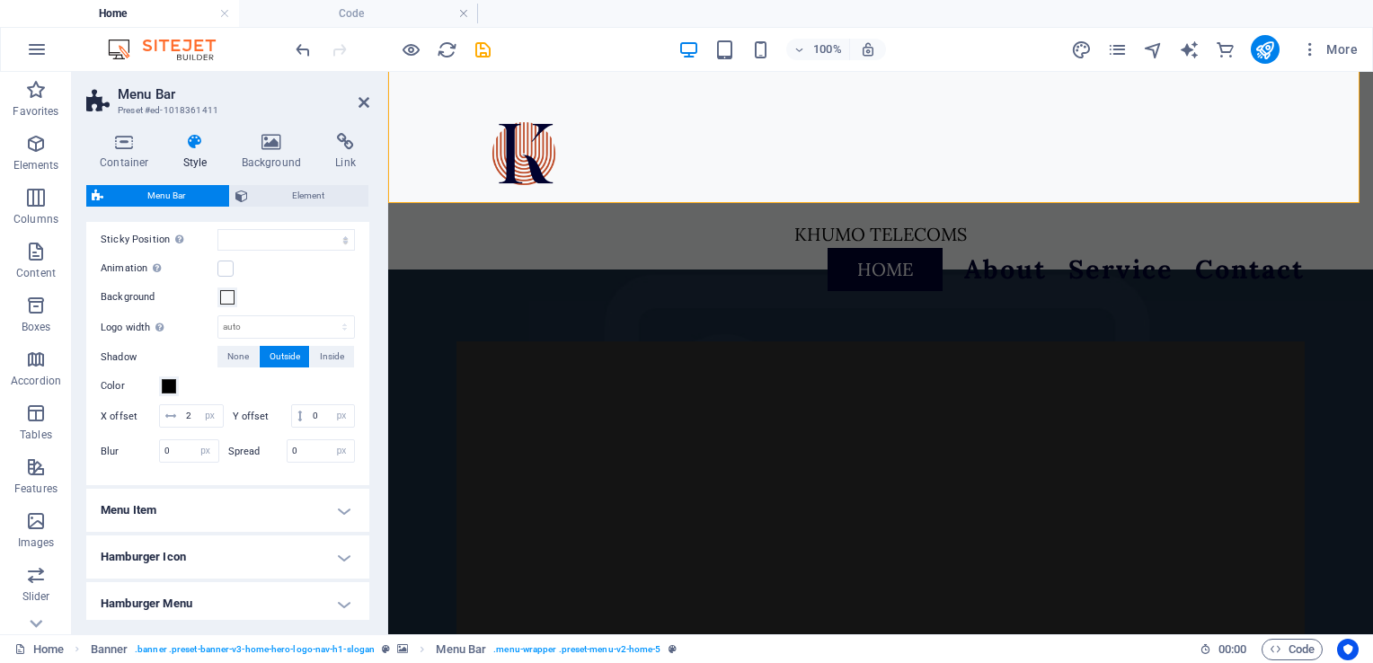
scroll to position [681, 0]
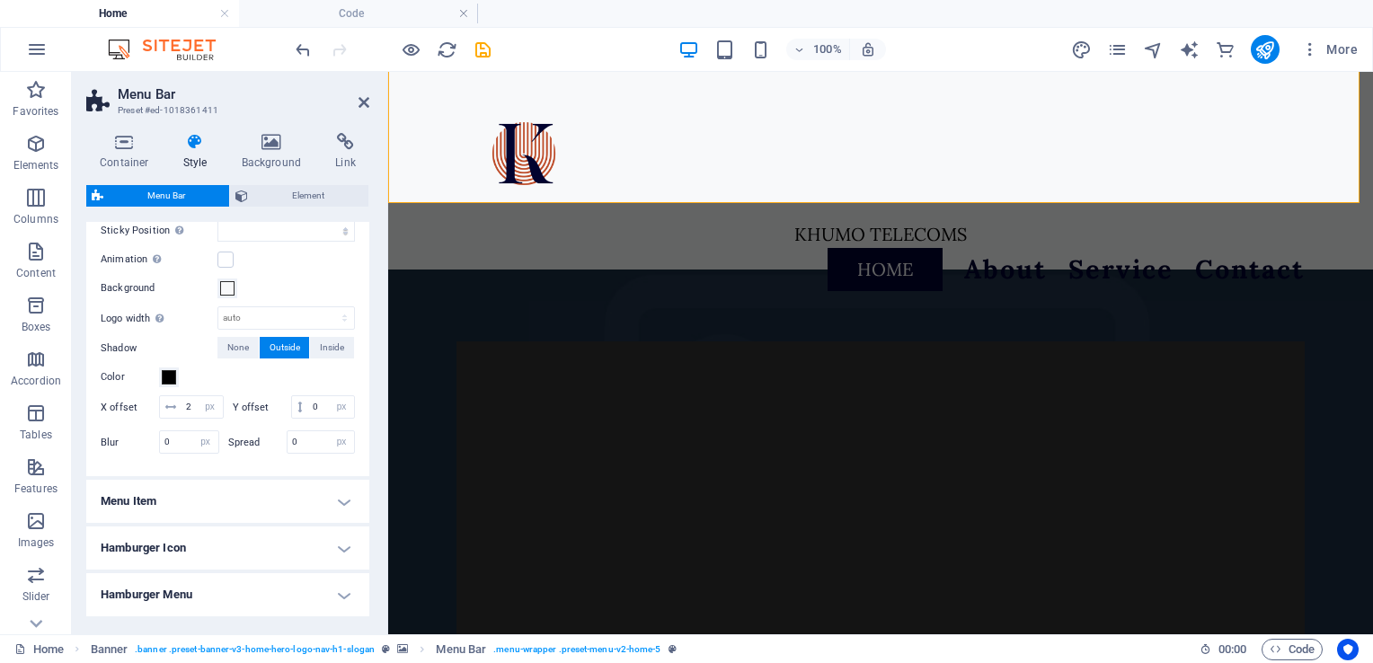
click at [341, 523] on h4 "Menu Item" at bounding box center [227, 501] width 283 height 43
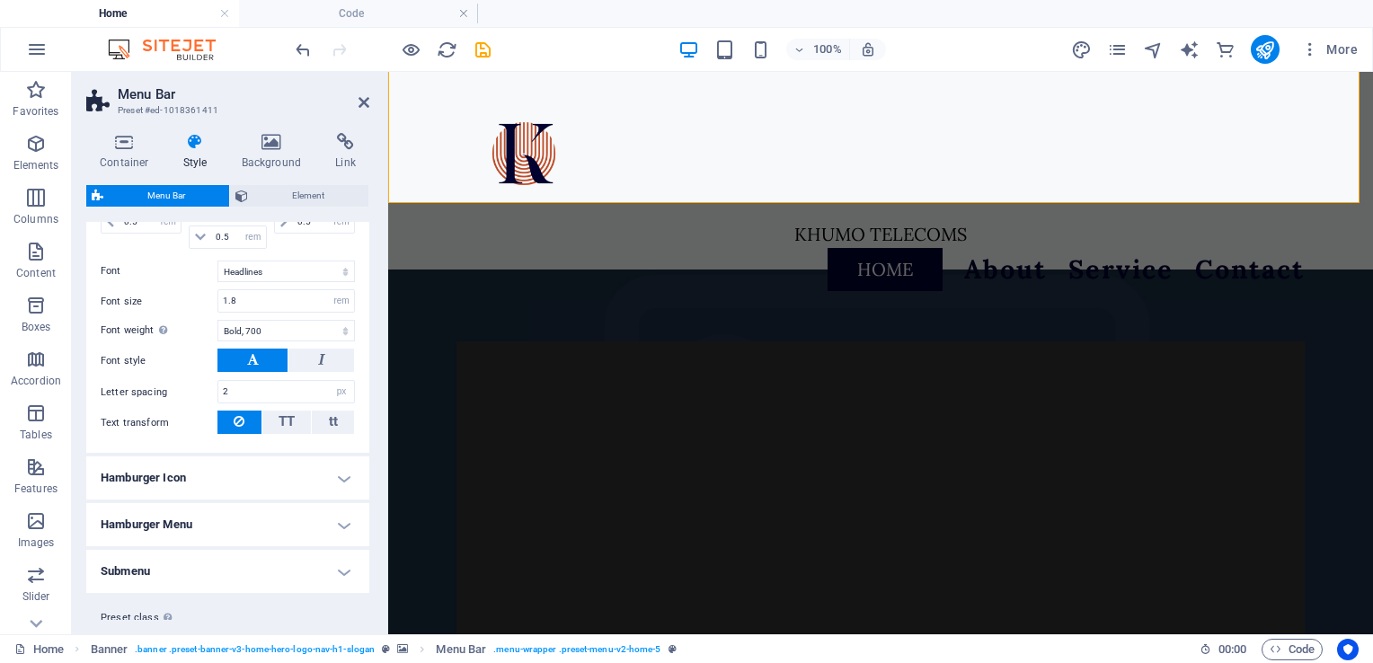
scroll to position [1258, 0]
click at [334, 137] on icon at bounding box center [346, 142] width 48 height 18
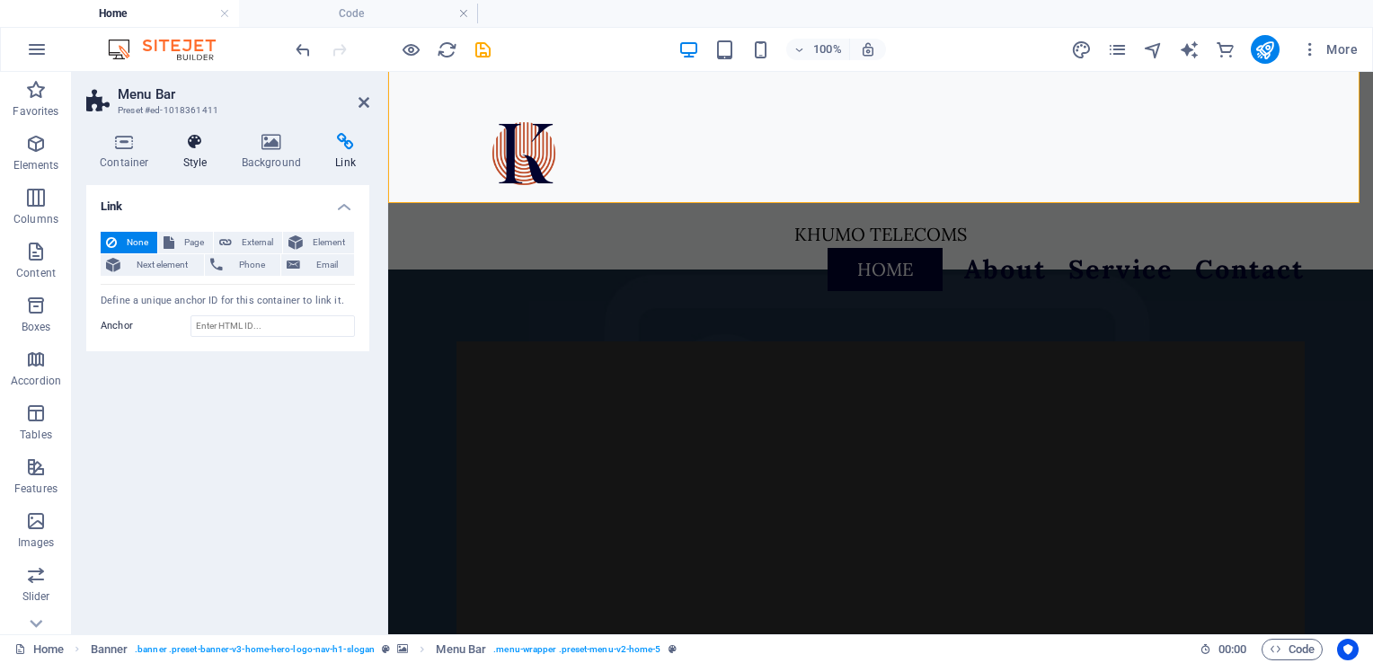
click at [173, 144] on icon at bounding box center [195, 142] width 51 height 18
